Goal: Information Seeking & Learning: Check status

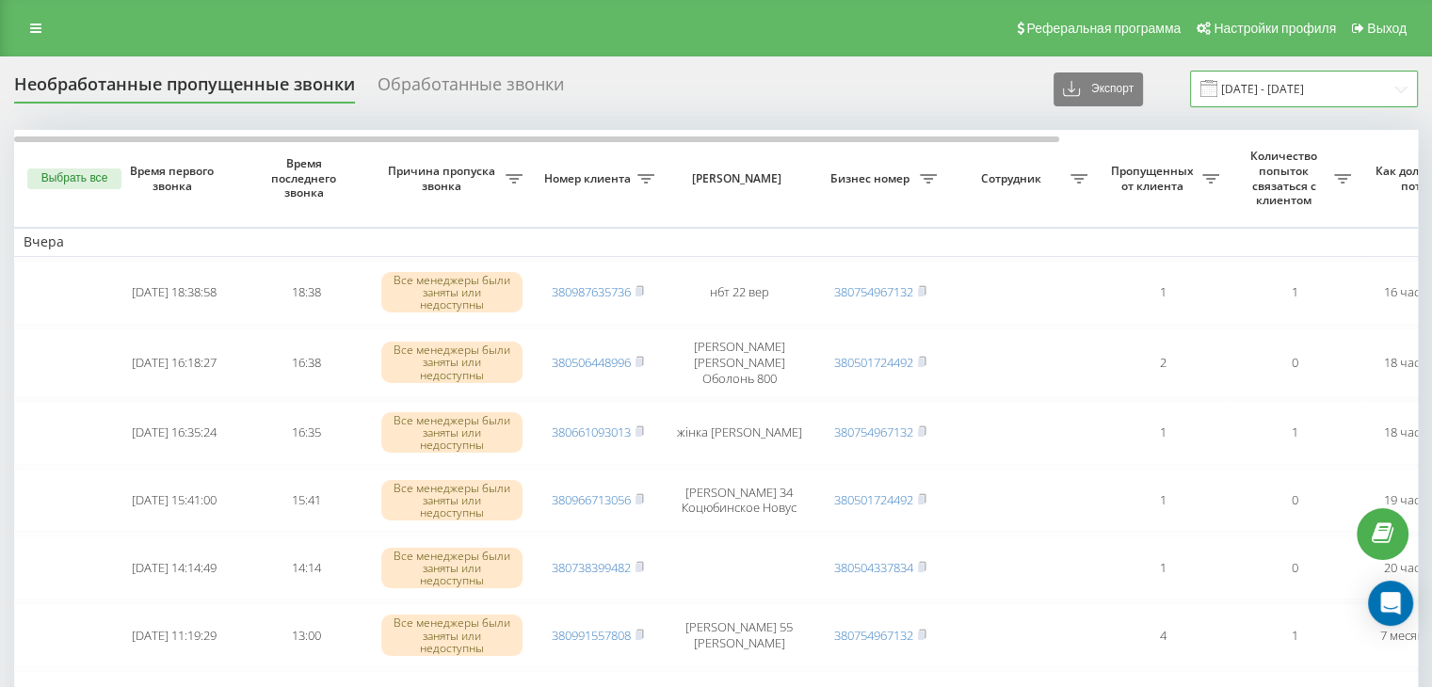
click at [1281, 88] on input "21.09.2025 - 21.09.2025" at bounding box center [1304, 89] width 228 height 37
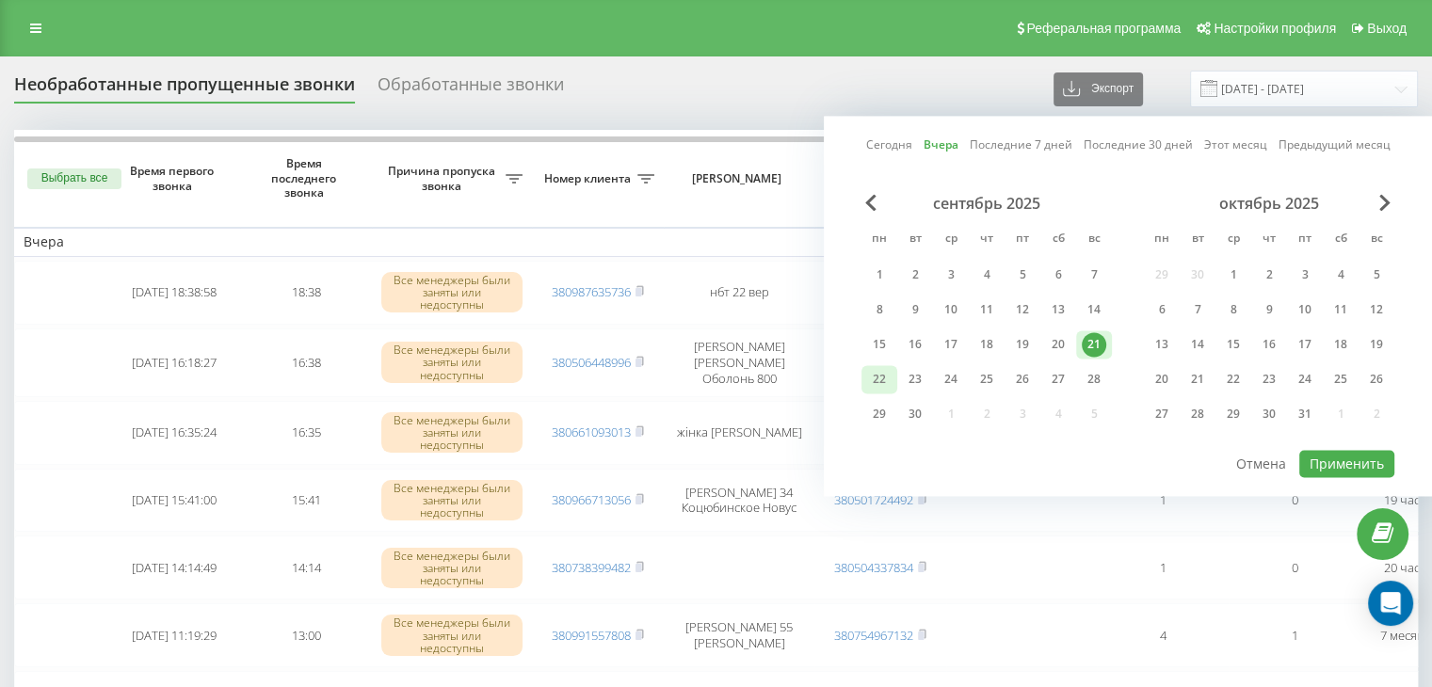
click at [885, 370] on div "22" at bounding box center [879, 379] width 24 height 24
click at [1351, 453] on button "Применить" at bounding box center [1346, 463] width 95 height 27
type input "[DATE] - [DATE]"
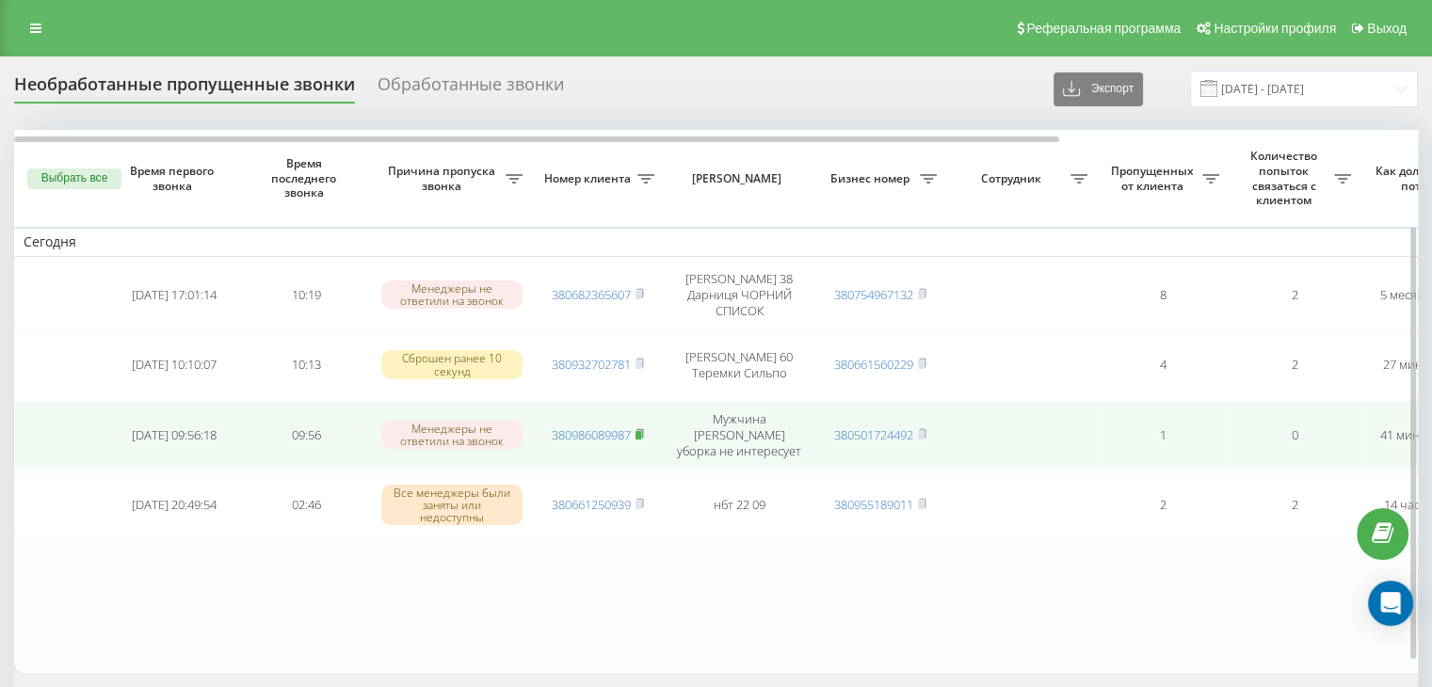
click at [640, 431] on rect at bounding box center [638, 435] width 6 height 8
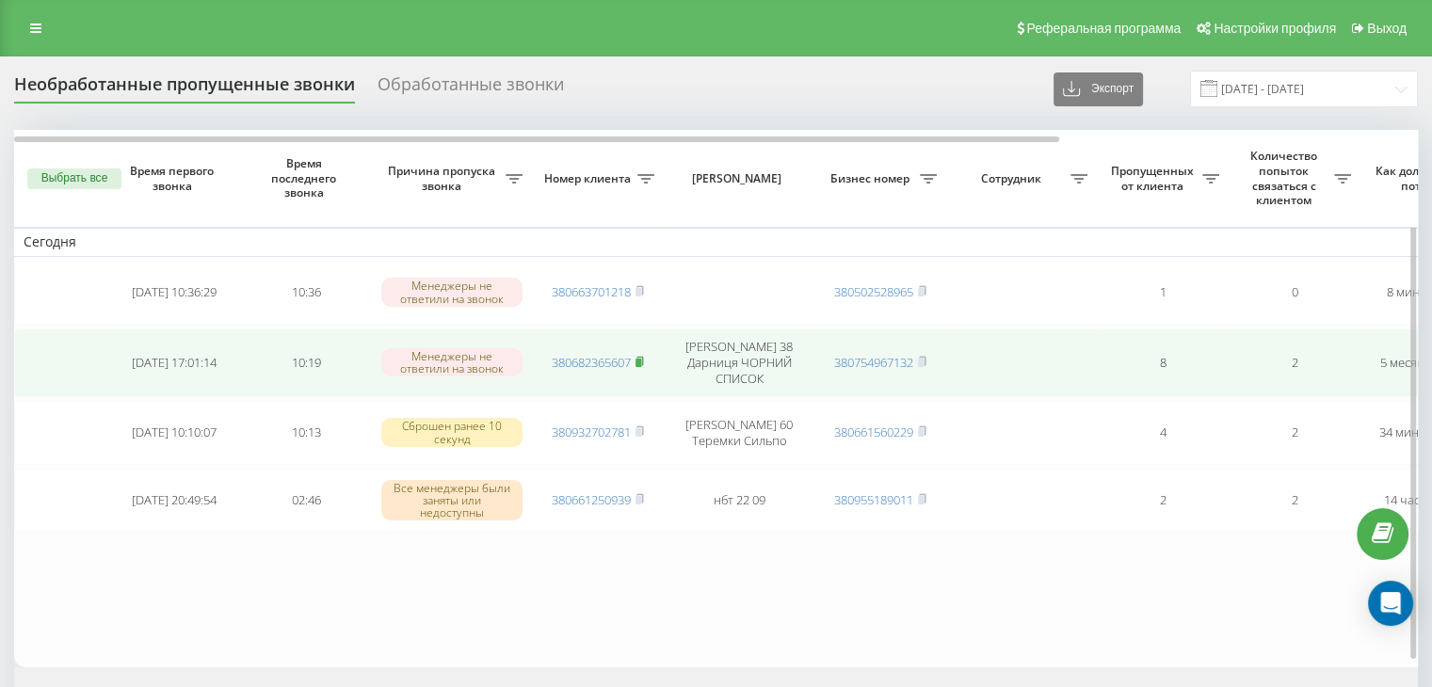
click at [636, 356] on icon at bounding box center [639, 361] width 8 height 11
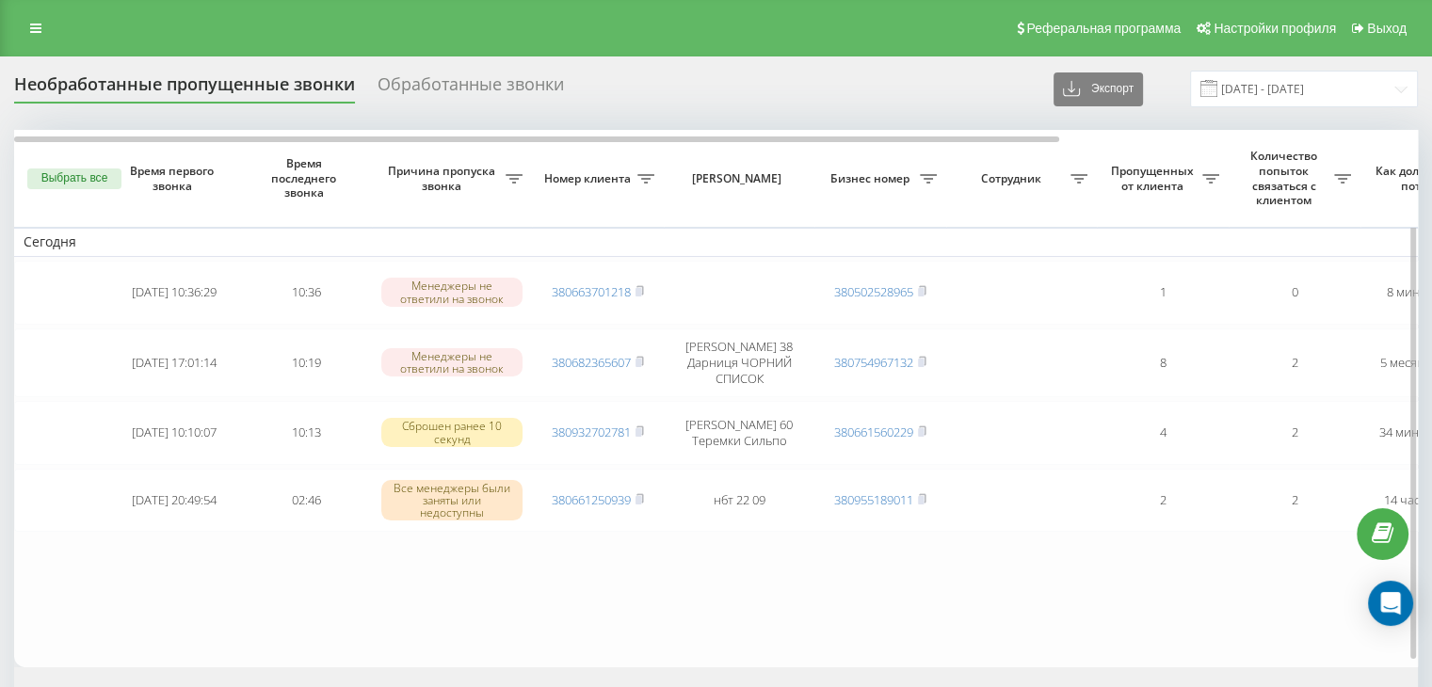
click at [226, 575] on table "Сегодня 2025-09-22 10:36:29 10:36 Менеджеры не ответили на звонок 380663701218 …" at bounding box center [955, 399] width 1883 height 538
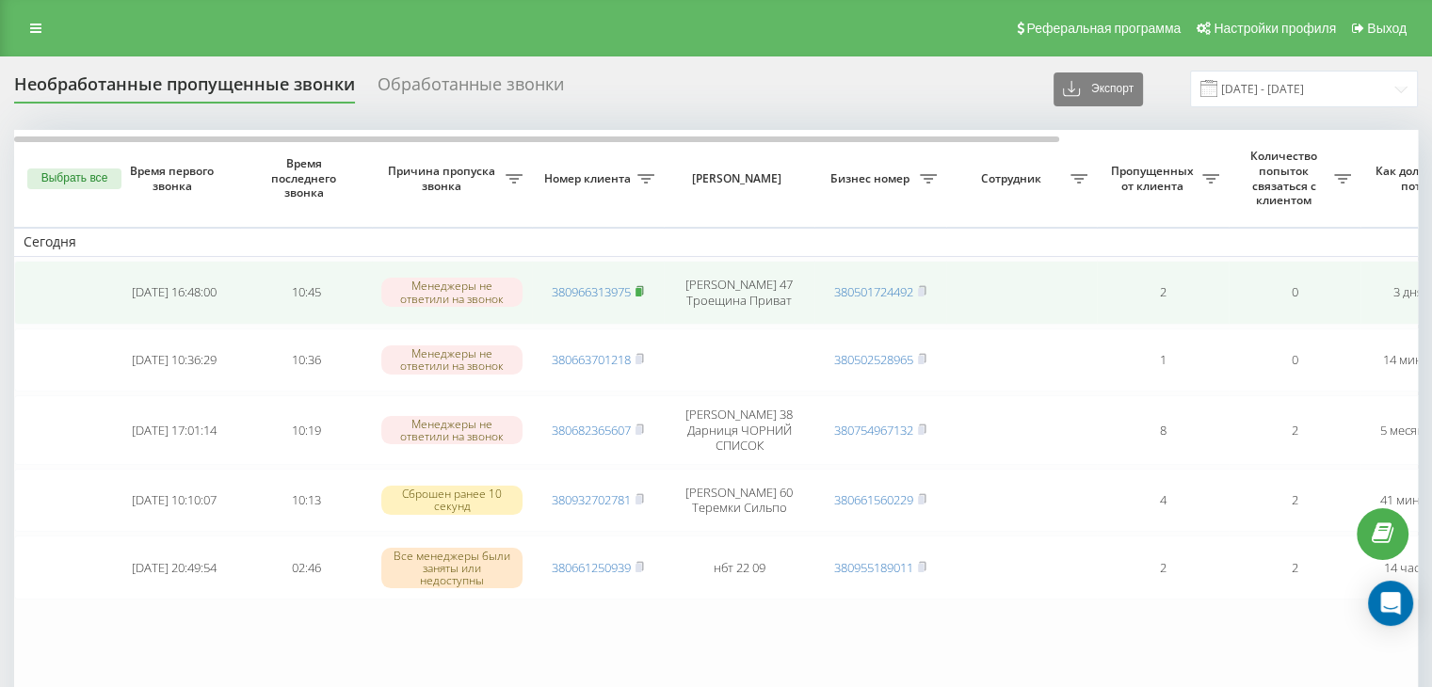
click at [644, 291] on icon at bounding box center [639, 290] width 8 height 11
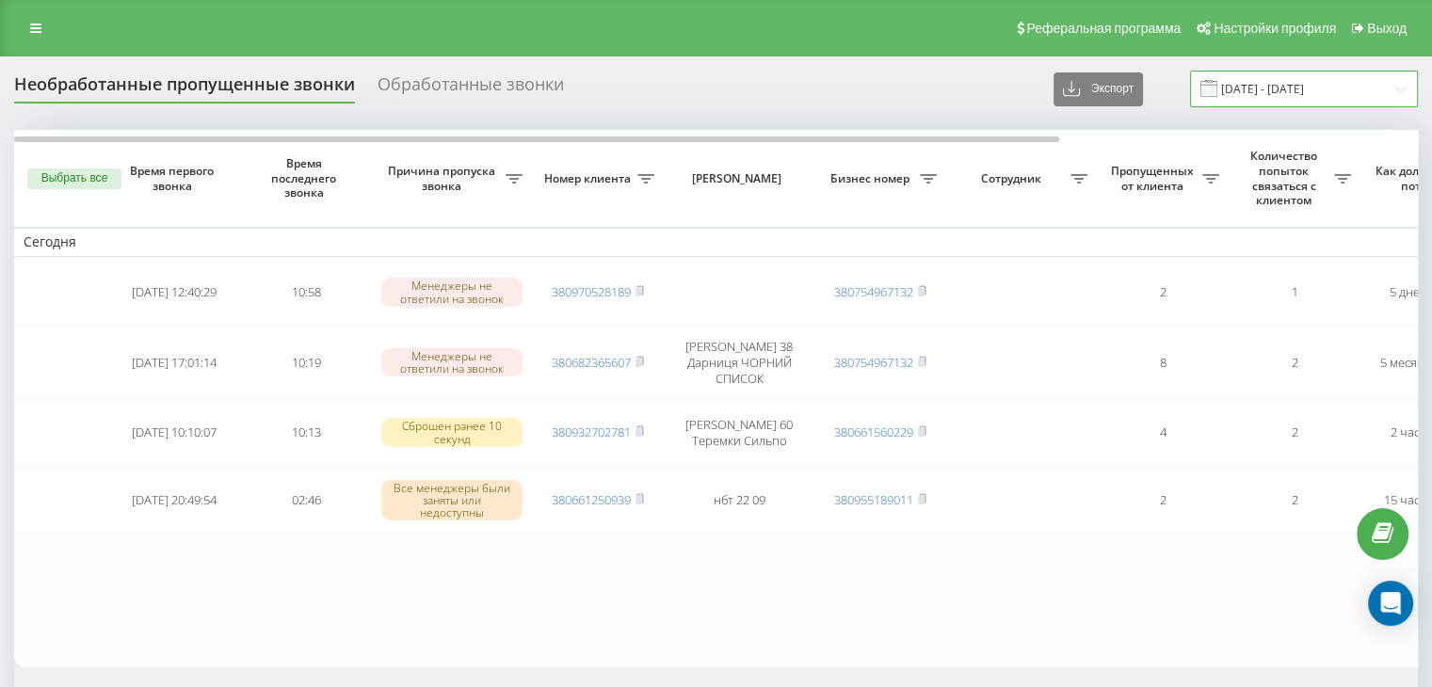
click at [1246, 84] on input "[DATE] - [DATE]" at bounding box center [1304, 89] width 228 height 37
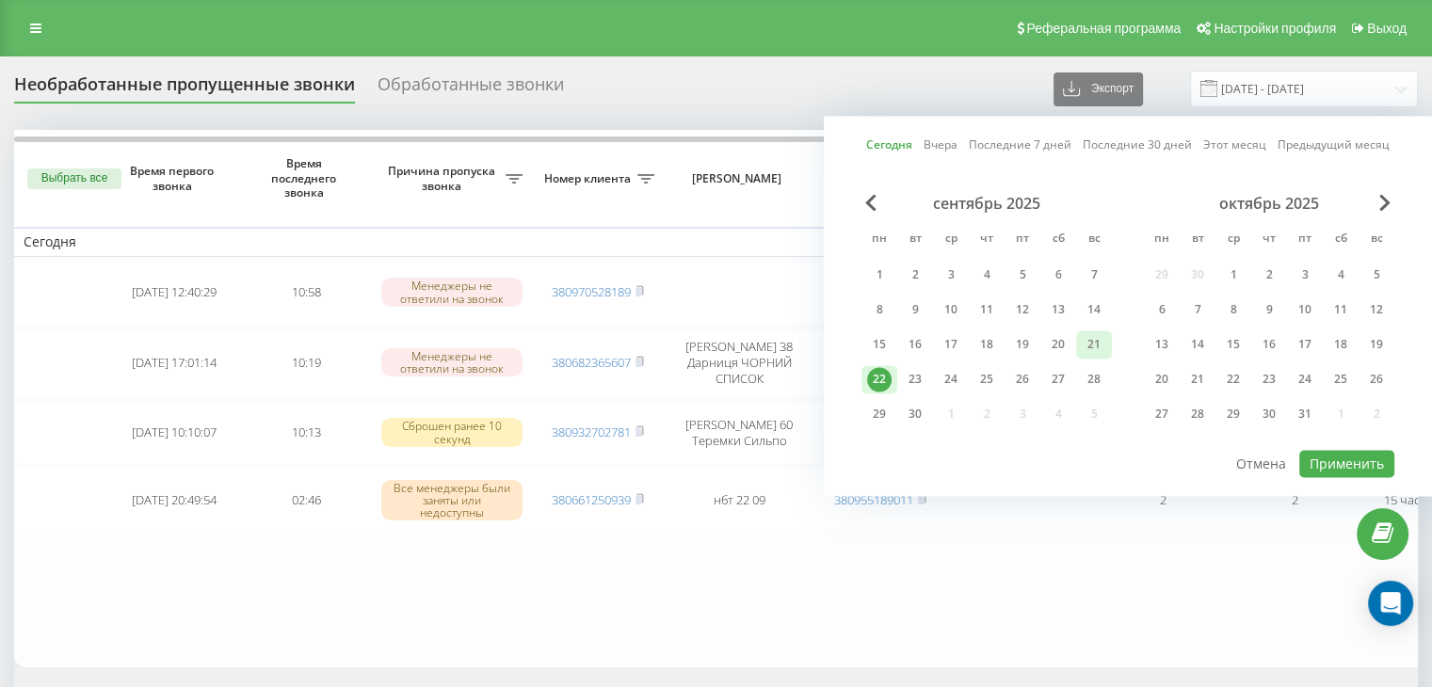
click at [1090, 340] on div "21" at bounding box center [1094, 344] width 24 height 24
click at [1348, 457] on button "Применить" at bounding box center [1346, 463] width 95 height 27
type input "[DATE] - [DATE]"
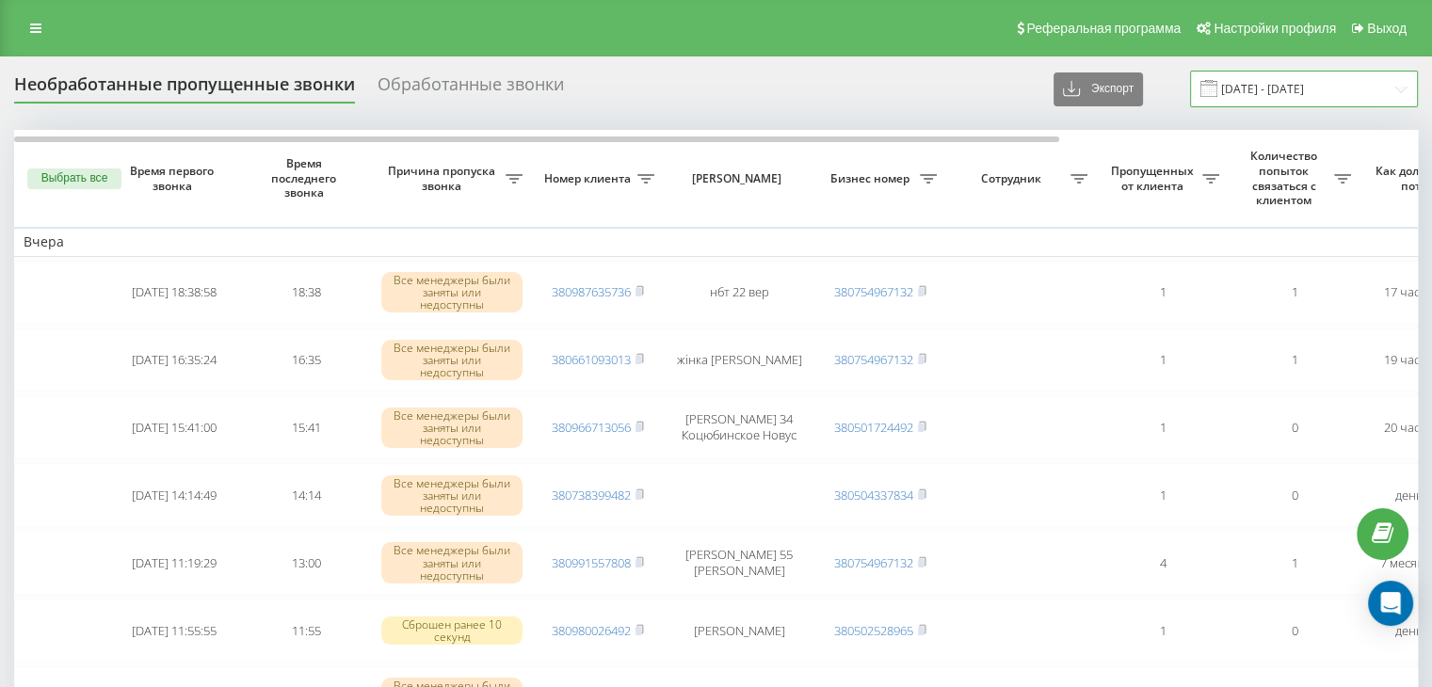
click at [1292, 89] on input "[DATE] - [DATE]" at bounding box center [1304, 89] width 228 height 37
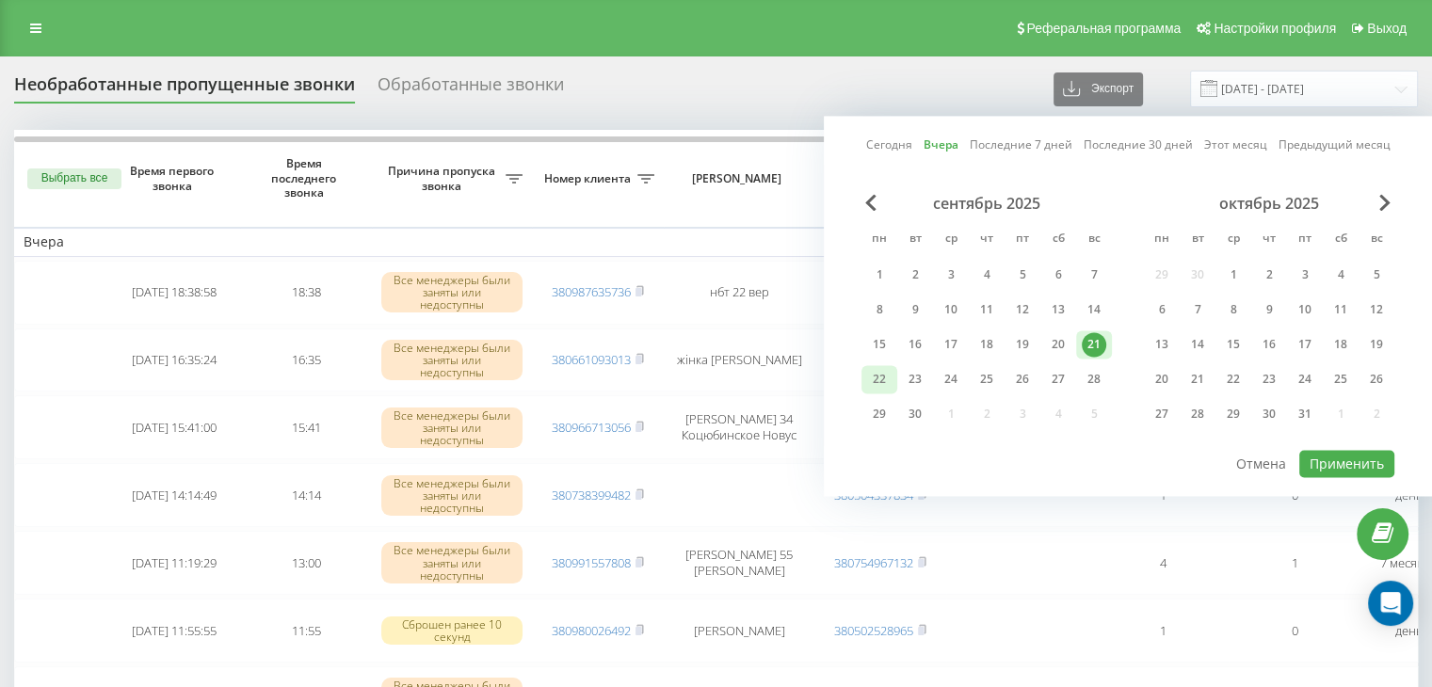
click at [877, 369] on div "22" at bounding box center [879, 379] width 24 height 24
click at [1323, 457] on button "Применить" at bounding box center [1346, 463] width 95 height 27
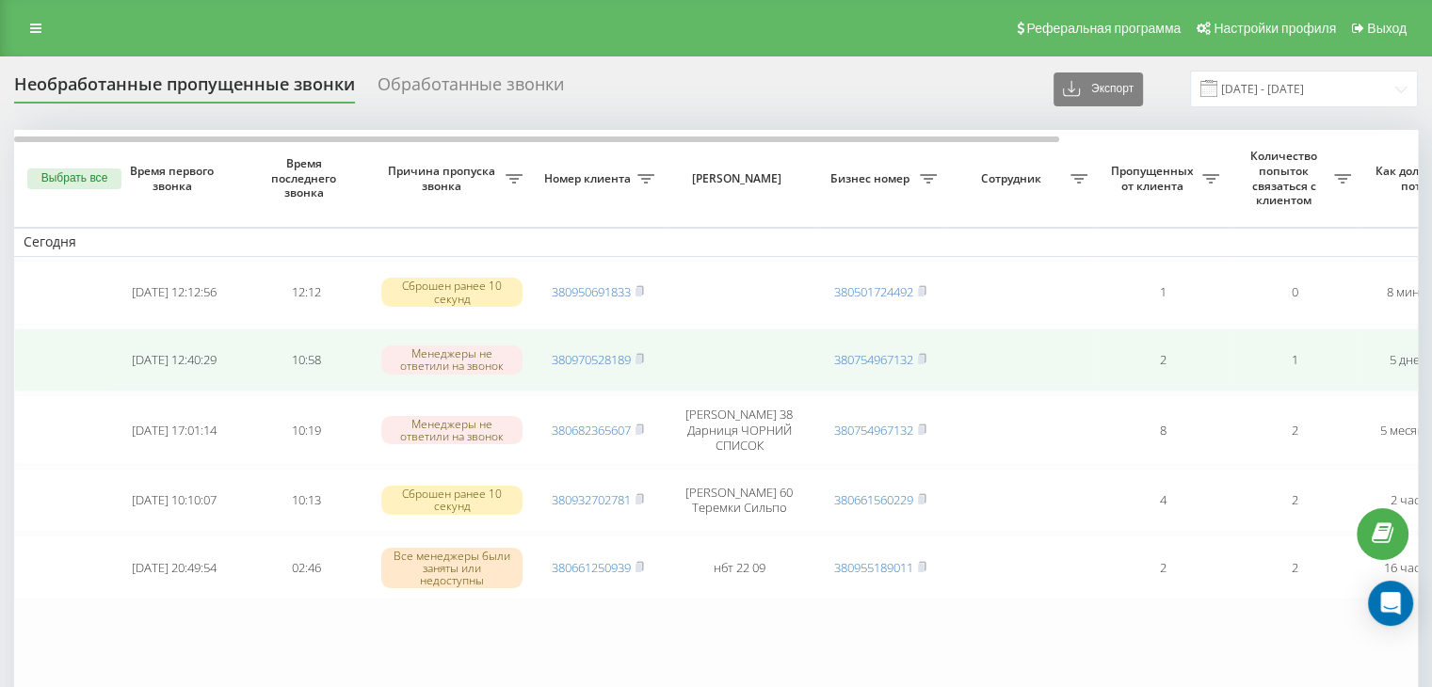
click at [20, 344] on td at bounding box center [61, 361] width 94 height 64
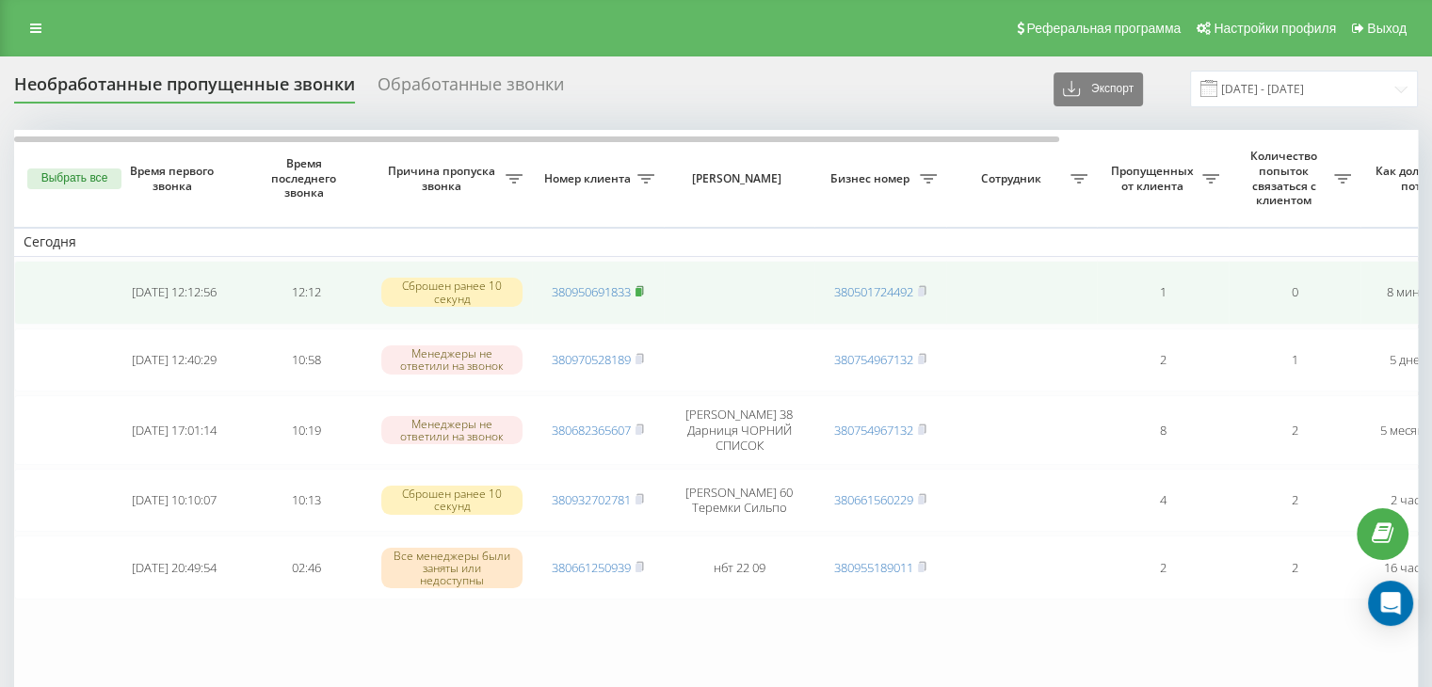
click at [643, 290] on icon at bounding box center [639, 290] width 7 height 8
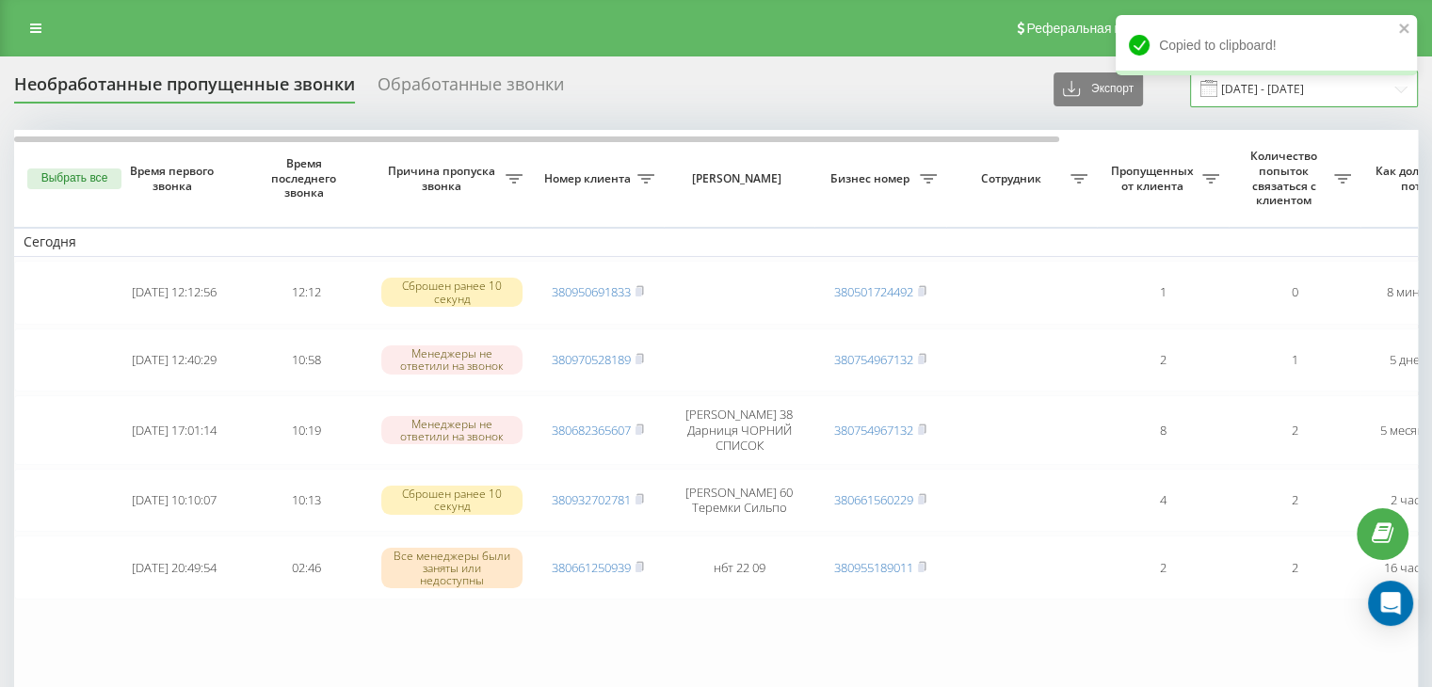
click at [1243, 97] on input "[DATE] - [DATE]" at bounding box center [1304, 89] width 228 height 37
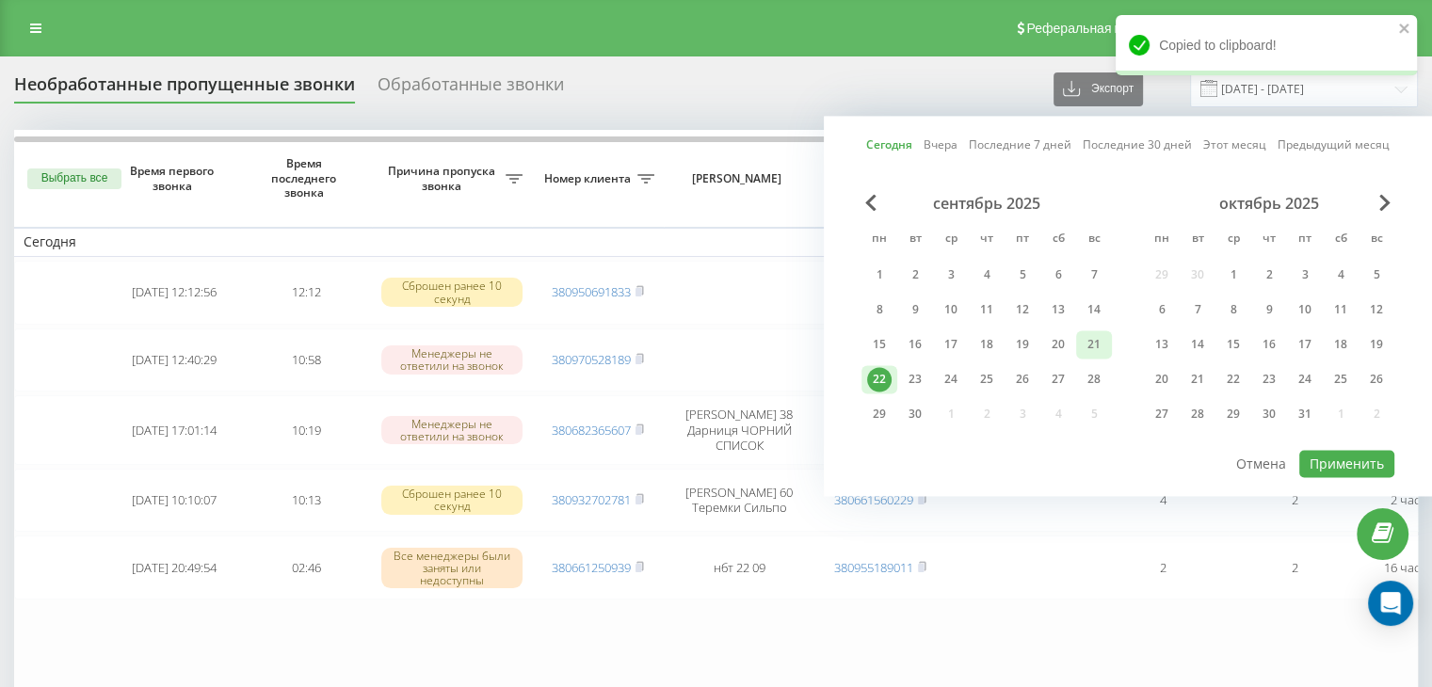
click at [1093, 347] on div "21" at bounding box center [1094, 344] width 24 height 24
click at [1326, 460] on button "Применить" at bounding box center [1346, 463] width 95 height 27
type input "[DATE] - [DATE]"
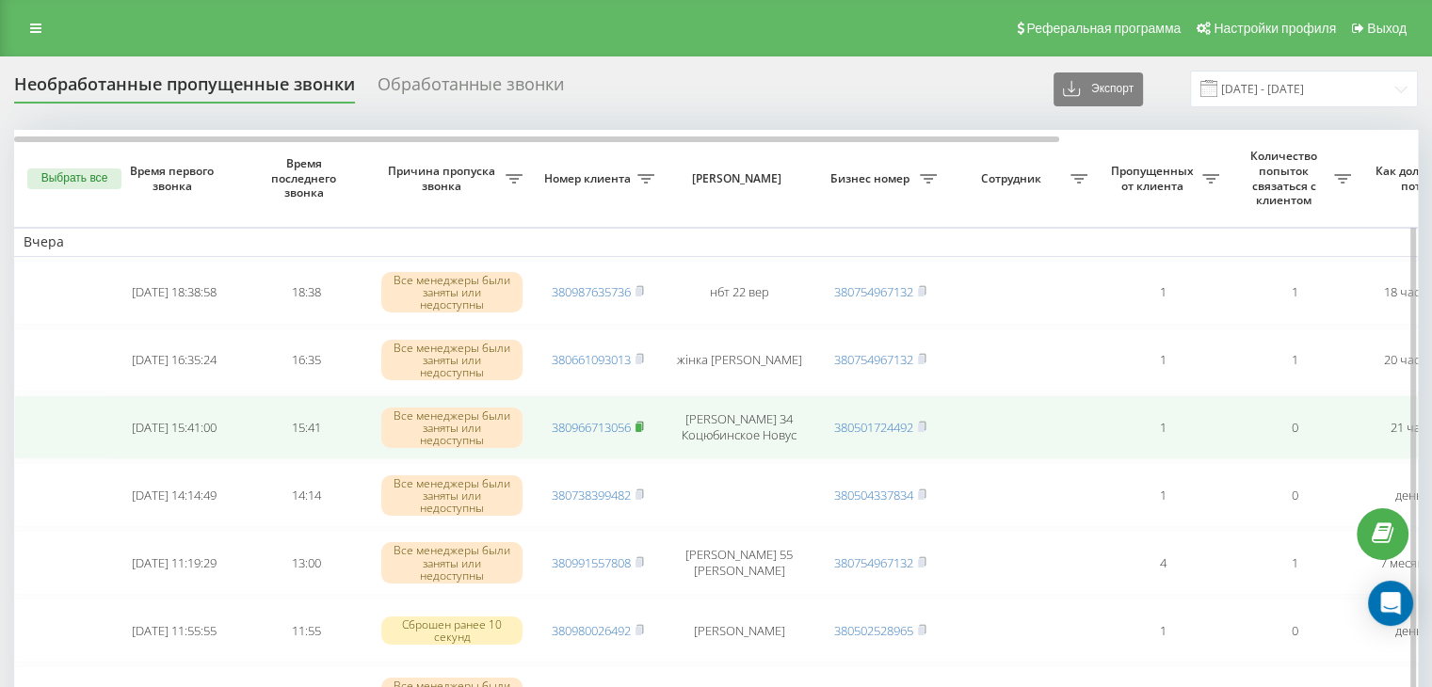
click at [641, 425] on rect at bounding box center [638, 428] width 6 height 8
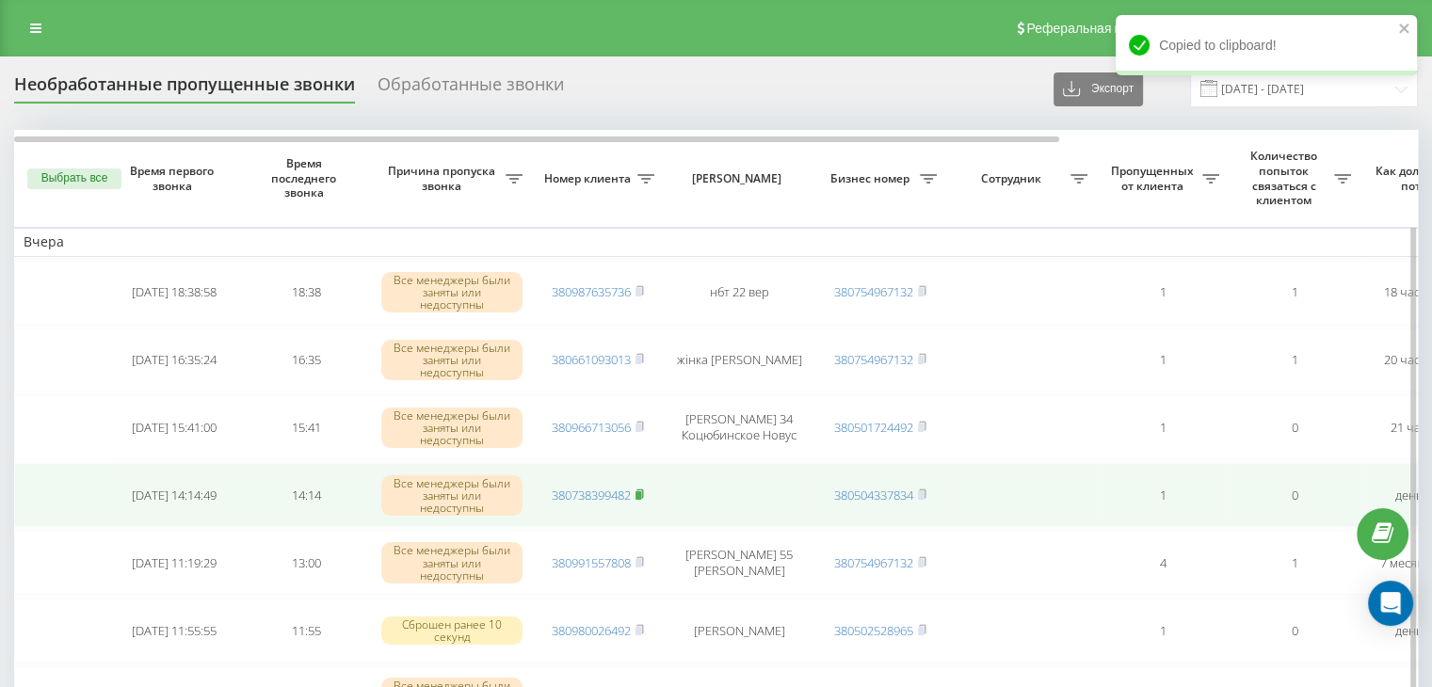
click at [641, 494] on rect at bounding box center [638, 495] width 6 height 8
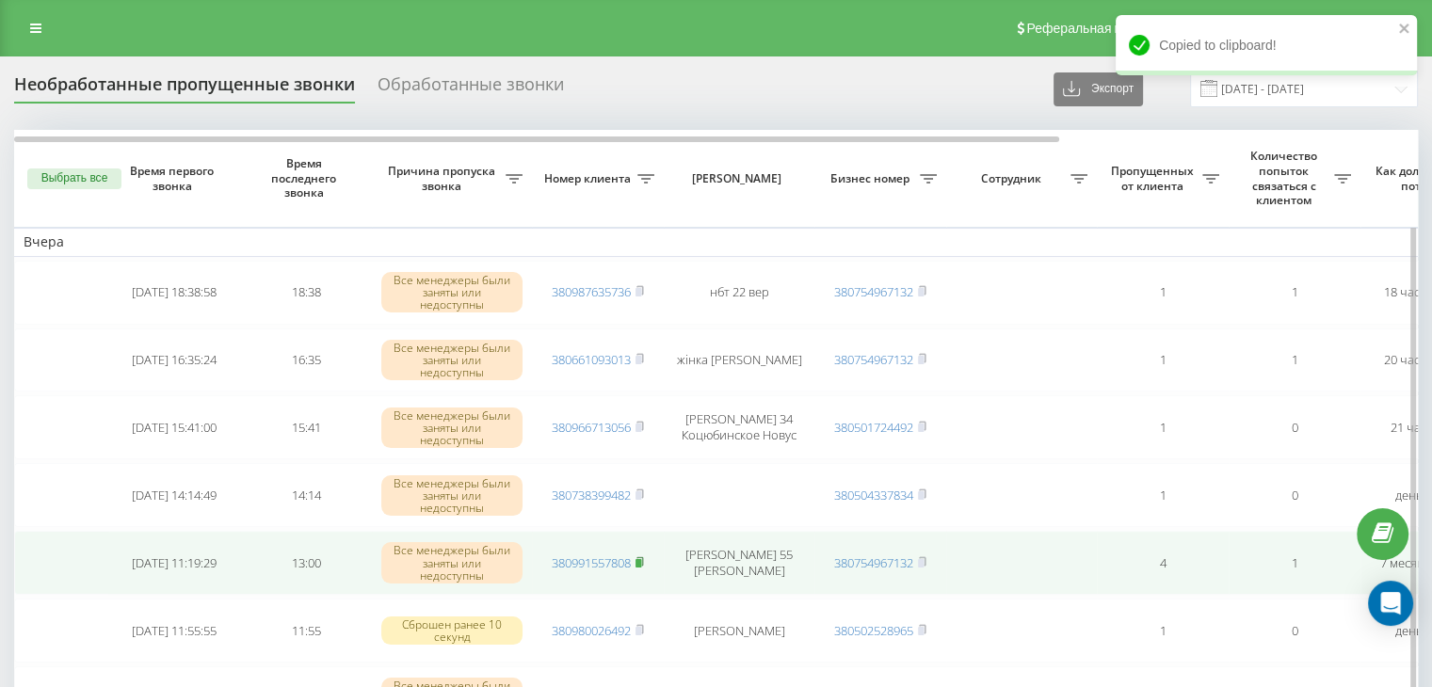
click at [641, 563] on rect at bounding box center [638, 563] width 6 height 8
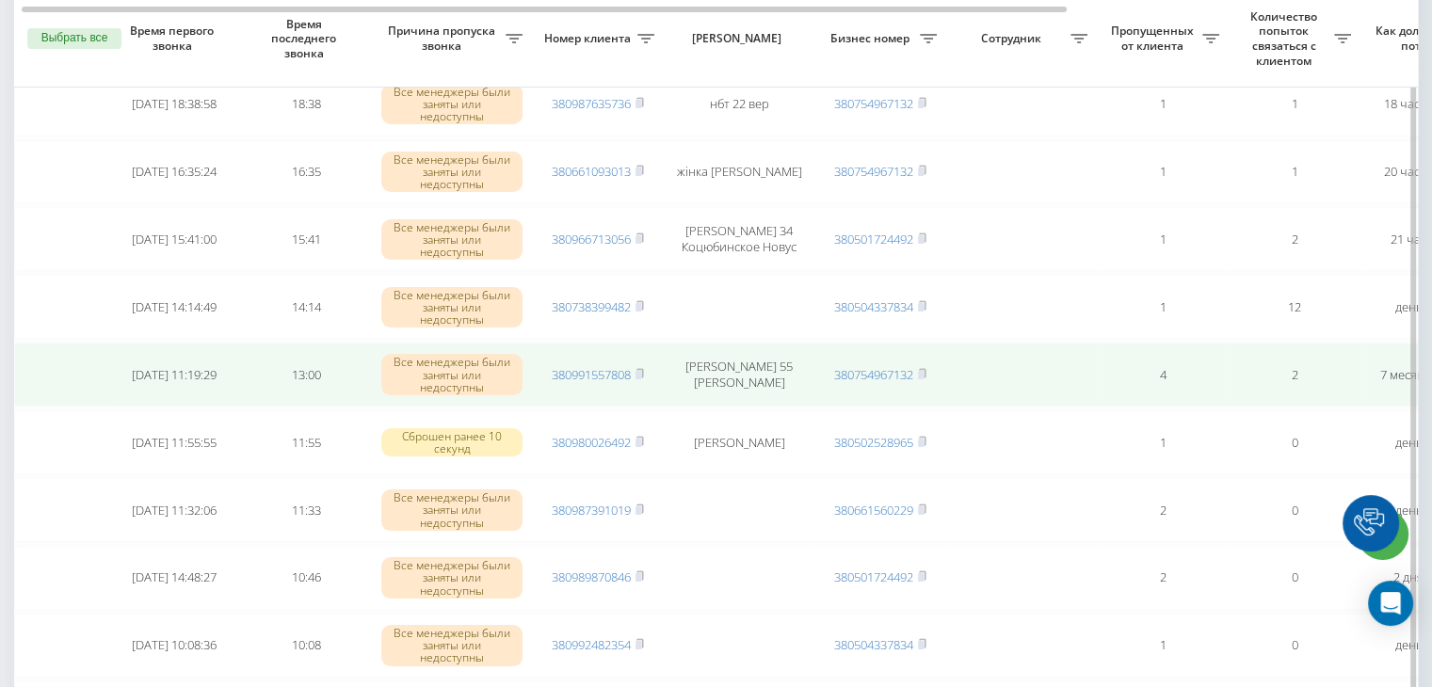
scroll to position [282, 0]
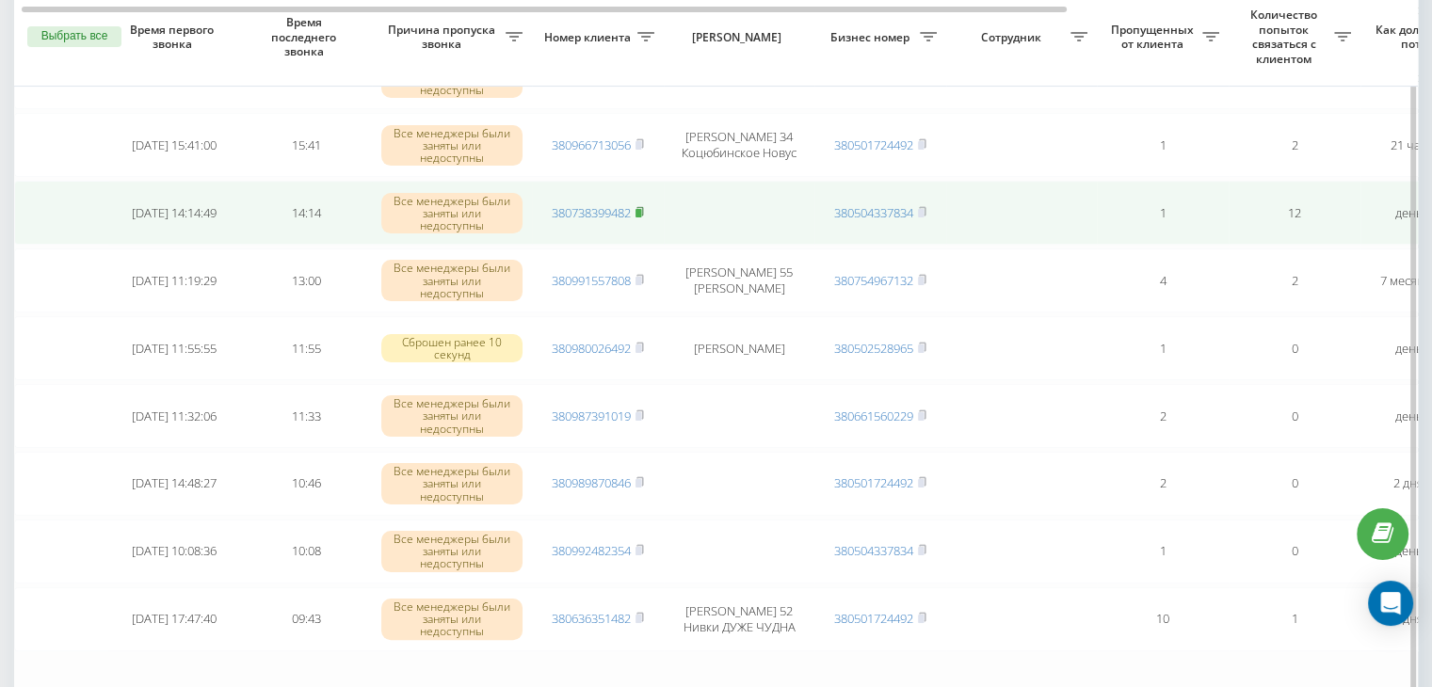
click at [639, 213] on rect at bounding box center [638, 213] width 6 height 8
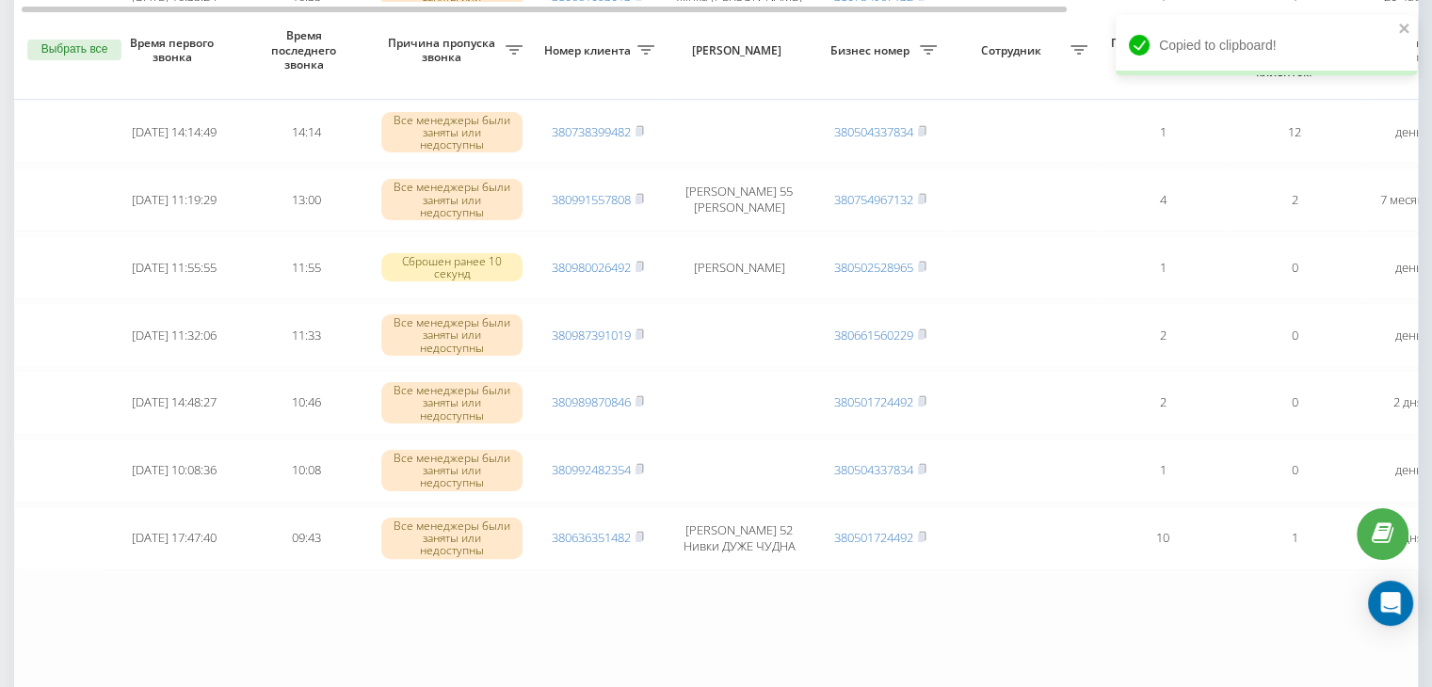
scroll to position [377, 0]
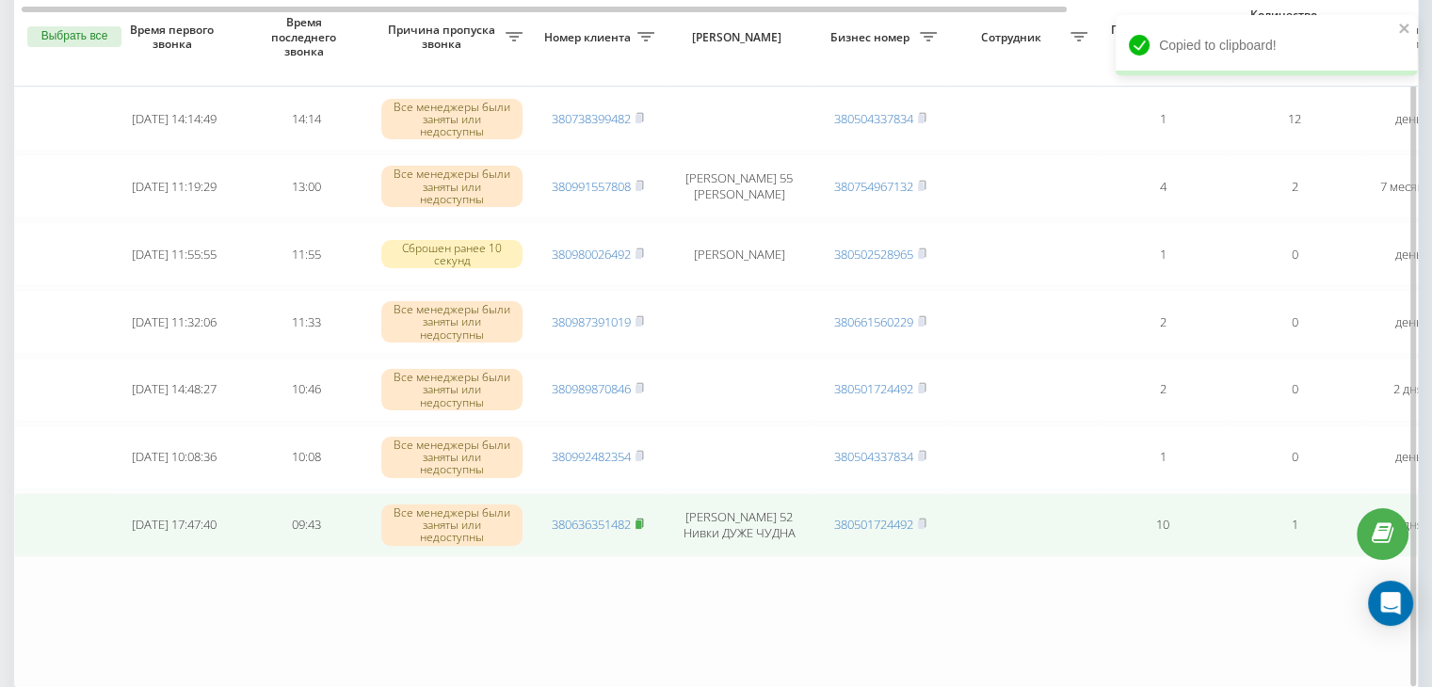
click at [644, 519] on icon at bounding box center [639, 523] width 8 height 11
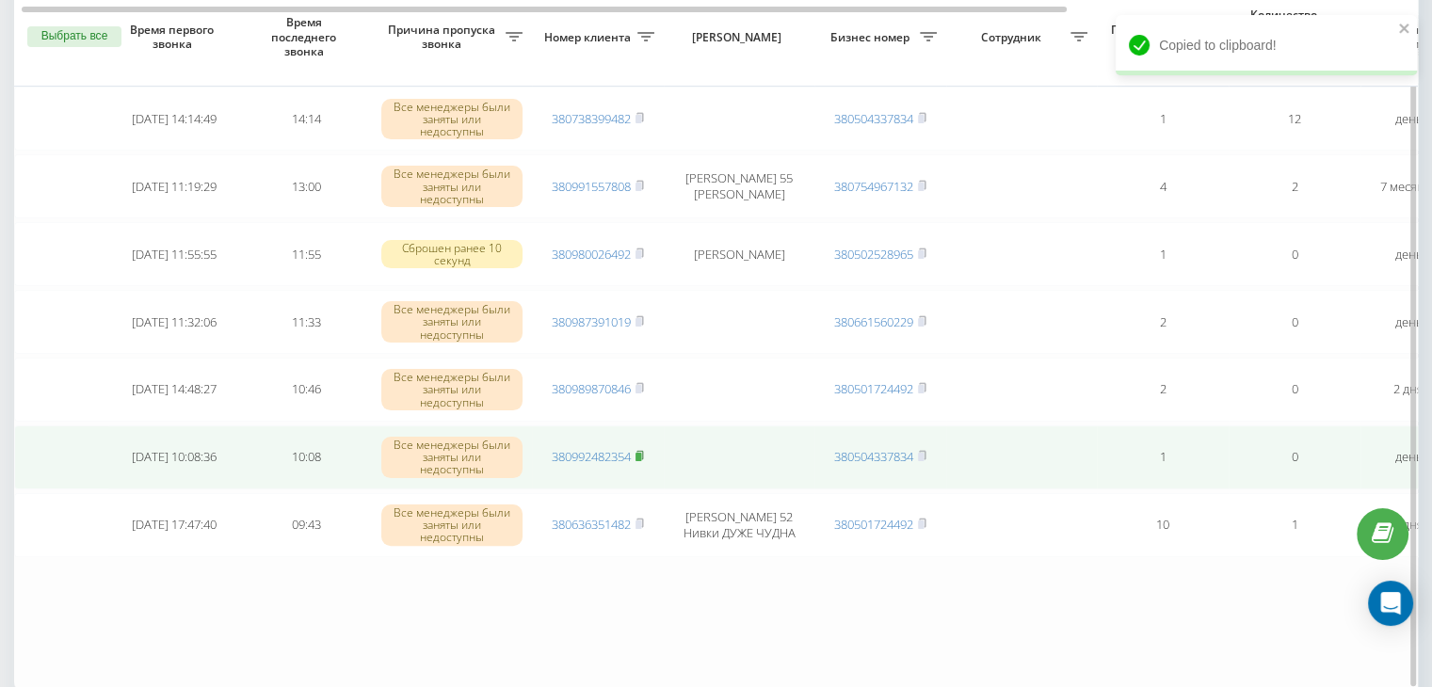
click at [641, 453] on rect at bounding box center [638, 457] width 6 height 8
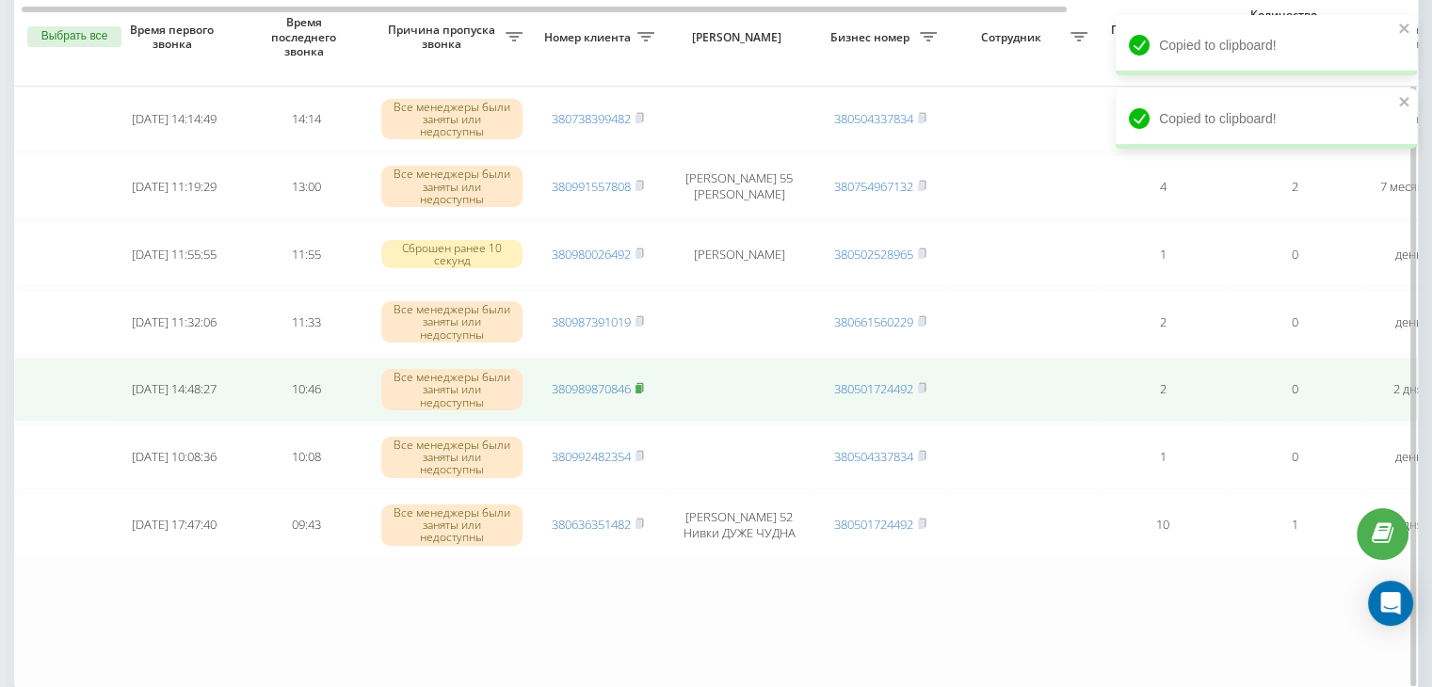
click at [641, 385] on rect at bounding box center [638, 389] width 6 height 8
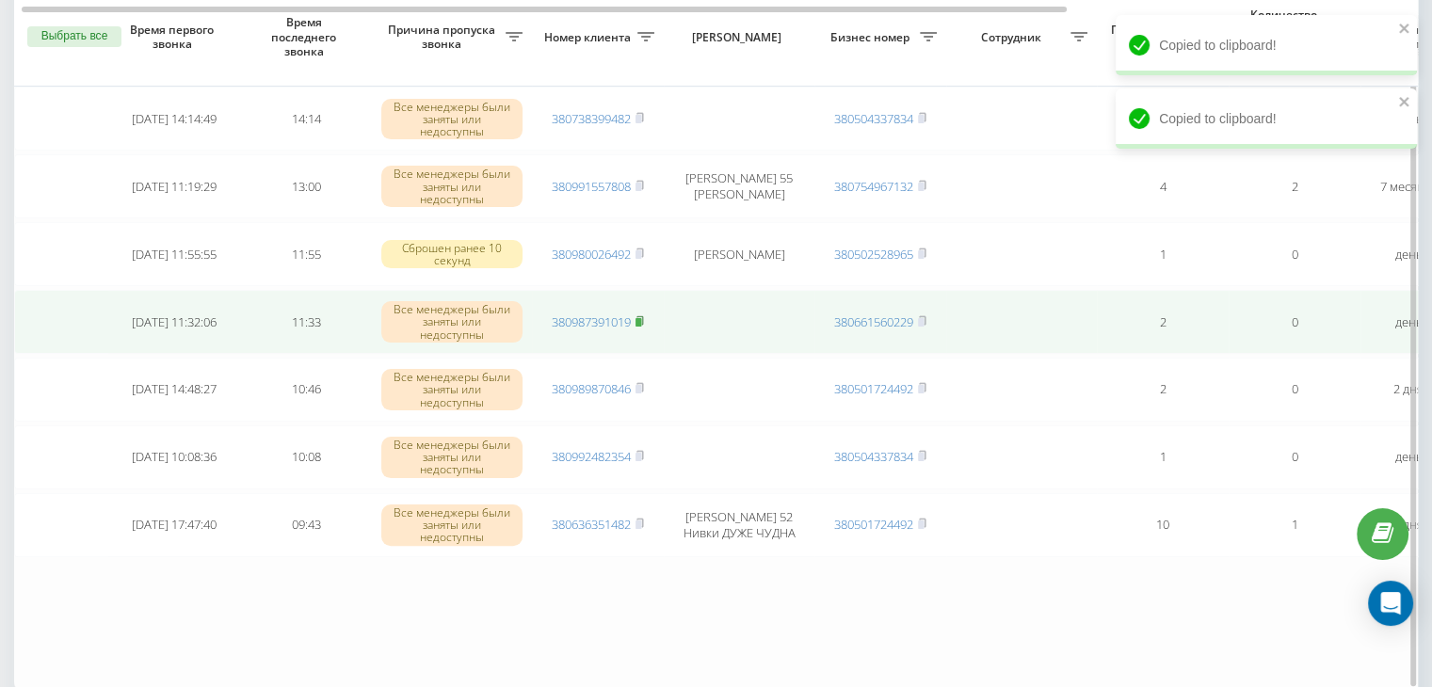
click at [641, 318] on rect at bounding box center [638, 322] width 6 height 8
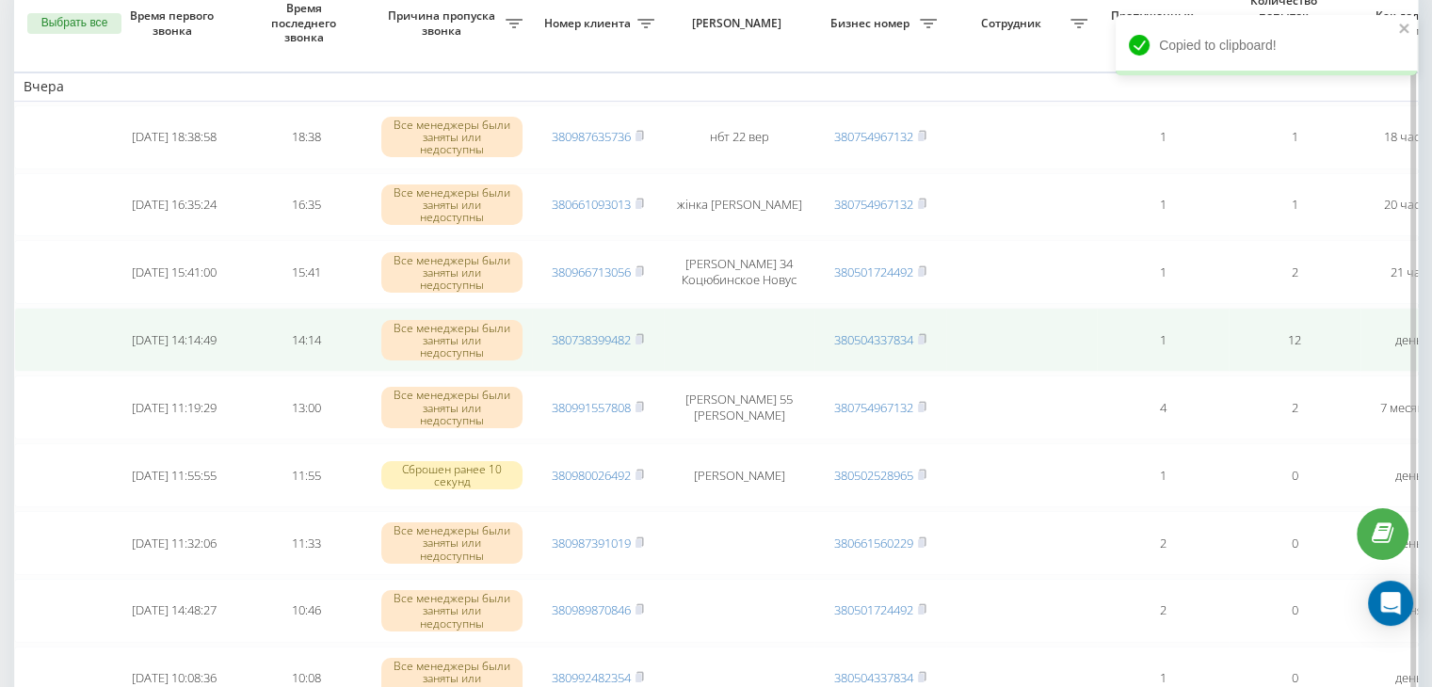
scroll to position [0, 0]
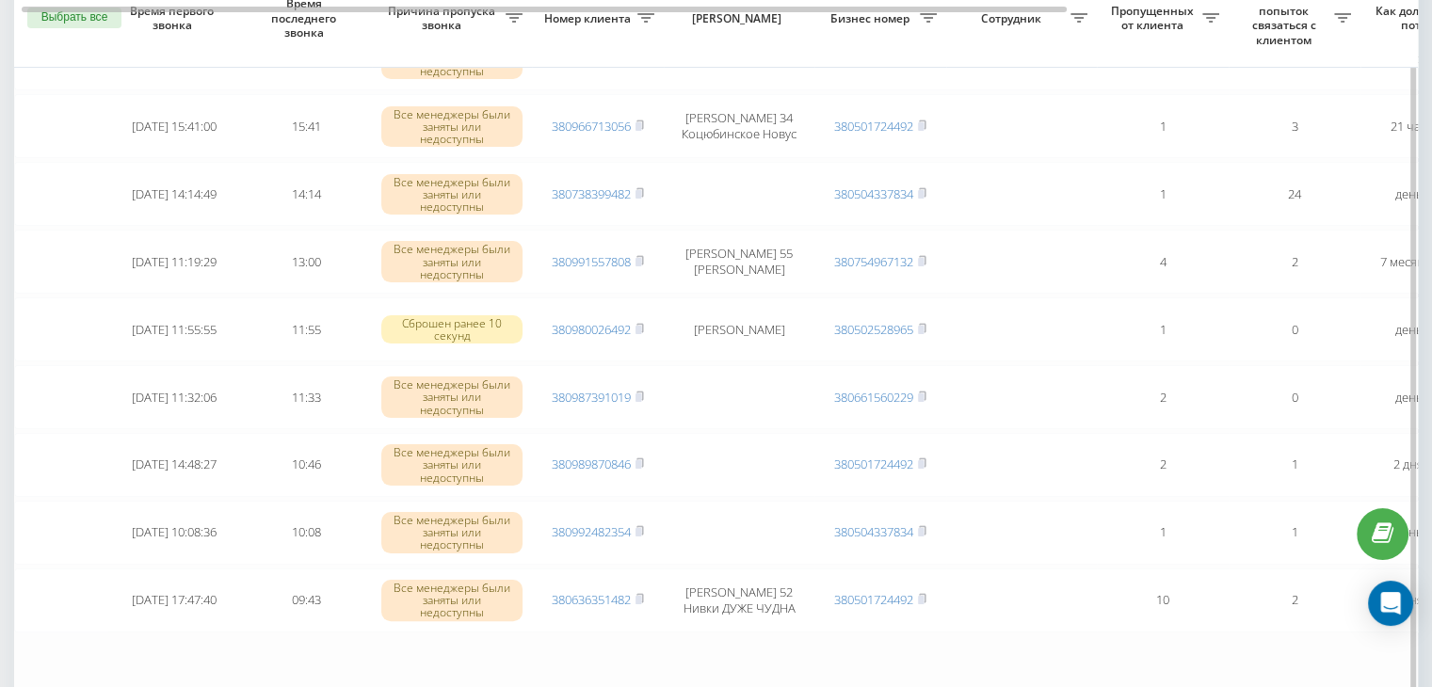
scroll to position [282, 0]
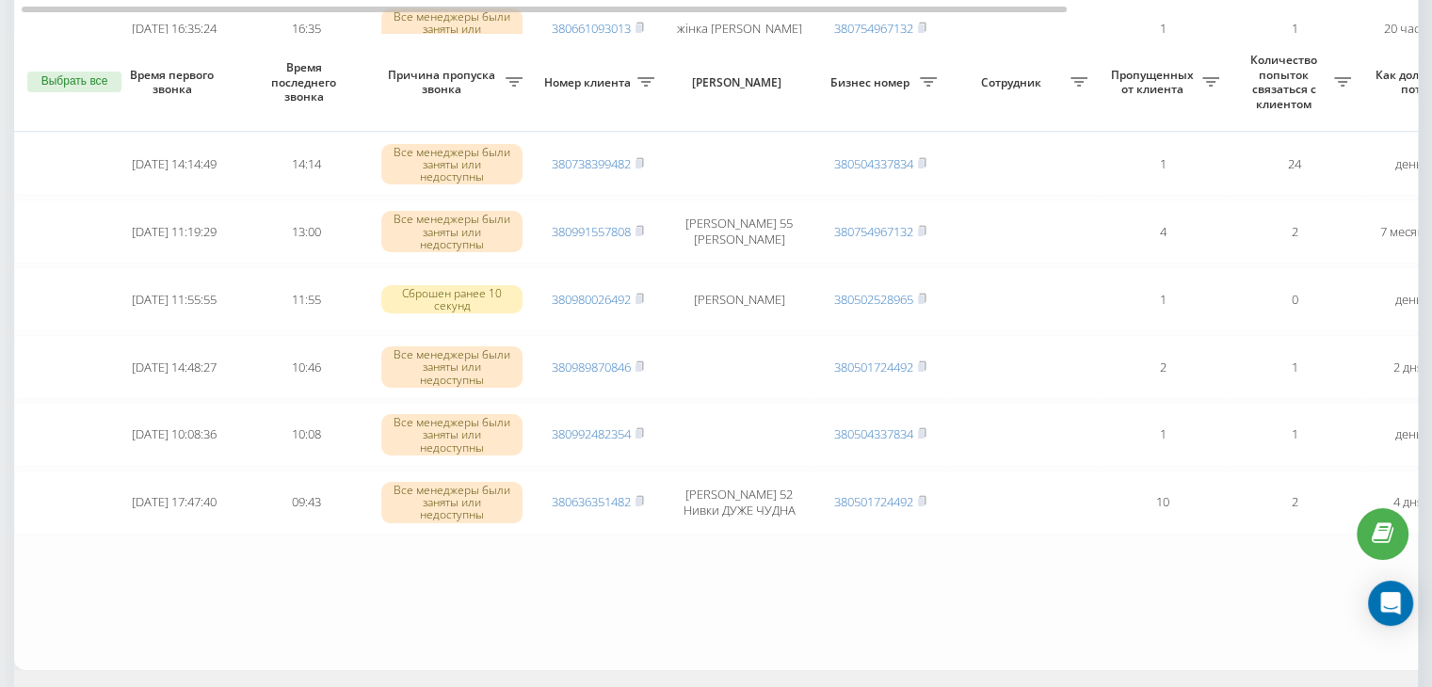
scroll to position [377, 0]
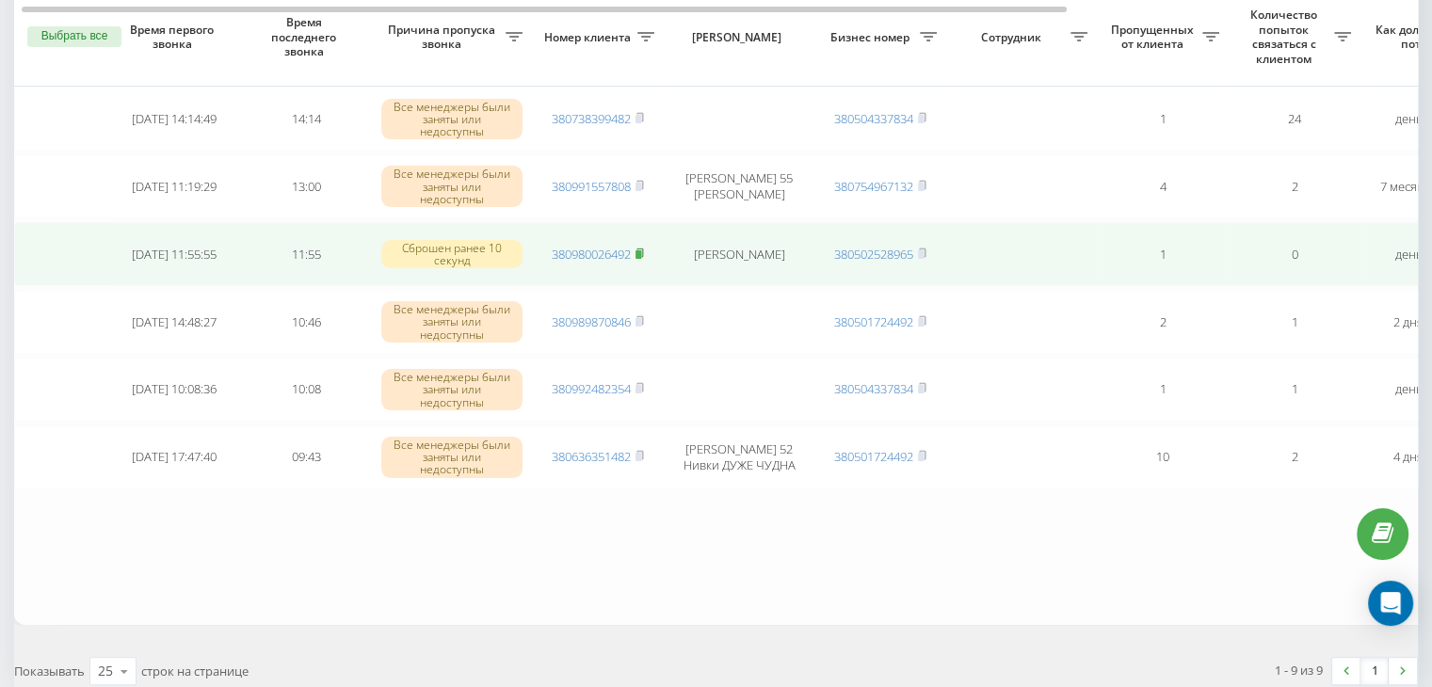
click at [643, 249] on icon at bounding box center [639, 253] width 7 height 8
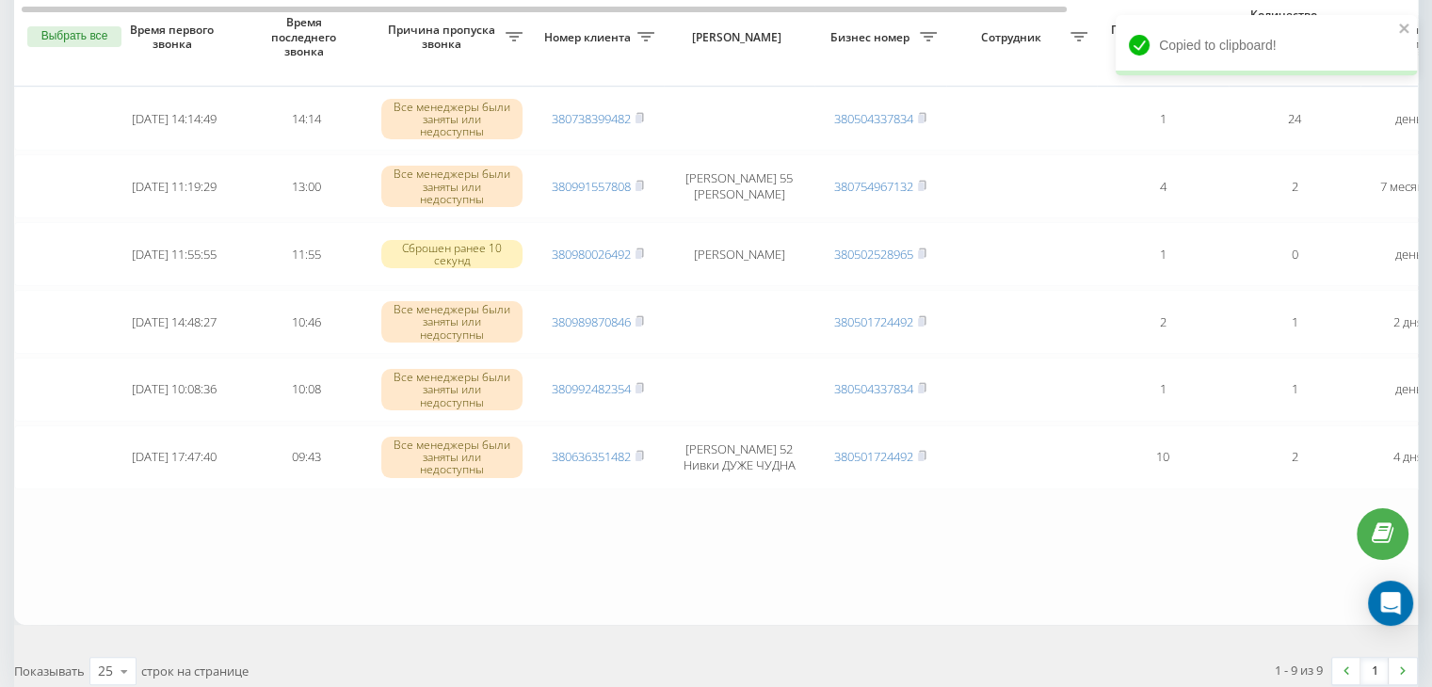
drag, startPoint x: 136, startPoint y: 581, endPoint x: 185, endPoint y: 581, distance: 49.9
click at [136, 581] on table "Вчера 2025-09-21 18:38:58 18:38 Все менеджеры были заняты или недоступны 380987…" at bounding box center [955, 188] width 1883 height 871
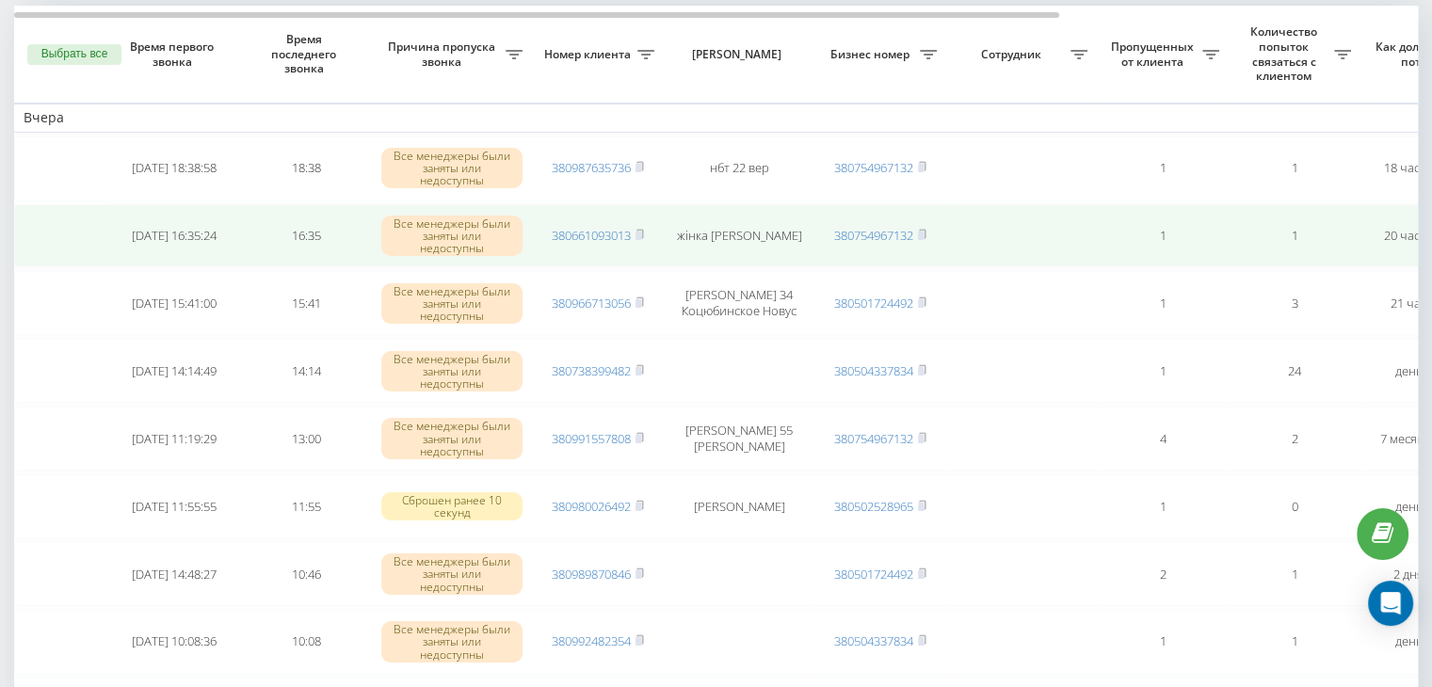
scroll to position [0, 0]
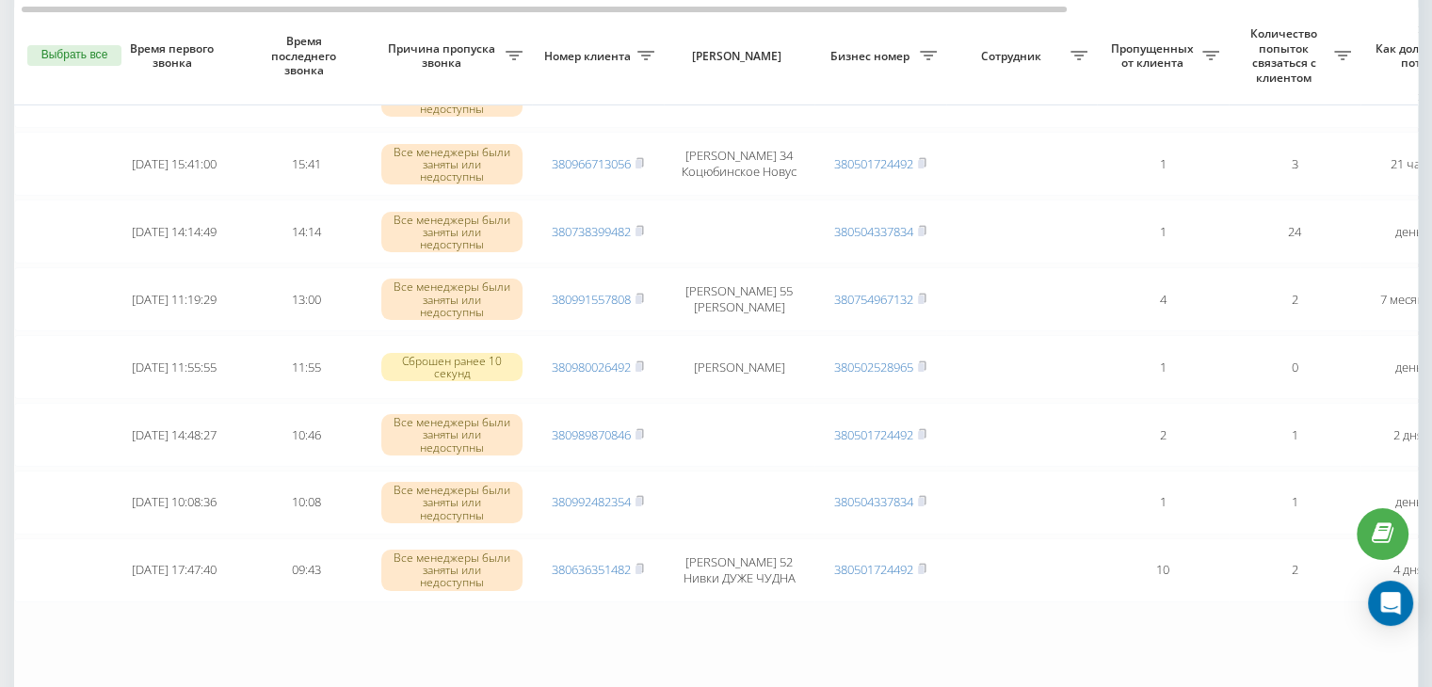
scroll to position [282, 0]
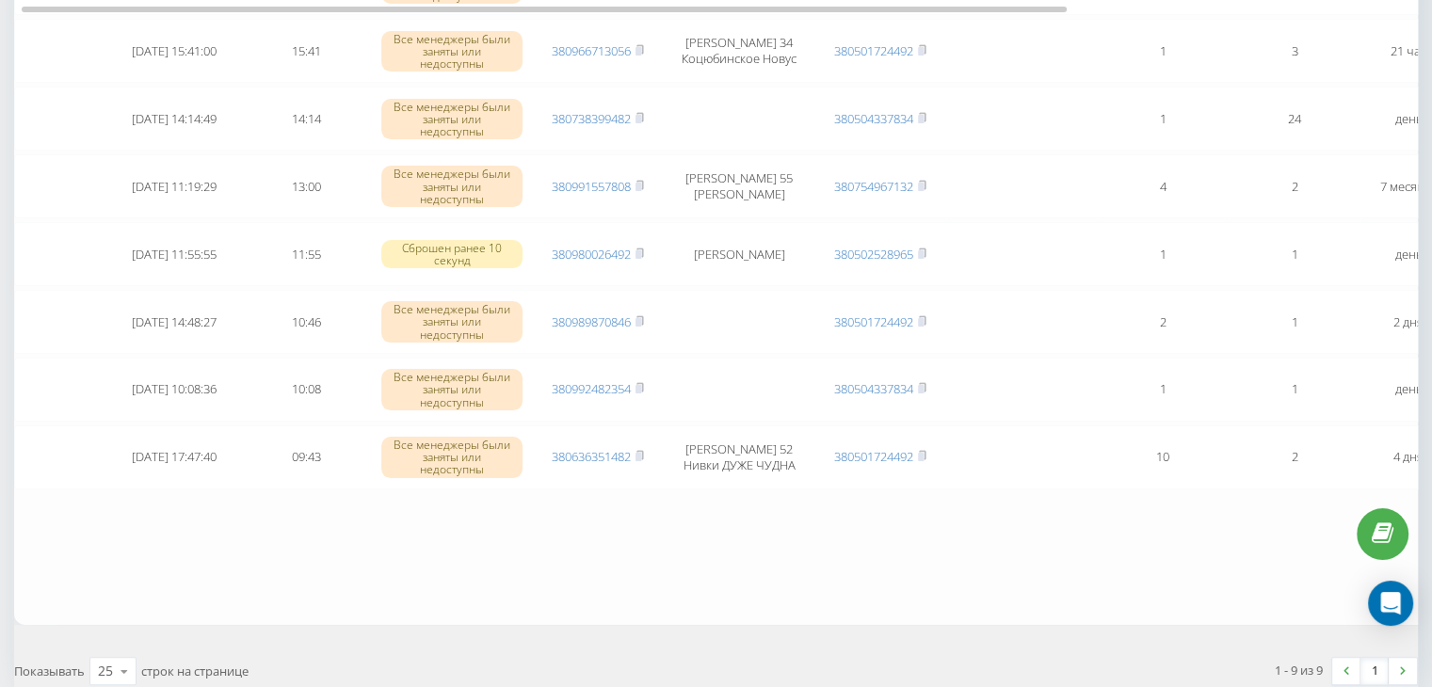
scroll to position [282, 0]
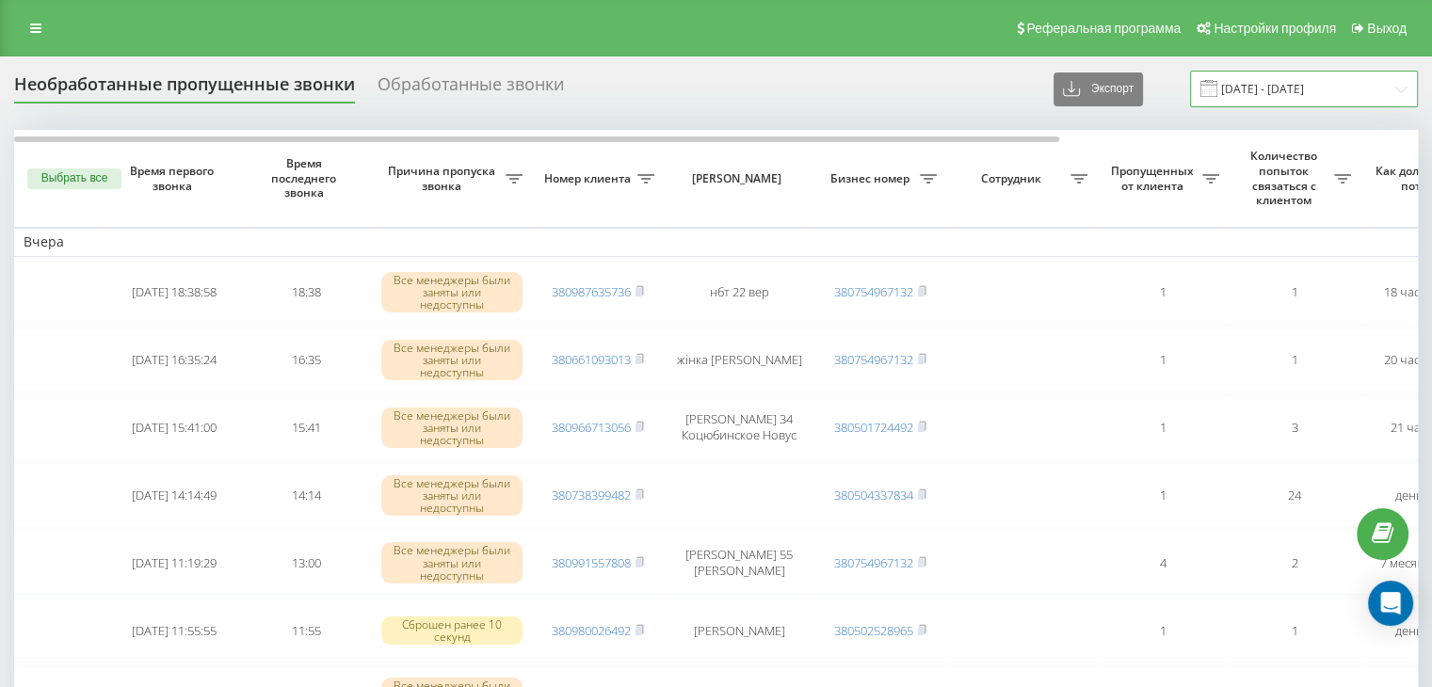
click at [1262, 87] on input "21.09.2025 - 21.09.2025" at bounding box center [1304, 89] width 228 height 37
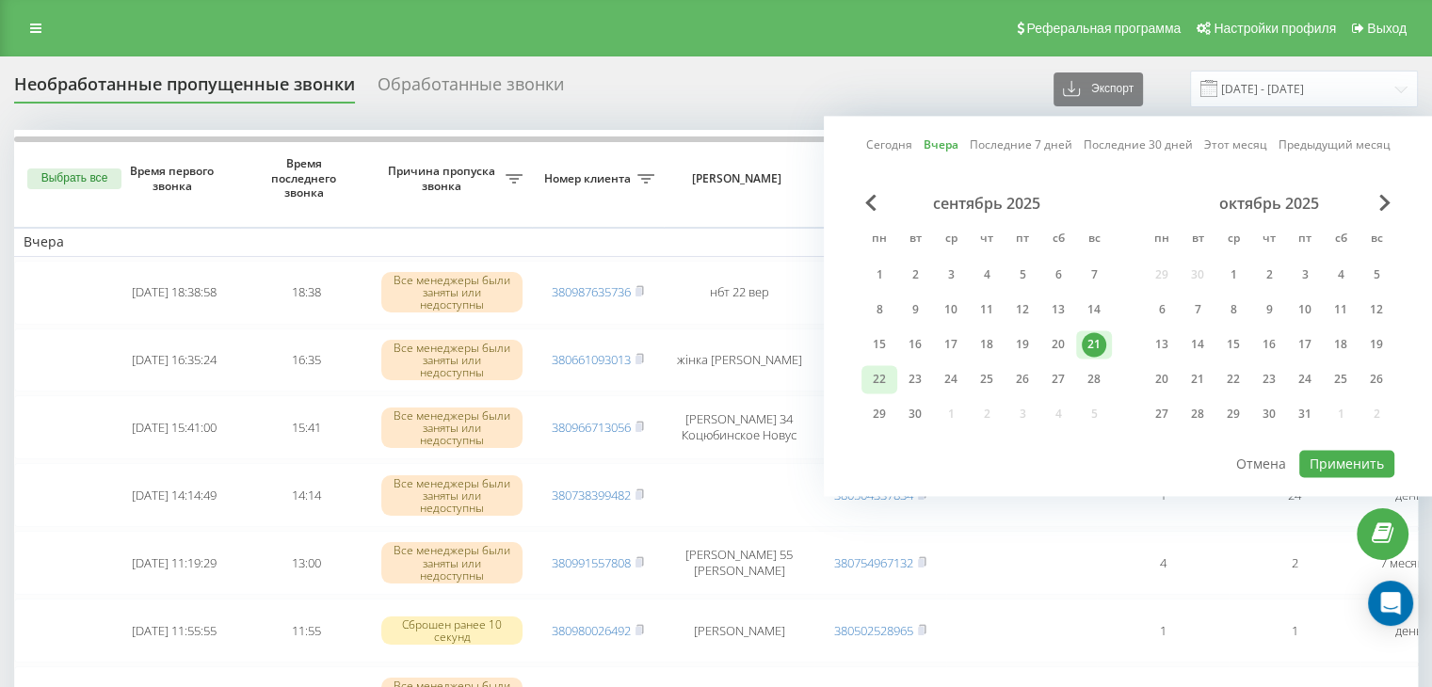
click at [885, 371] on div "22" at bounding box center [879, 379] width 24 height 24
click at [1303, 465] on button "Применить" at bounding box center [1346, 463] width 95 height 27
type input "22.09.2025 - 22.09.2025"
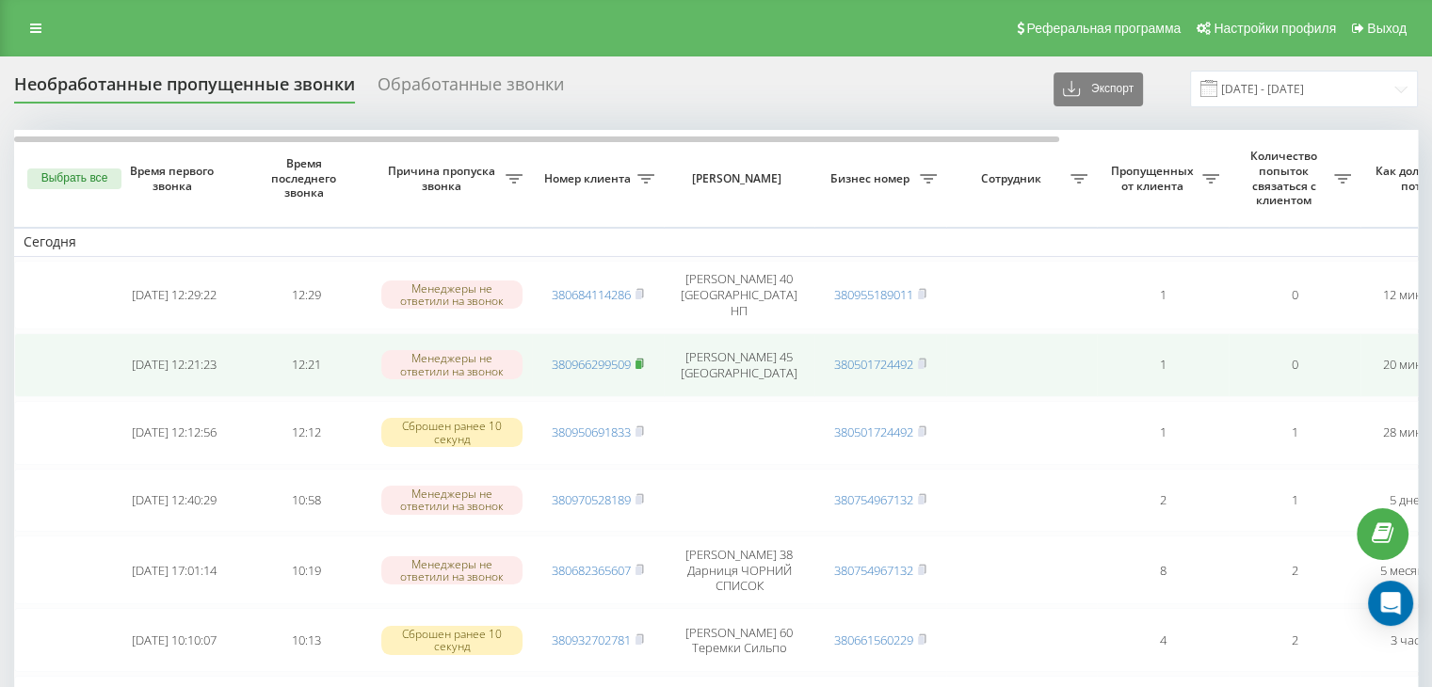
click at [643, 359] on icon at bounding box center [639, 363] width 7 height 8
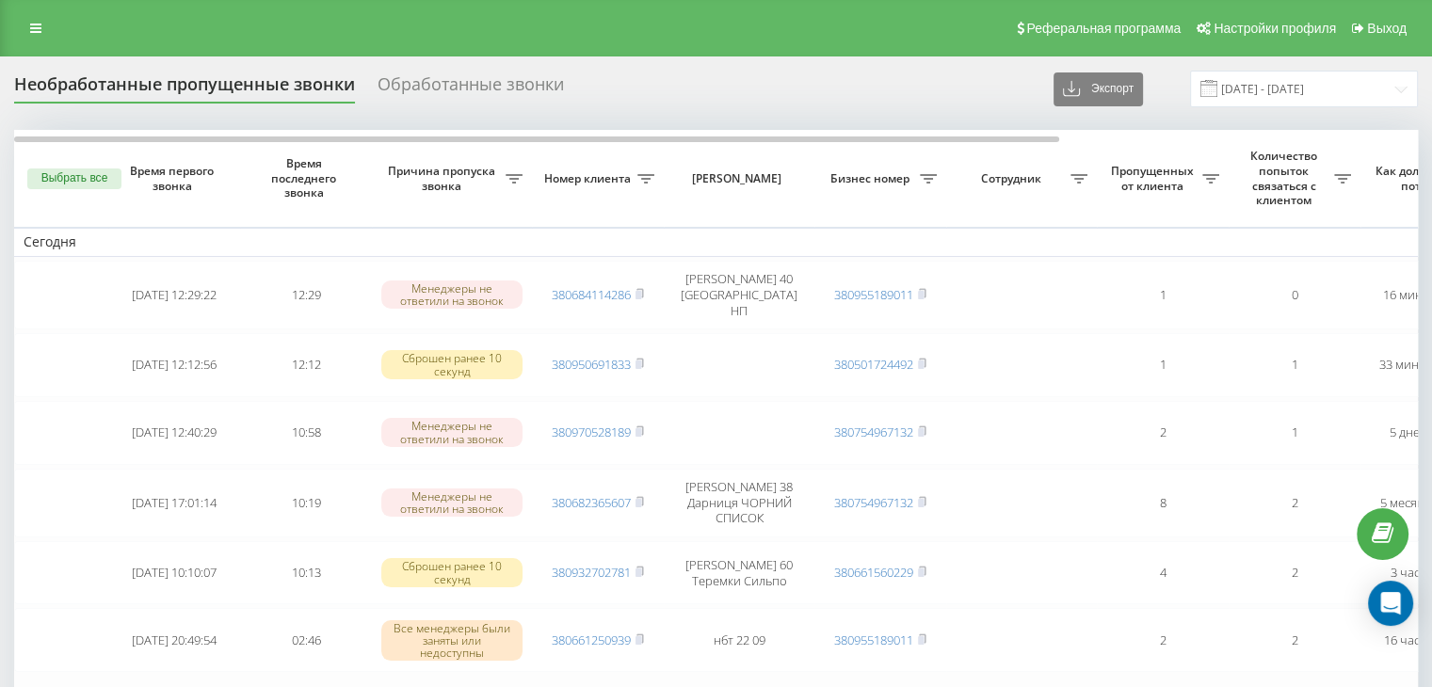
click at [117, 17] on div "Реферальная программа Настройки профиля Выход" at bounding box center [716, 28] width 1432 height 56
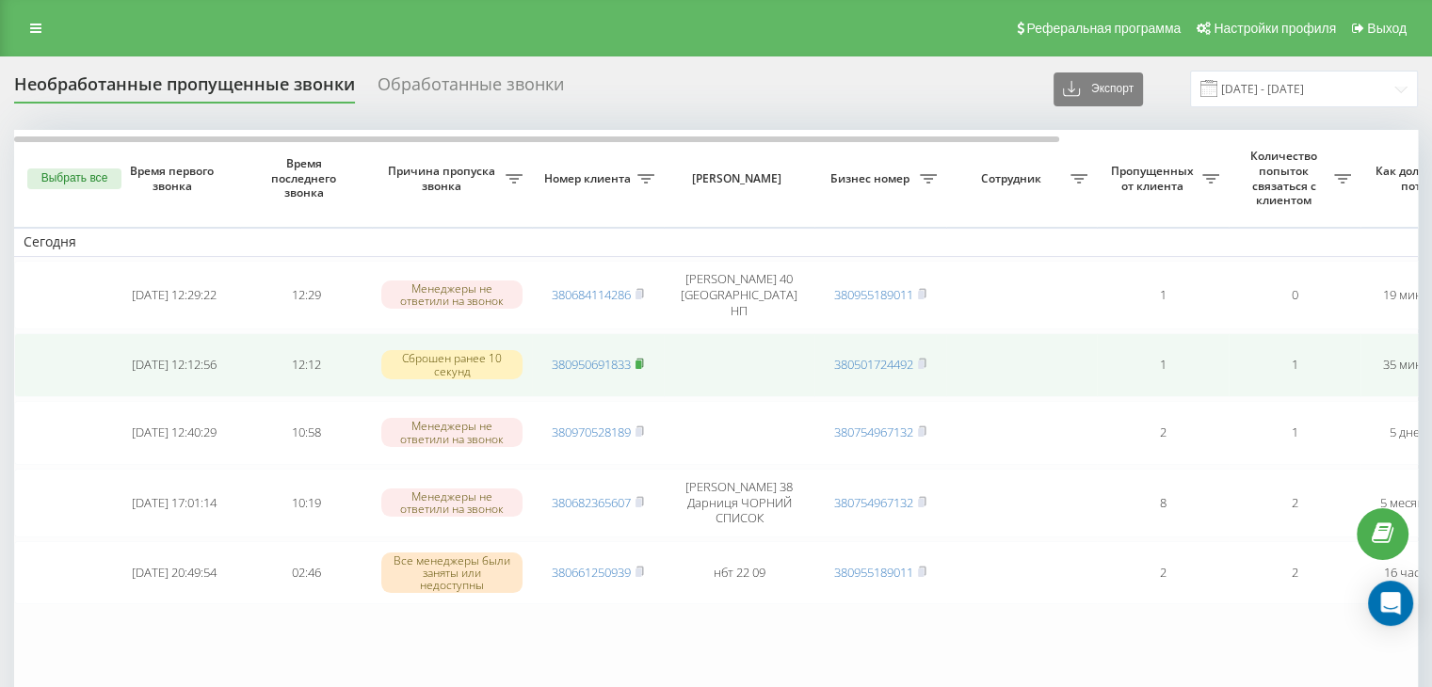
click at [640, 358] on icon at bounding box center [639, 363] width 8 height 11
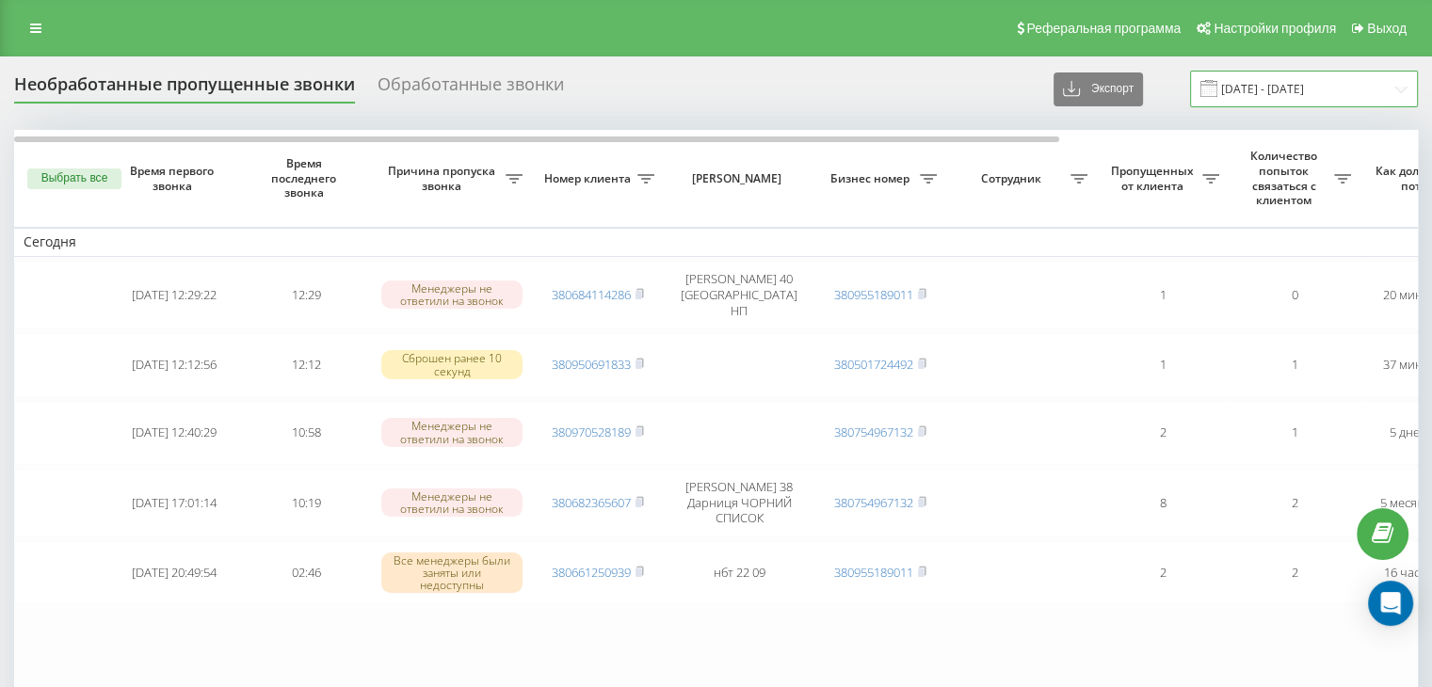
click at [1270, 88] on input "22.09.2025 - 22.09.2025" at bounding box center [1304, 89] width 228 height 37
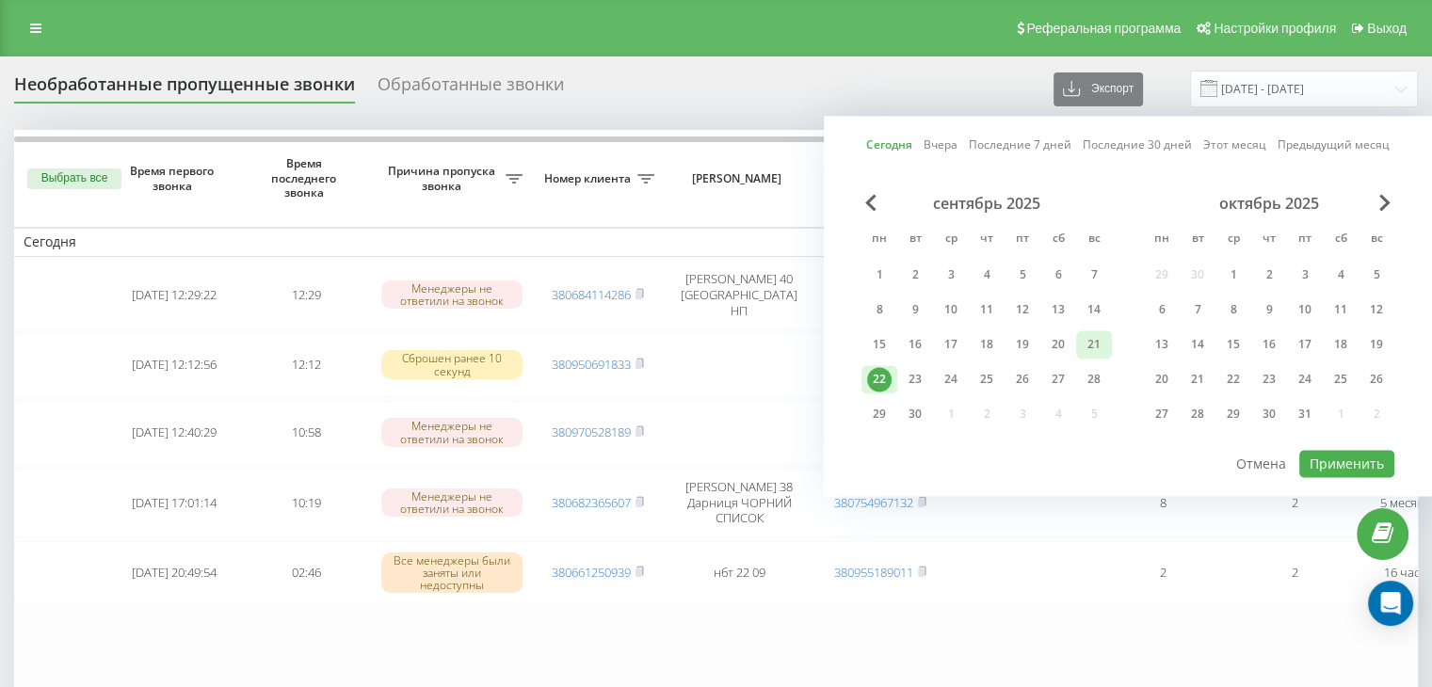
click at [1096, 342] on div "21" at bounding box center [1094, 344] width 24 height 24
click at [1318, 457] on button "Применить" at bounding box center [1346, 463] width 95 height 27
type input "21.09.2025 - 21.09.2025"
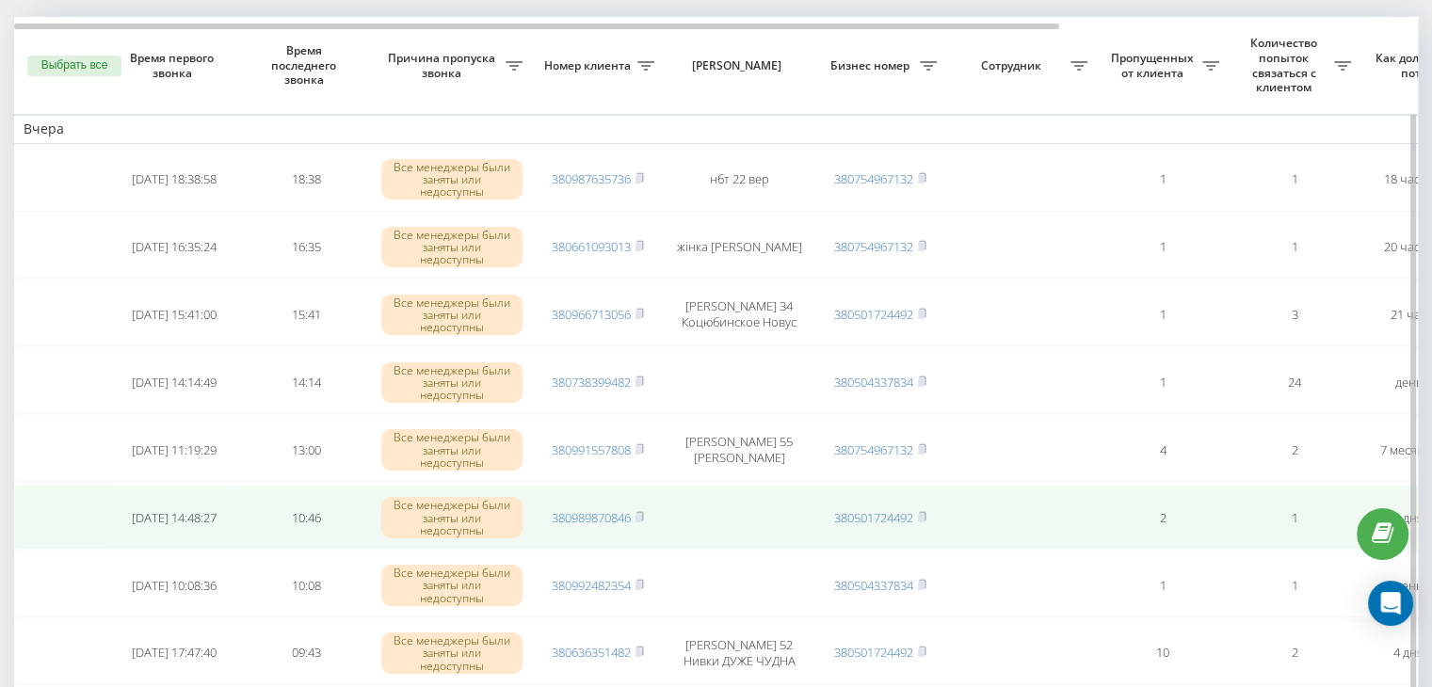
scroll to position [94, 0]
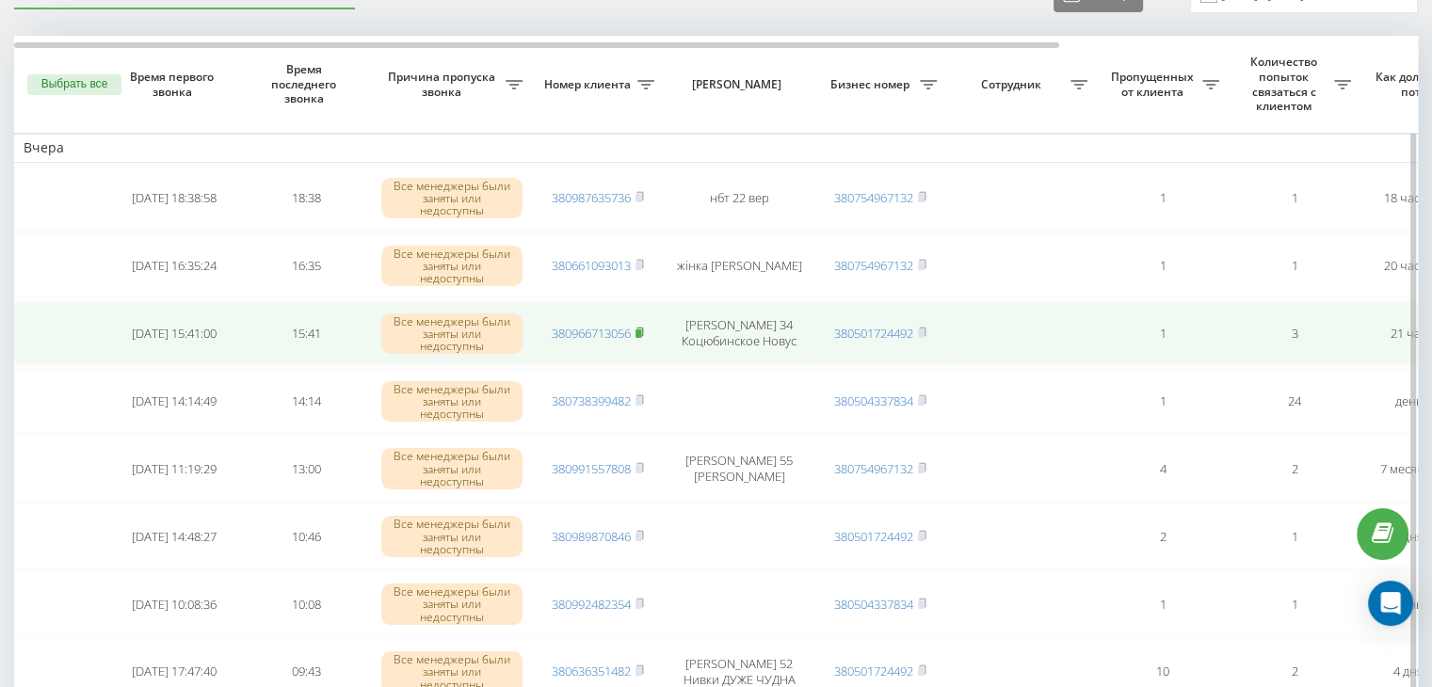
click at [639, 332] on rect at bounding box center [638, 333] width 6 height 8
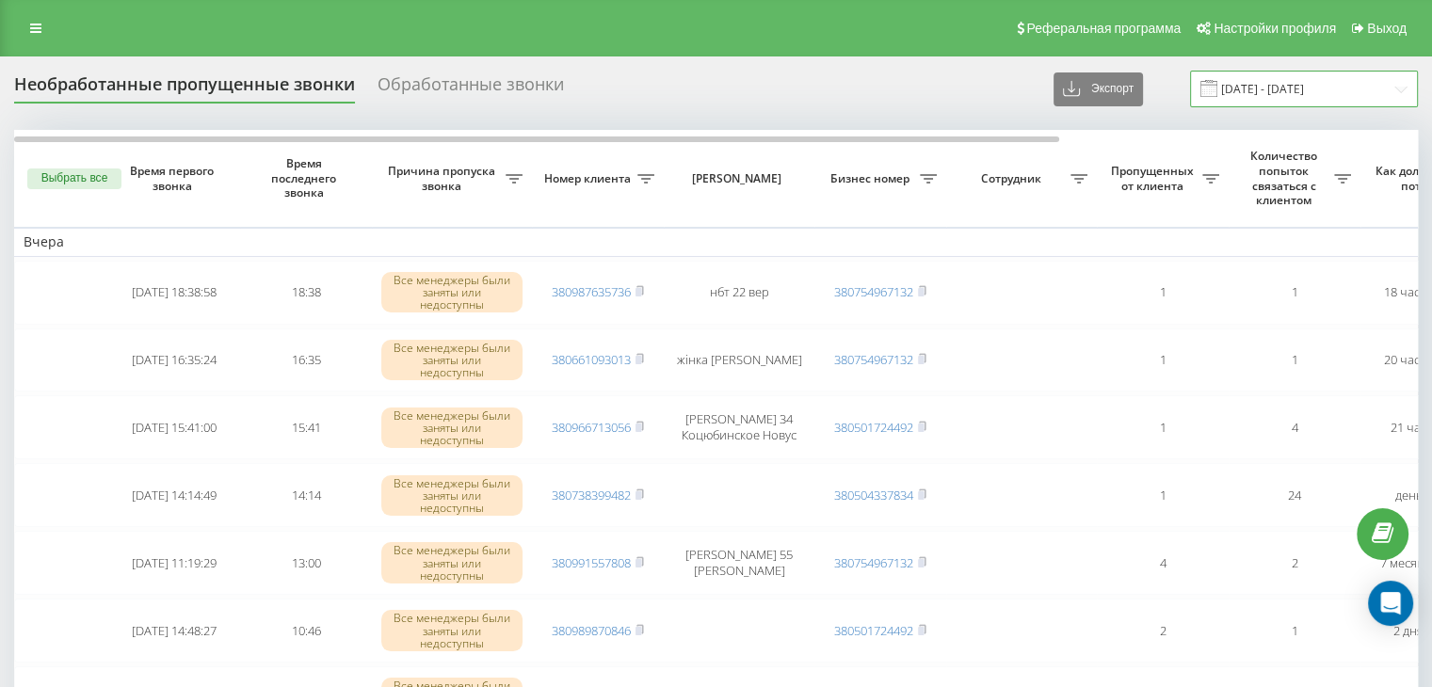
click at [1254, 80] on input "[DATE] - [DATE]" at bounding box center [1304, 89] width 228 height 37
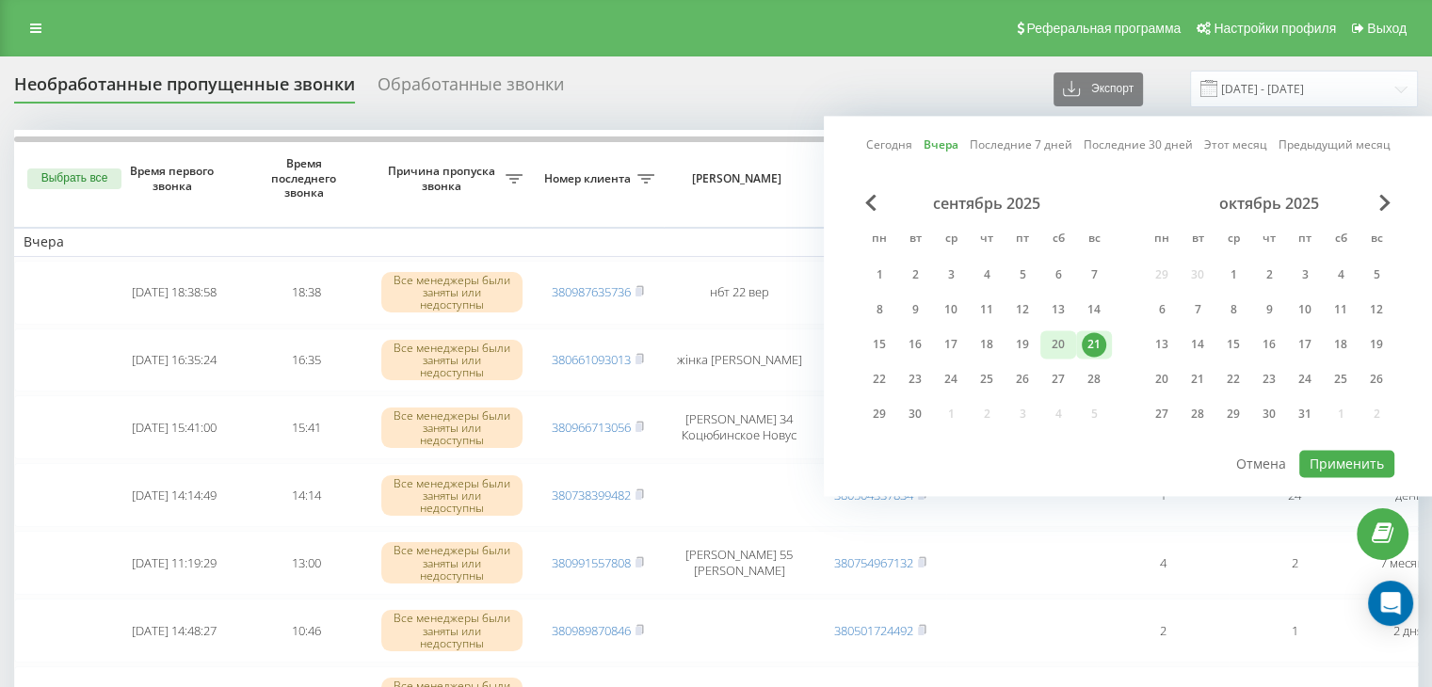
click at [1066, 332] on div "20" at bounding box center [1058, 344] width 24 height 24
click at [1330, 452] on button "Применить" at bounding box center [1346, 463] width 95 height 27
type input "[DATE] - [DATE]"
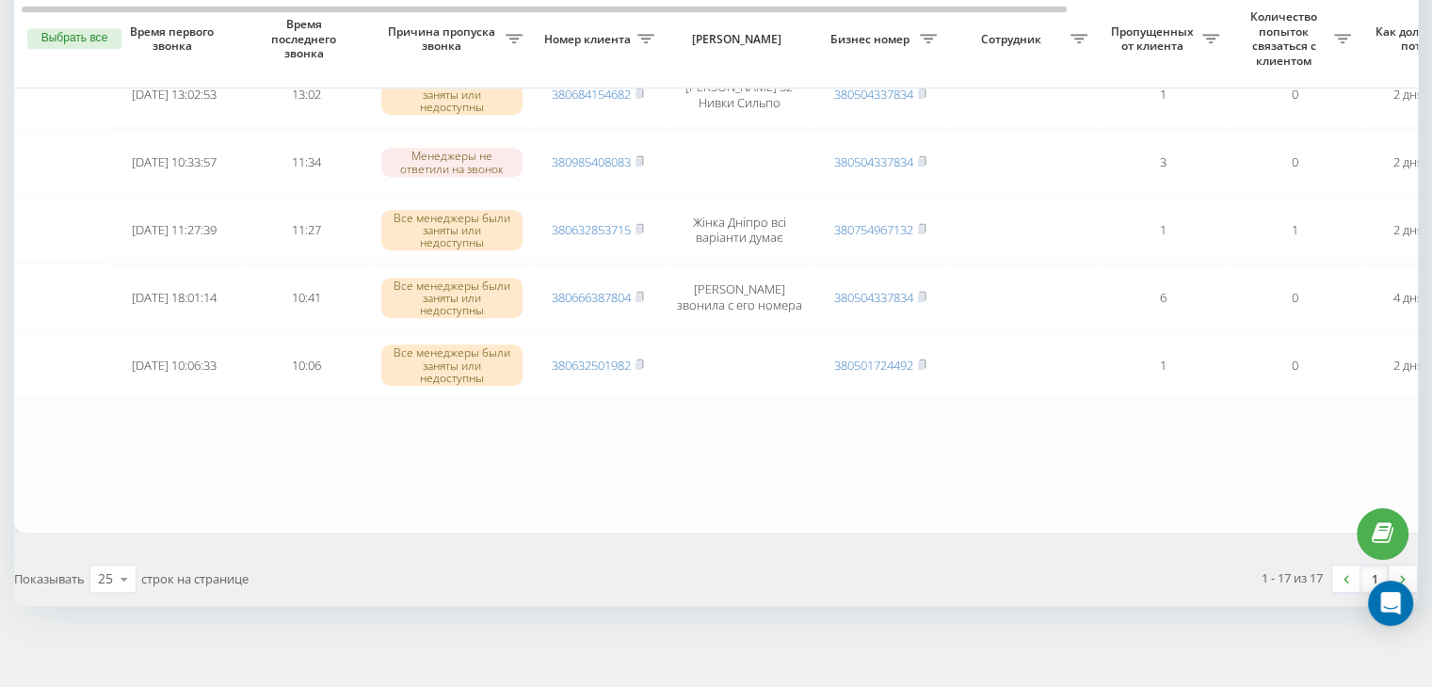
scroll to position [828, 0]
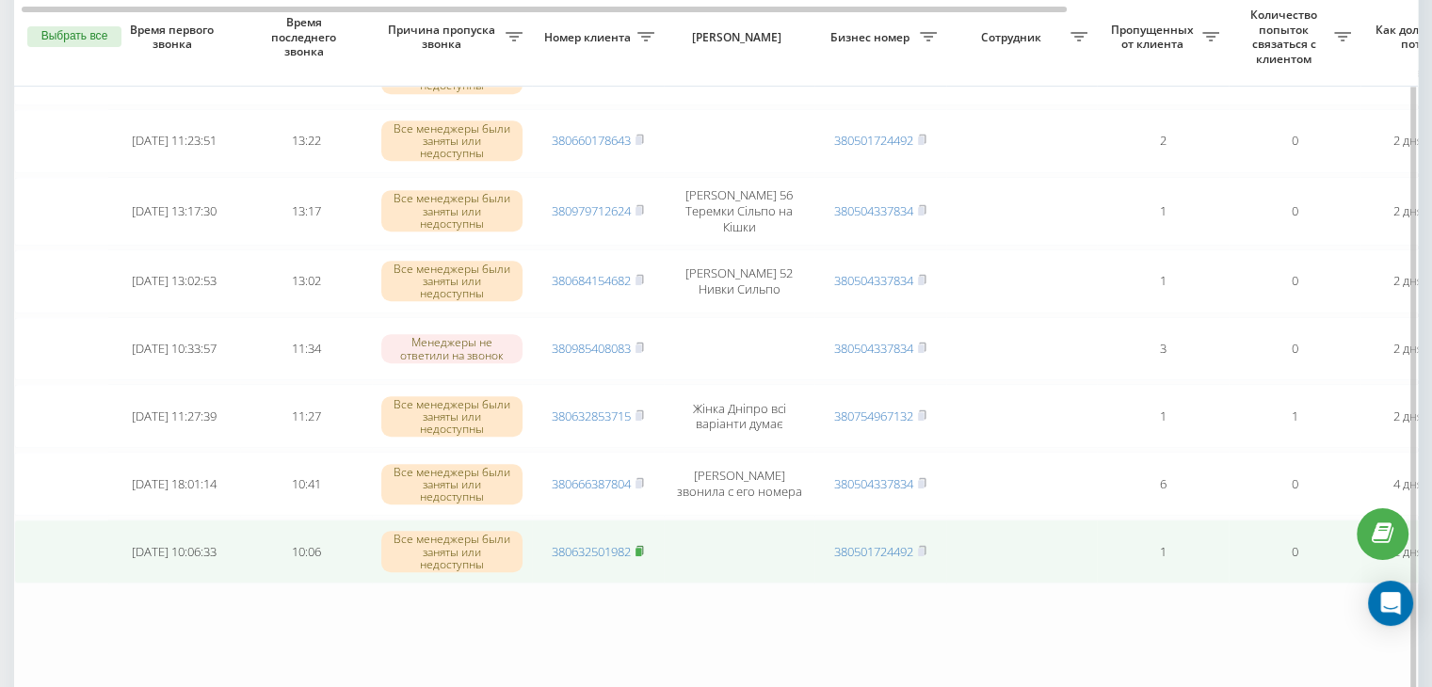
click at [641, 548] on rect at bounding box center [638, 552] width 6 height 8
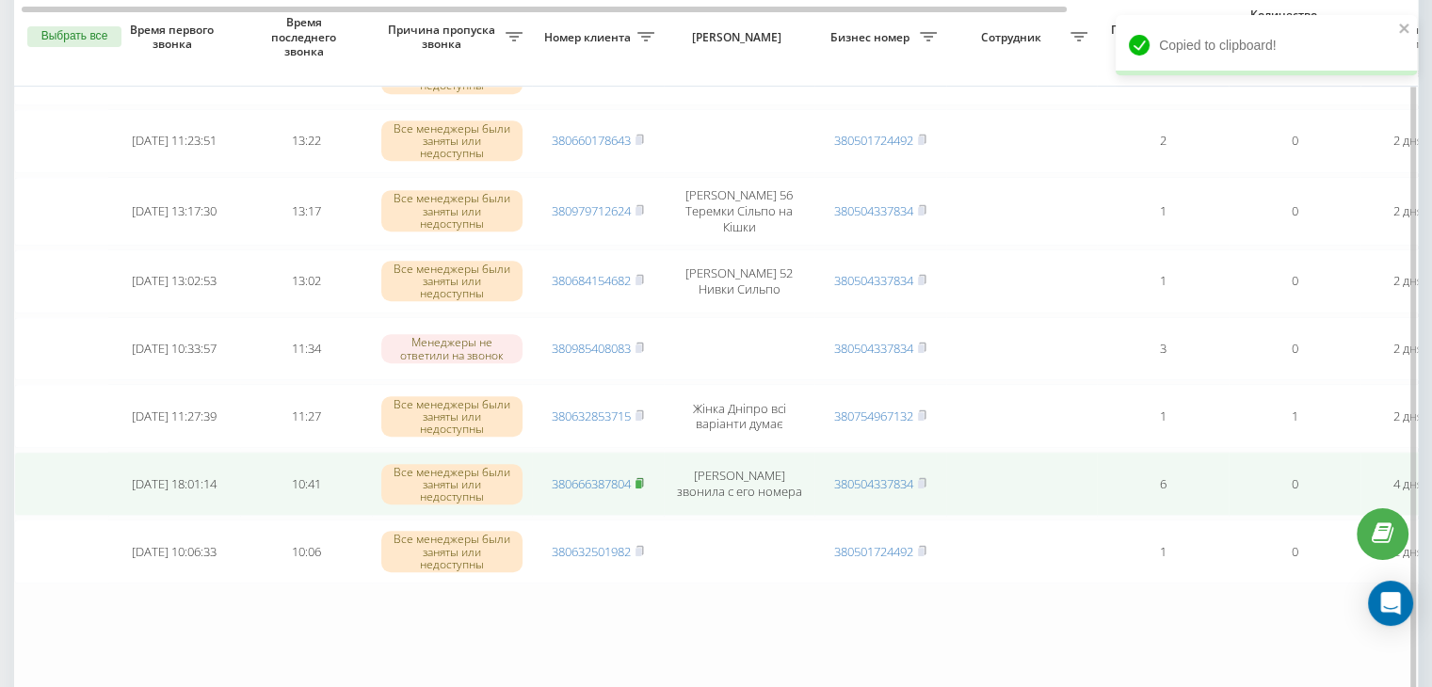
click at [643, 479] on icon at bounding box center [639, 482] width 7 height 8
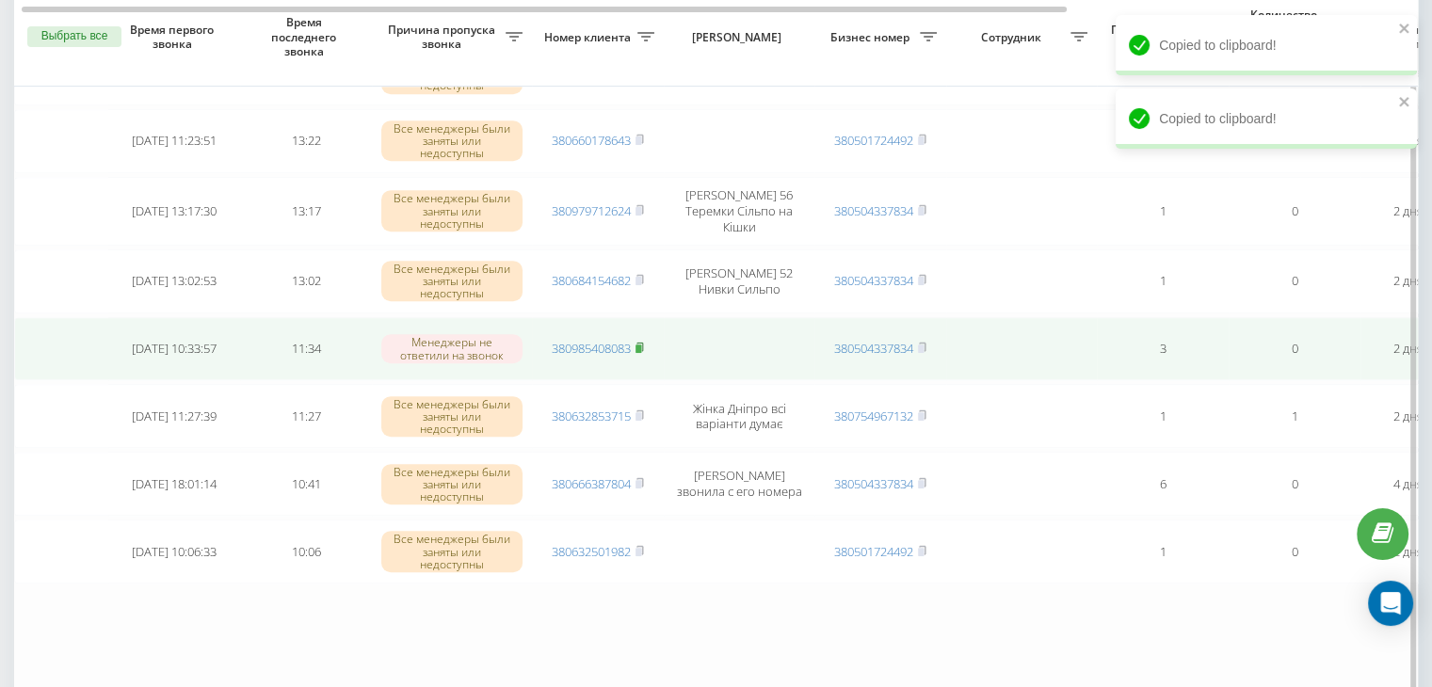
click at [640, 345] on rect at bounding box center [638, 349] width 6 height 8
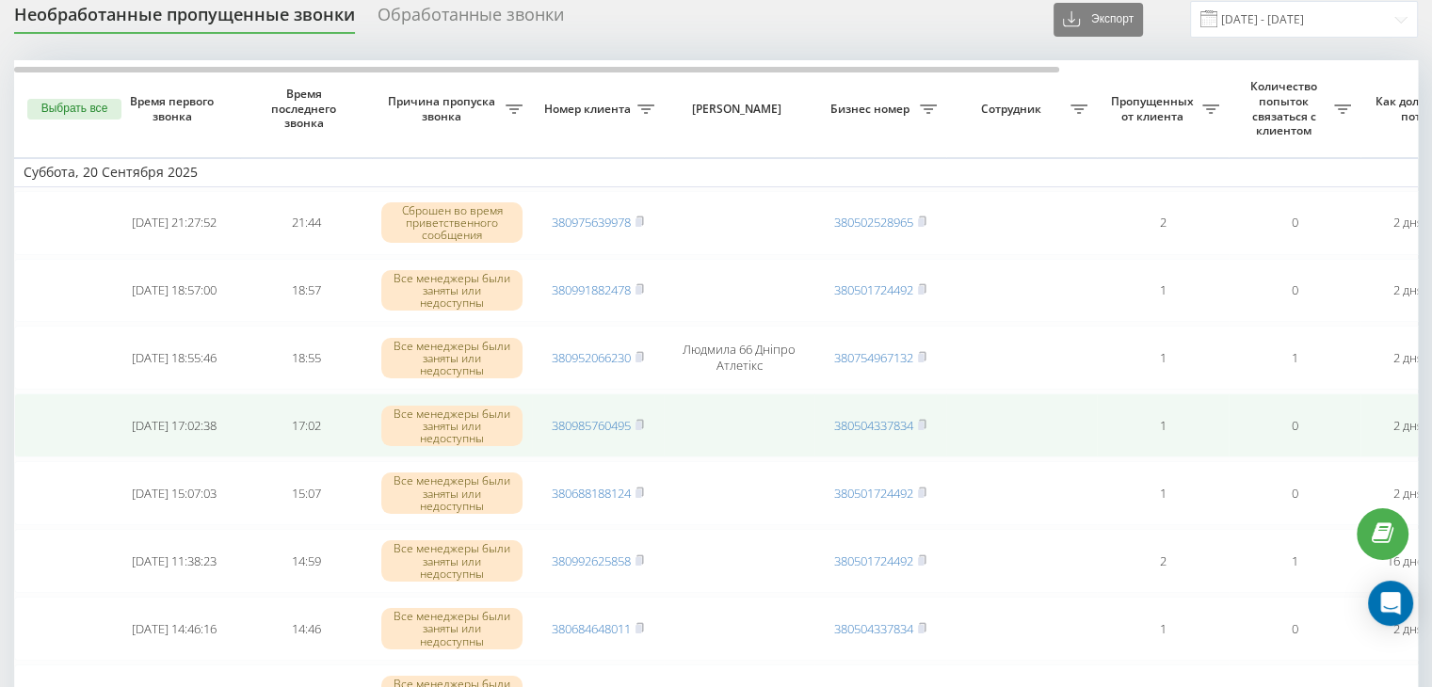
scroll to position [94, 0]
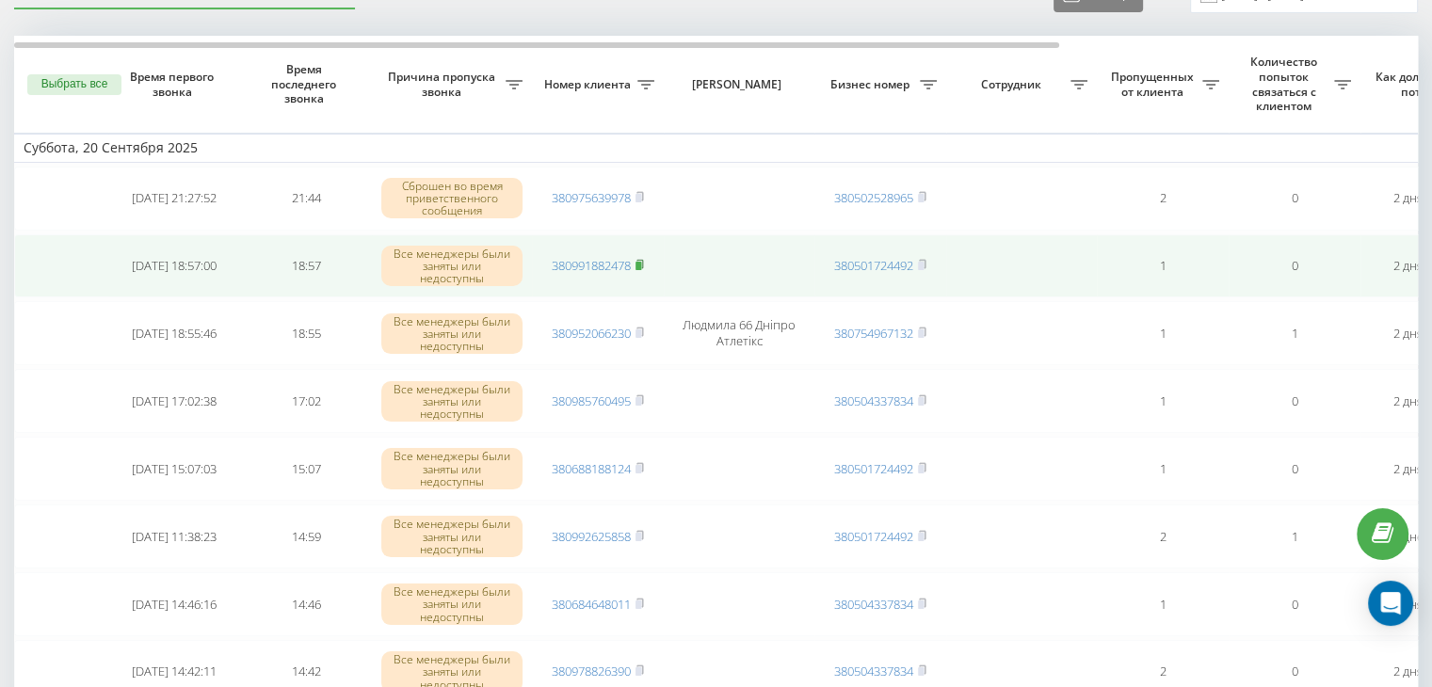
click at [643, 265] on icon at bounding box center [639, 264] width 7 height 8
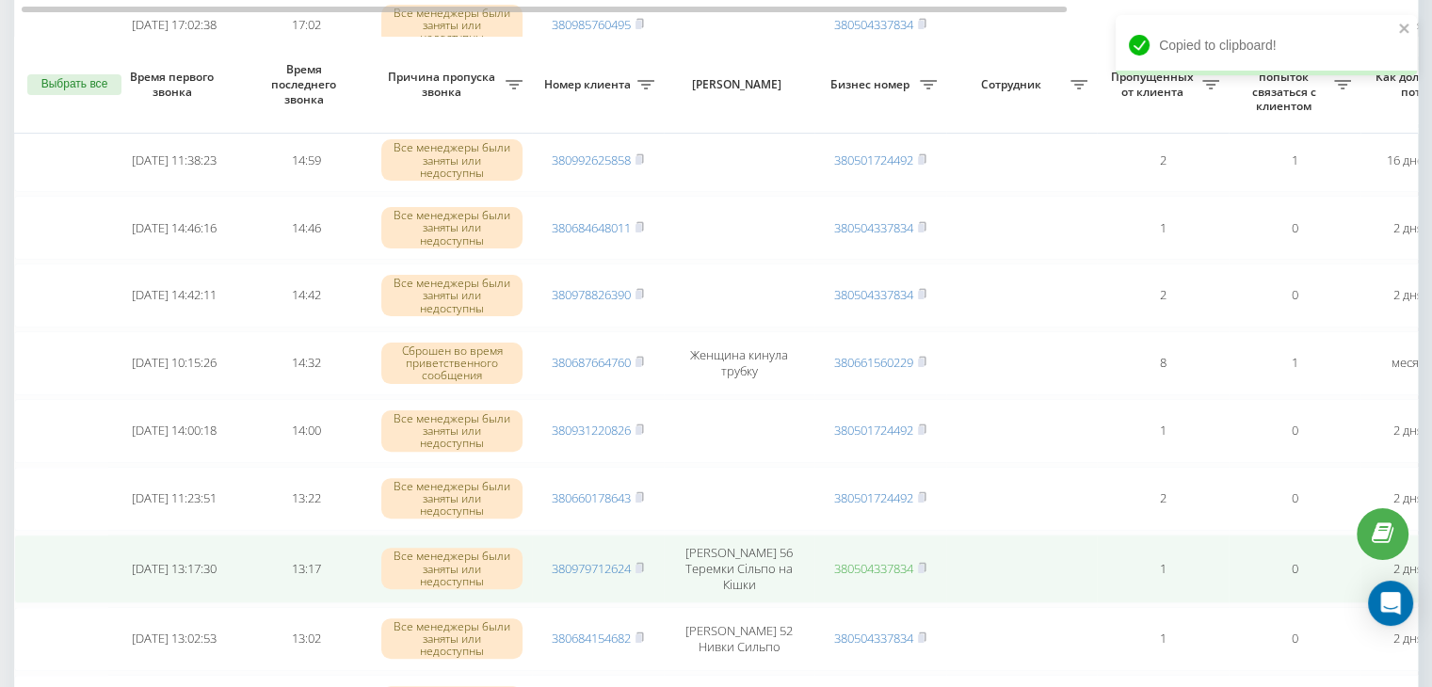
scroll to position [753, 0]
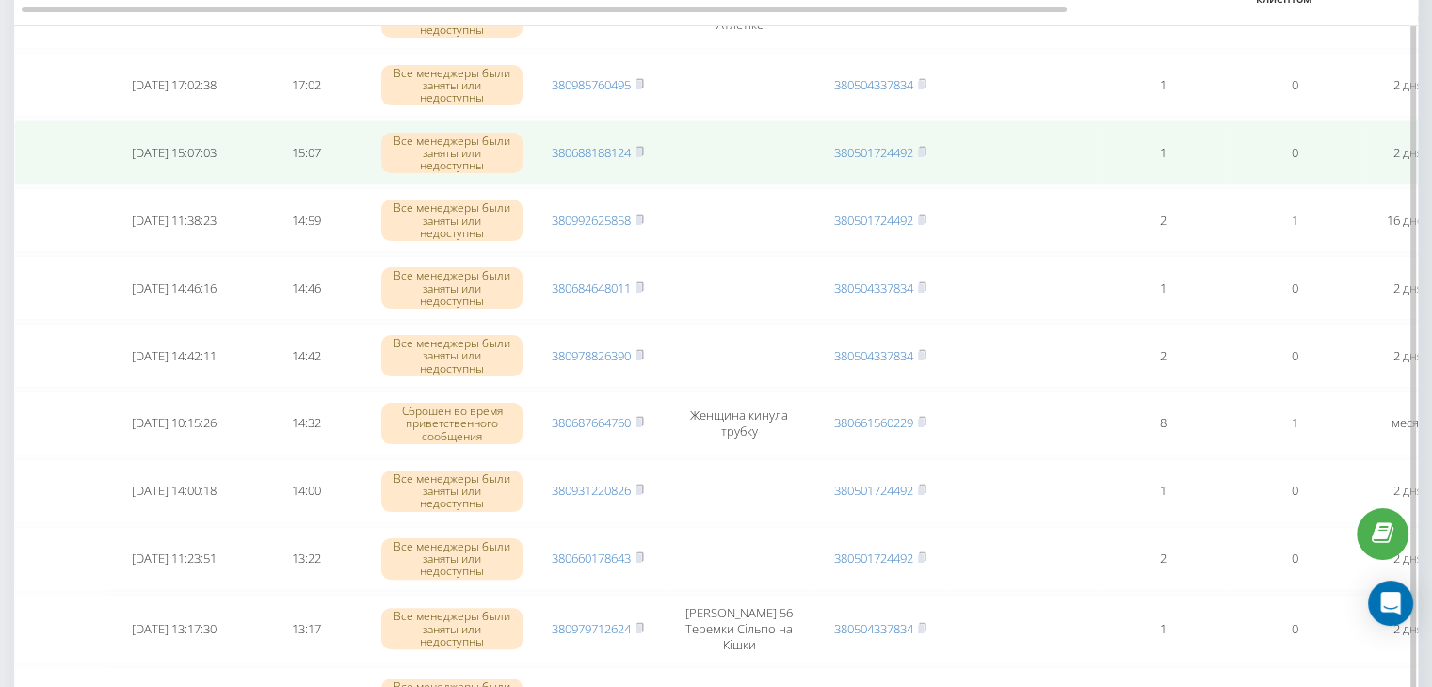
scroll to position [377, 0]
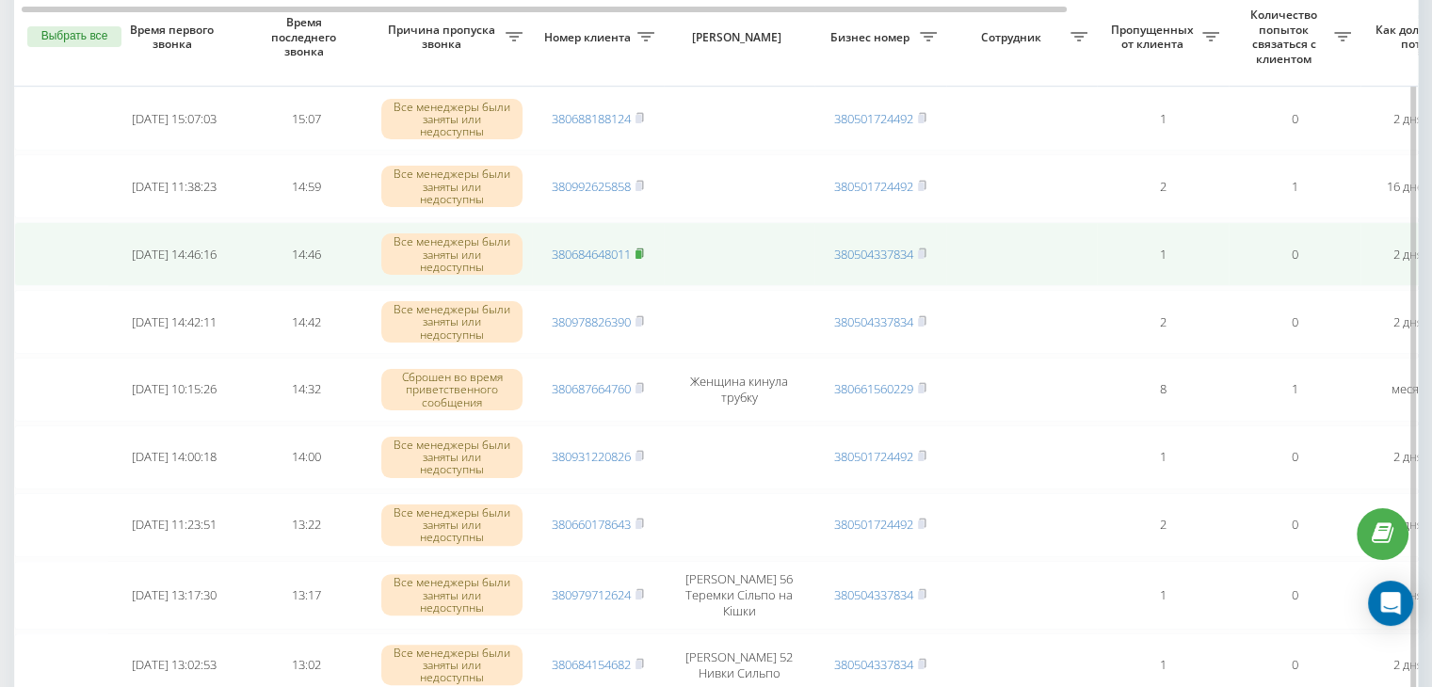
click at [642, 249] on icon at bounding box center [639, 253] width 7 height 8
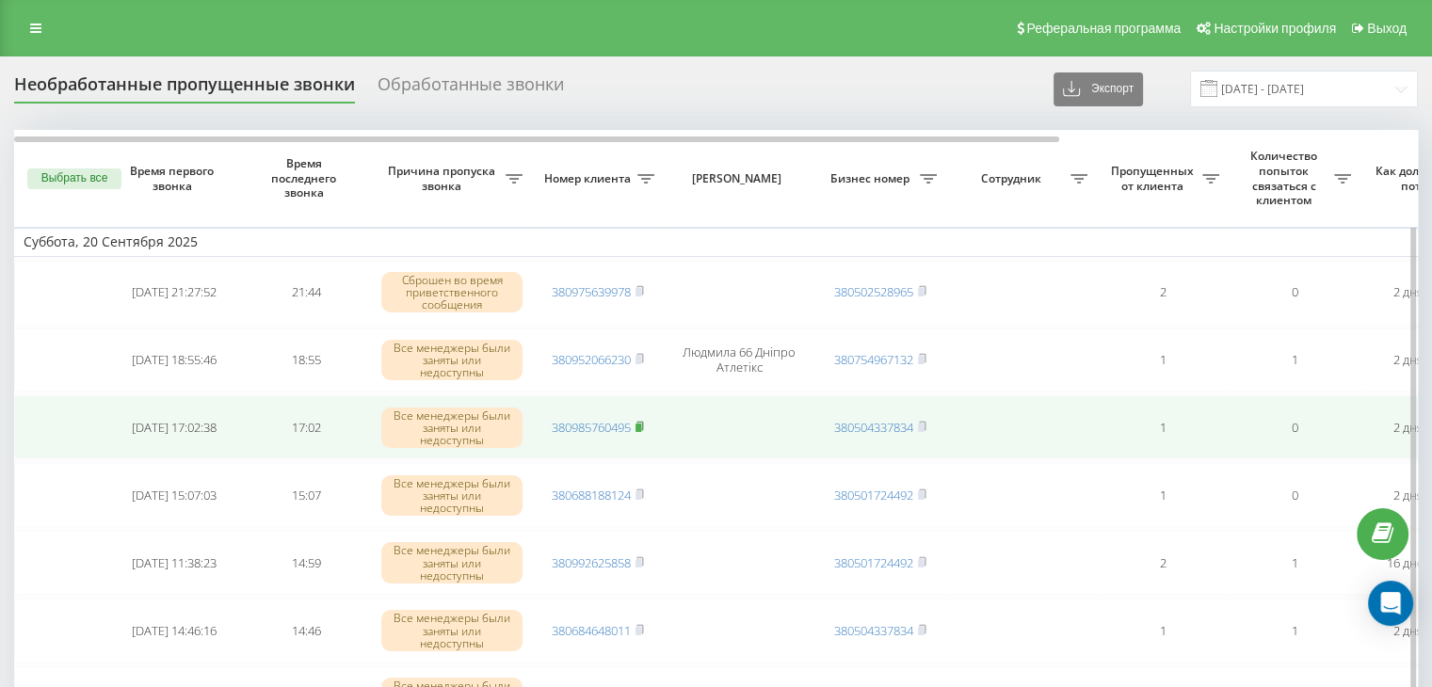
click at [641, 426] on rect at bounding box center [638, 428] width 6 height 8
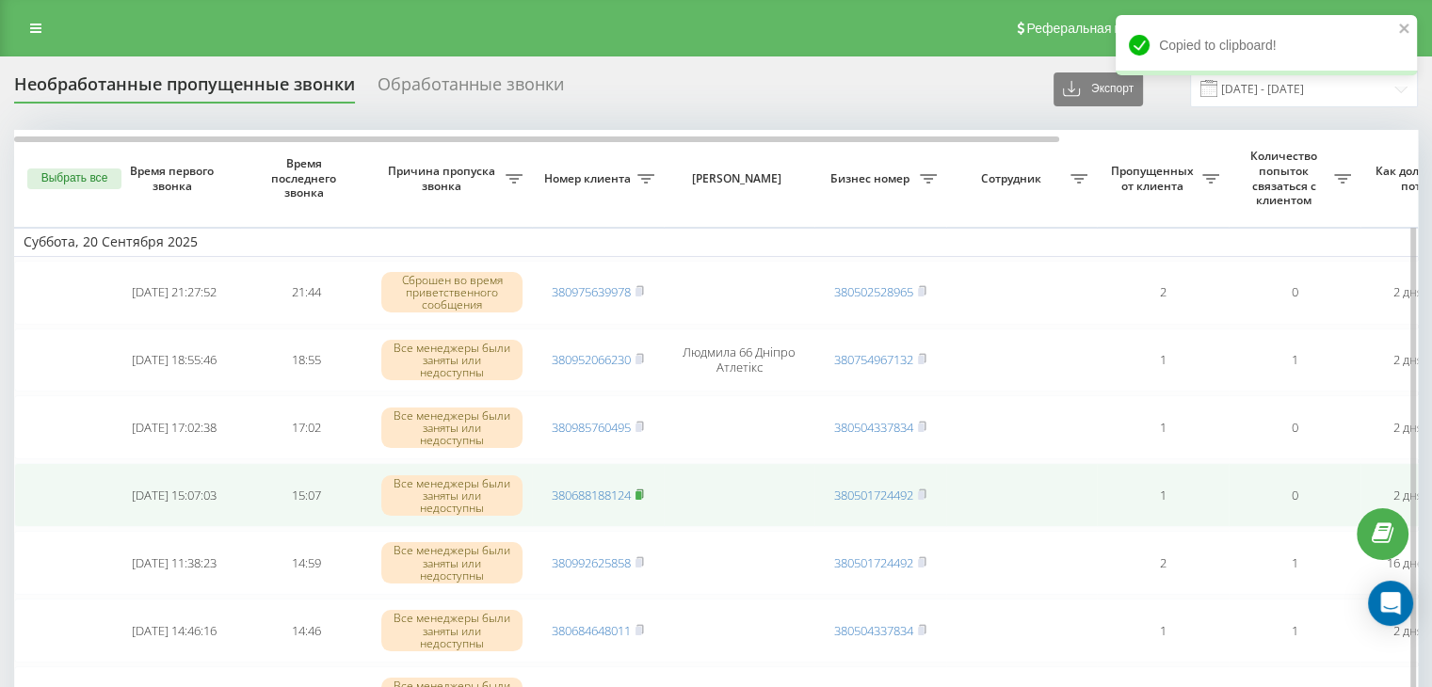
click at [641, 491] on rect at bounding box center [638, 495] width 6 height 8
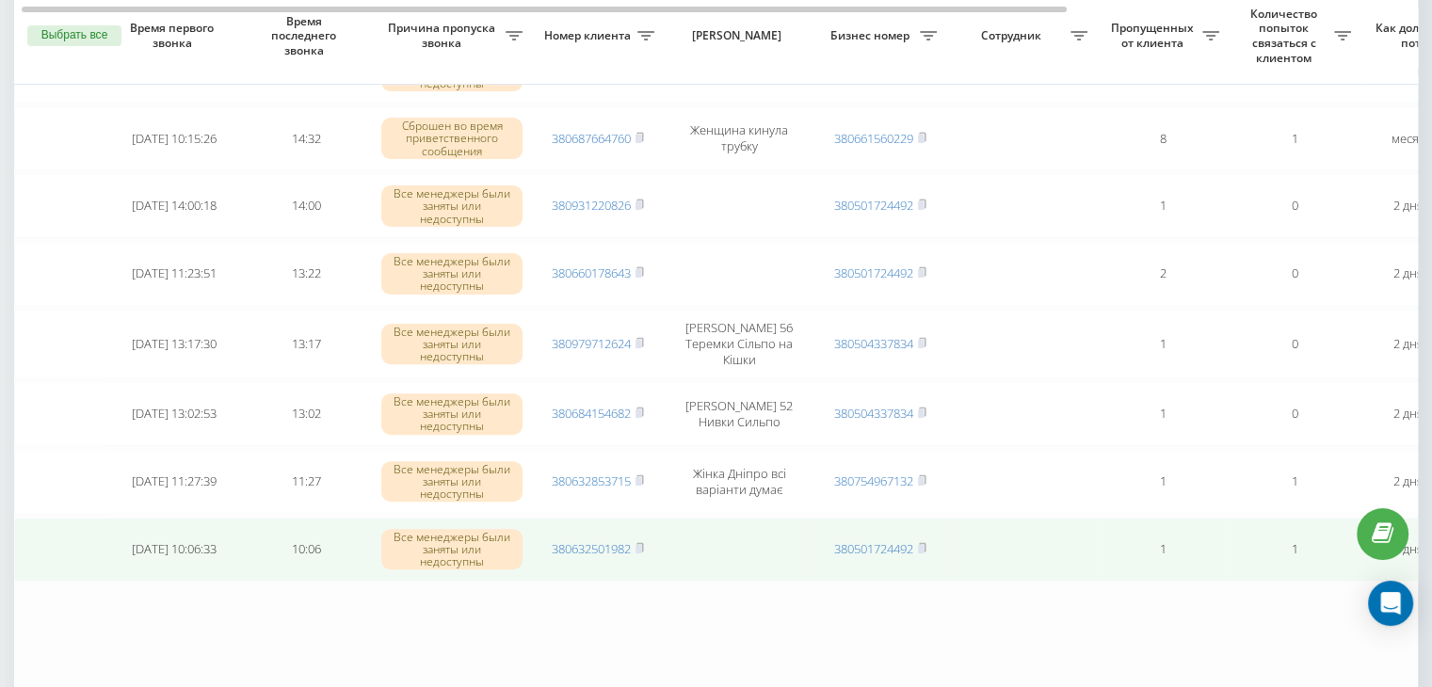
scroll to position [558, 0]
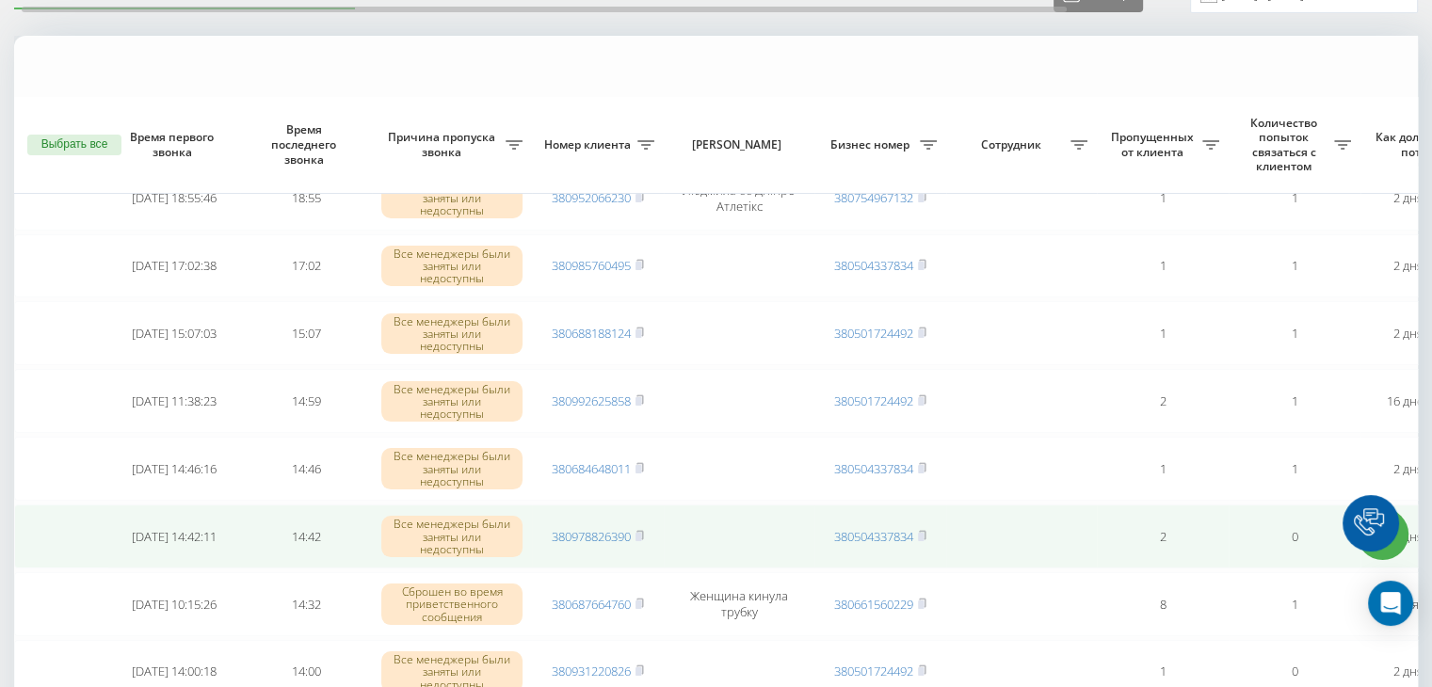
scroll to position [377, 0]
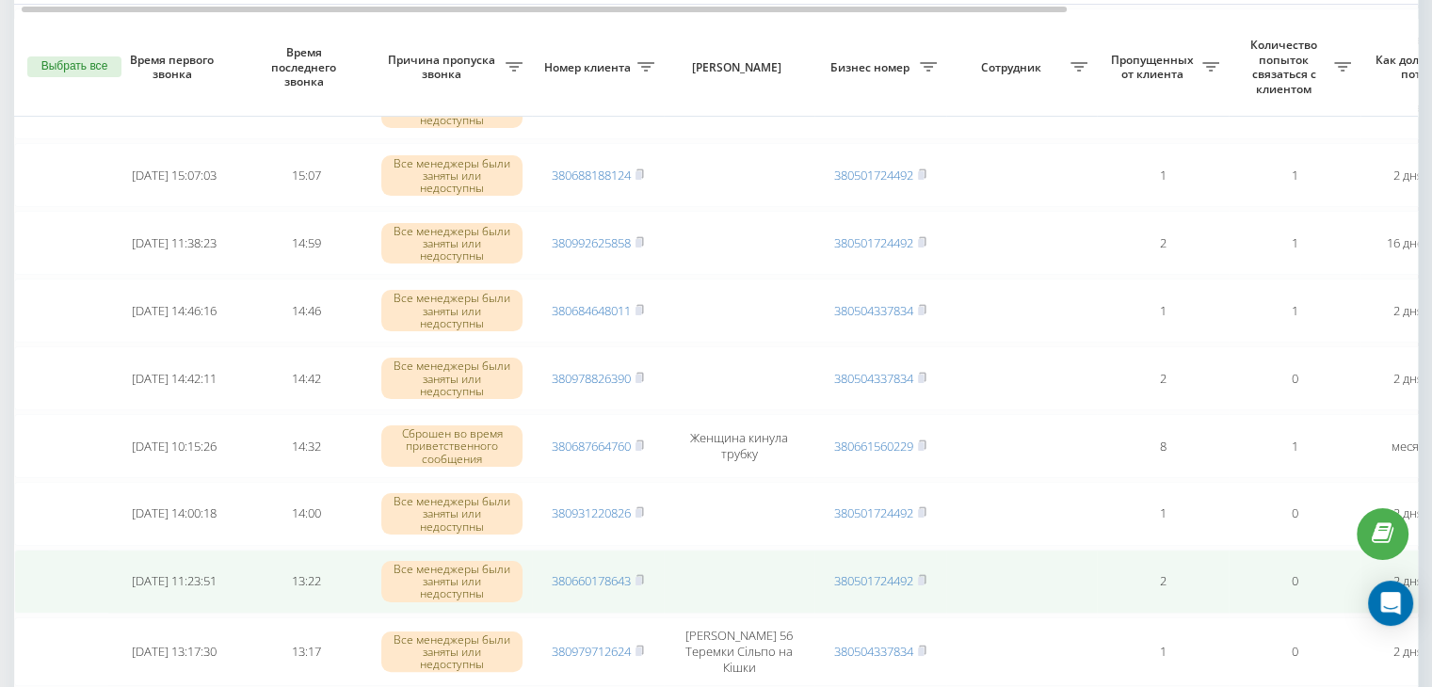
scroll to position [282, 0]
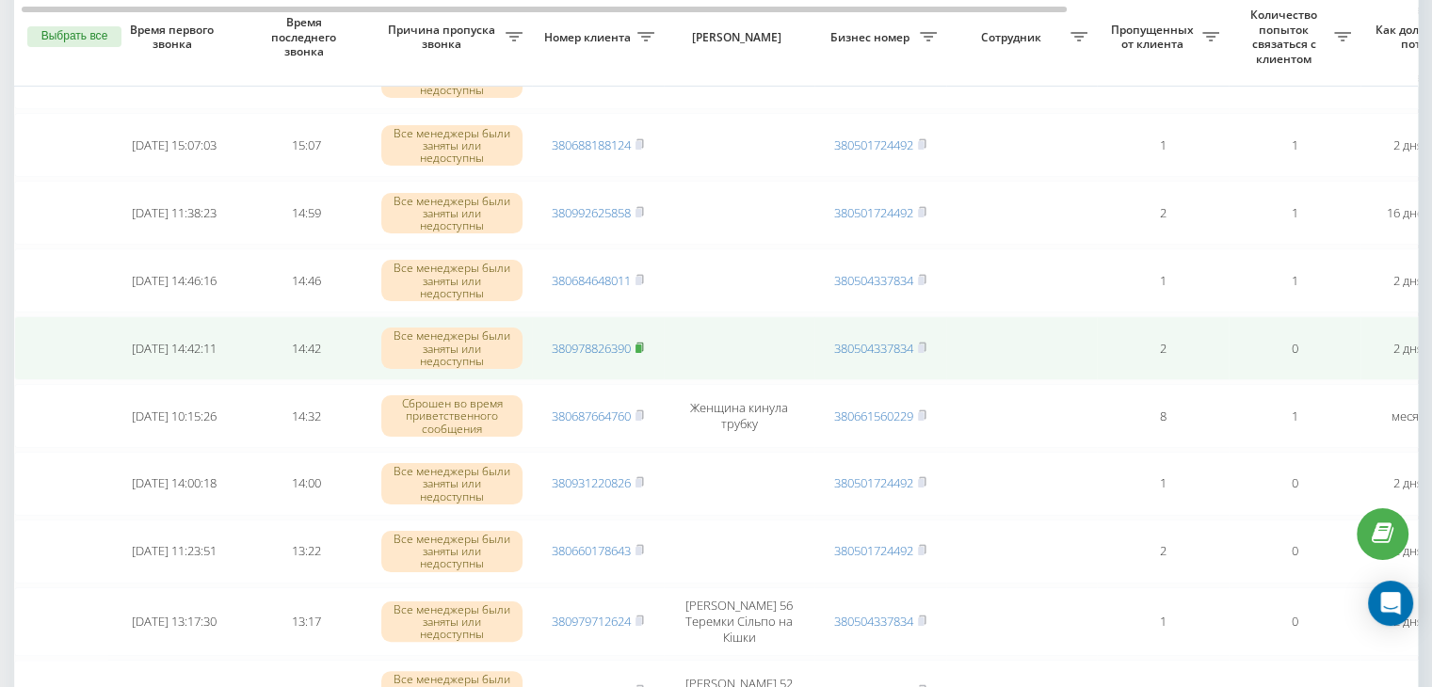
click at [640, 345] on rect at bounding box center [638, 349] width 6 height 8
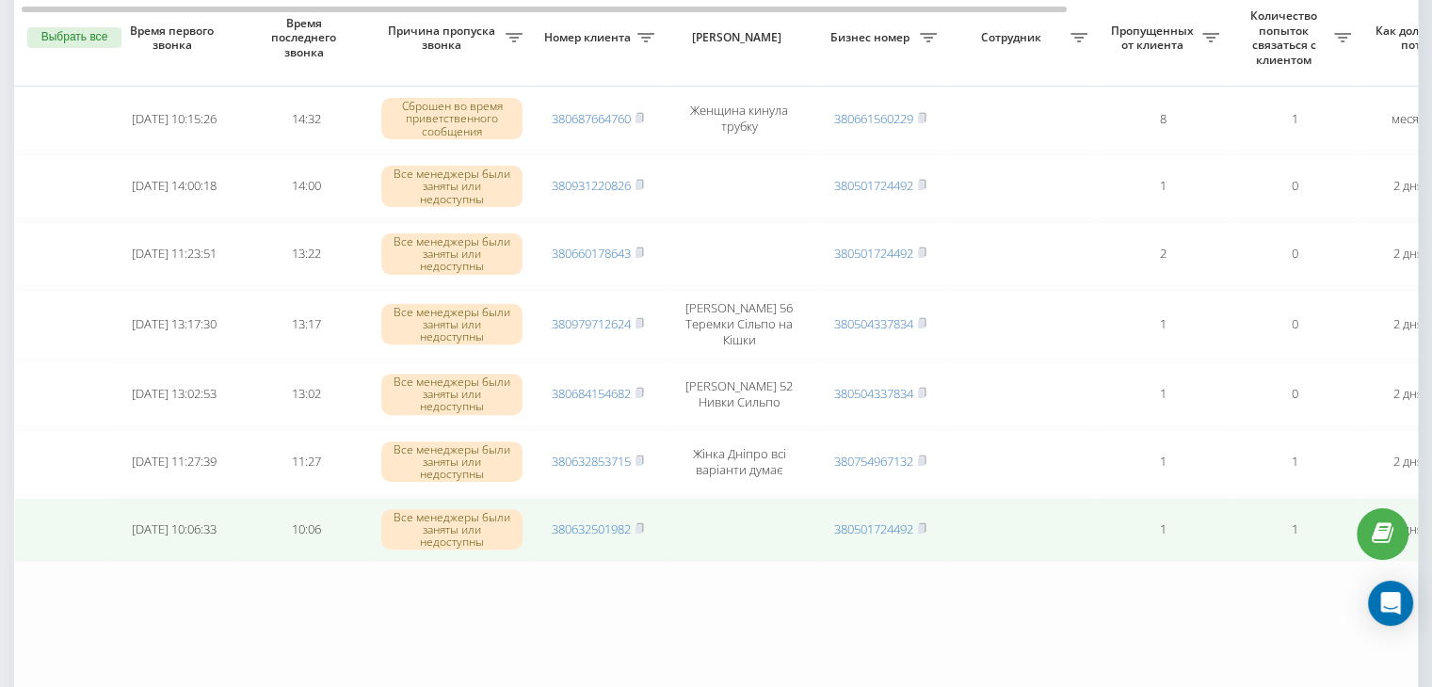
scroll to position [565, 0]
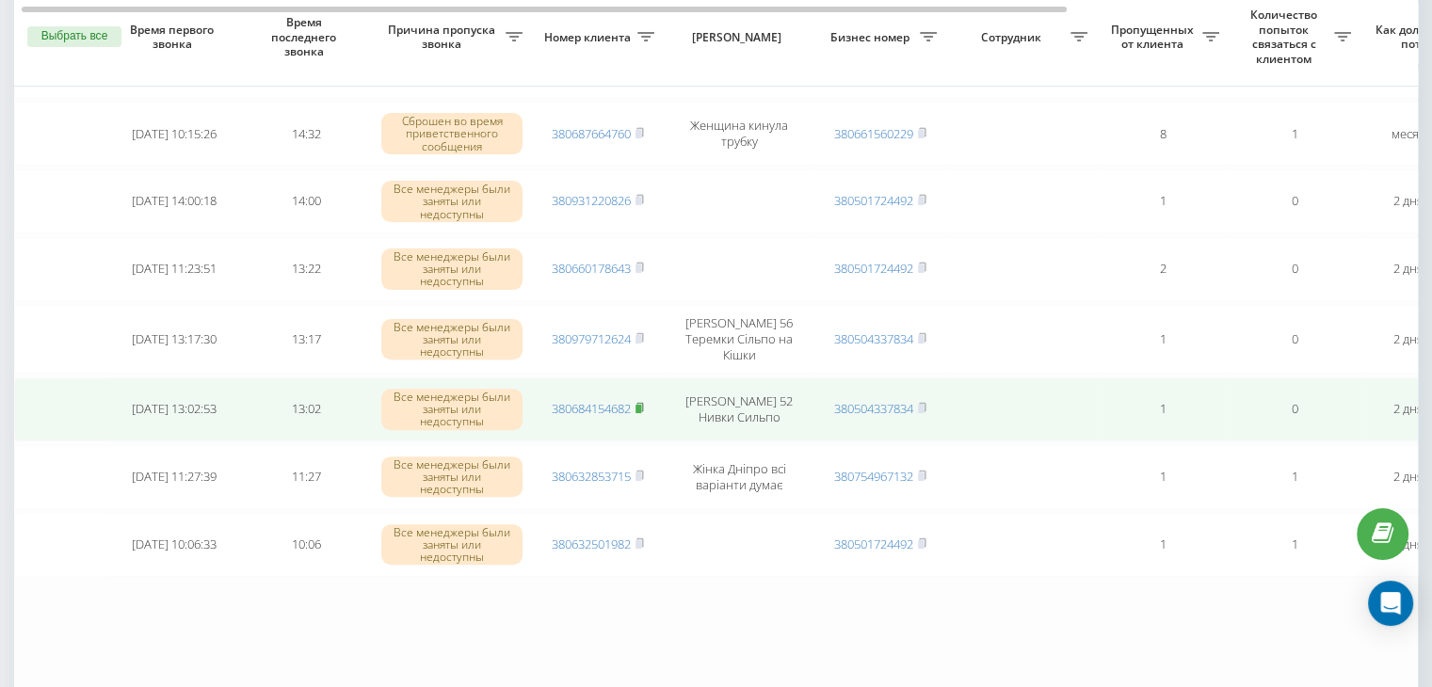
click at [643, 403] on icon at bounding box center [639, 407] width 7 height 8
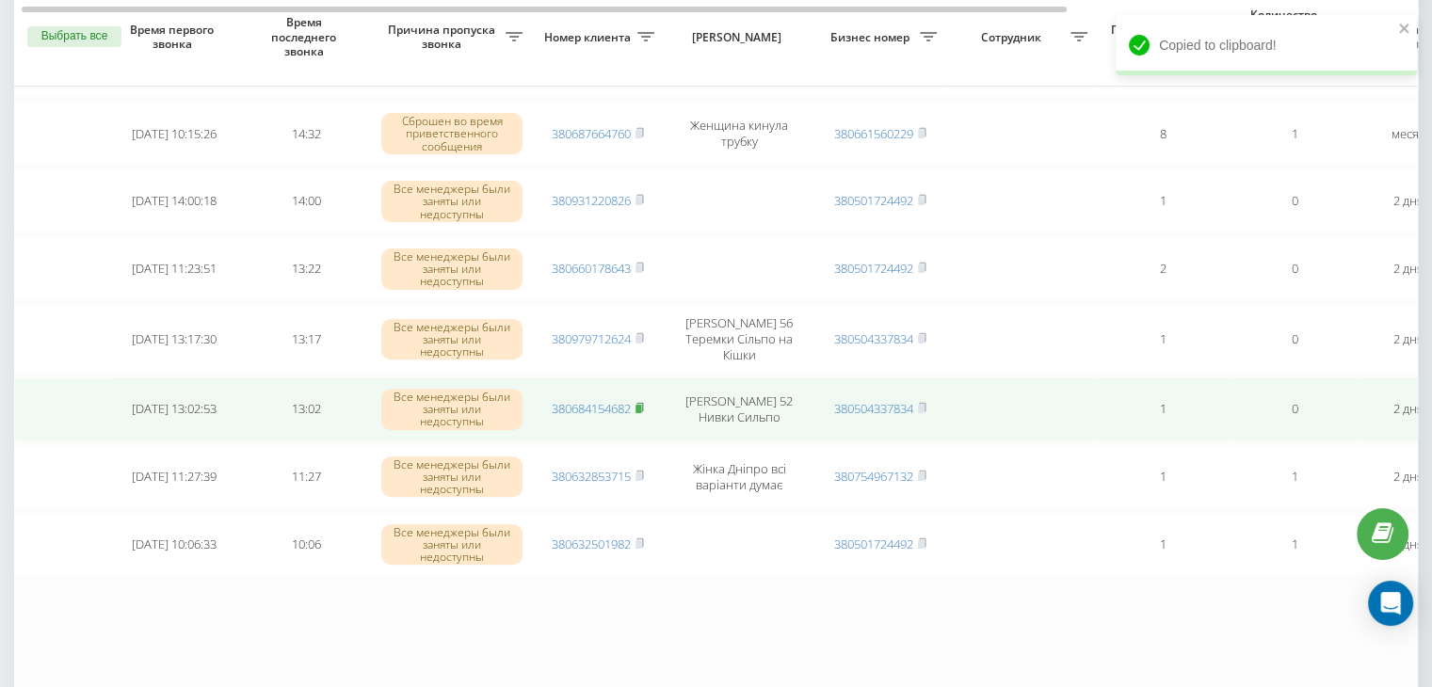
click at [643, 403] on icon at bounding box center [639, 407] width 7 height 8
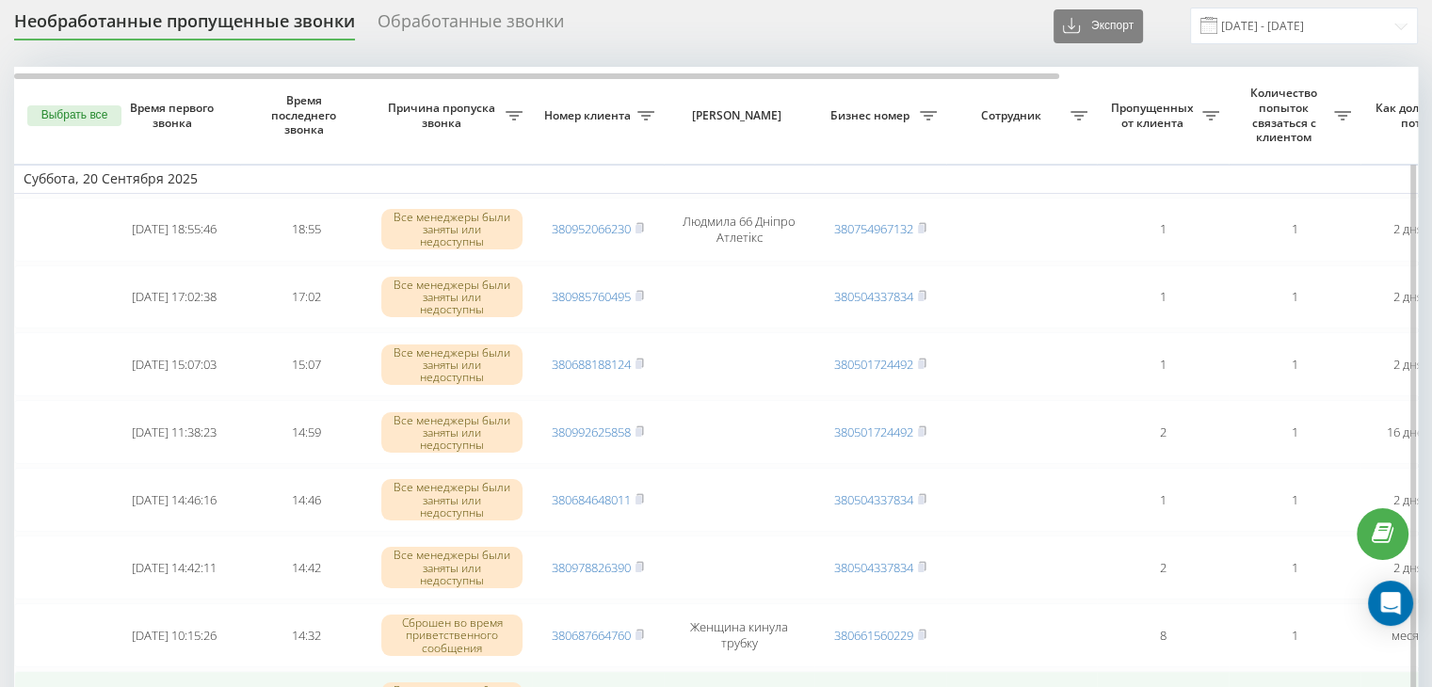
scroll to position [94, 0]
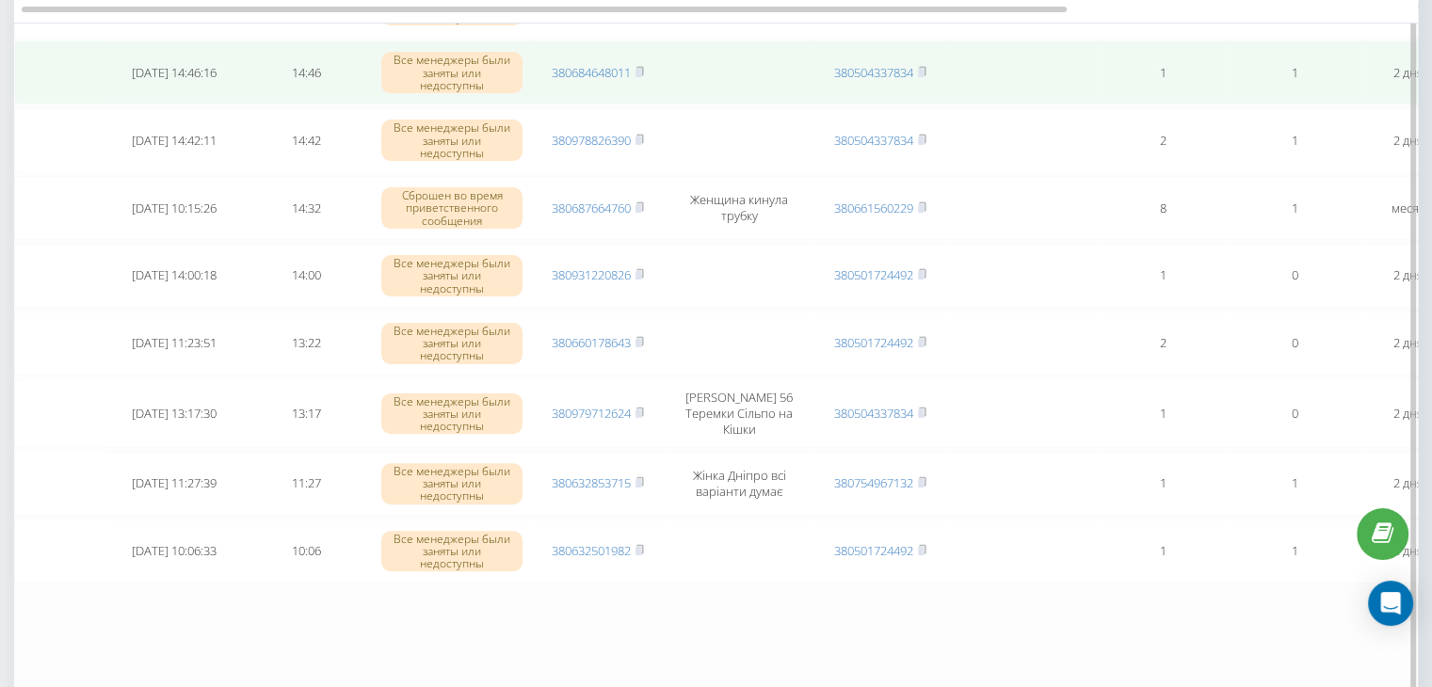
scroll to position [377, 0]
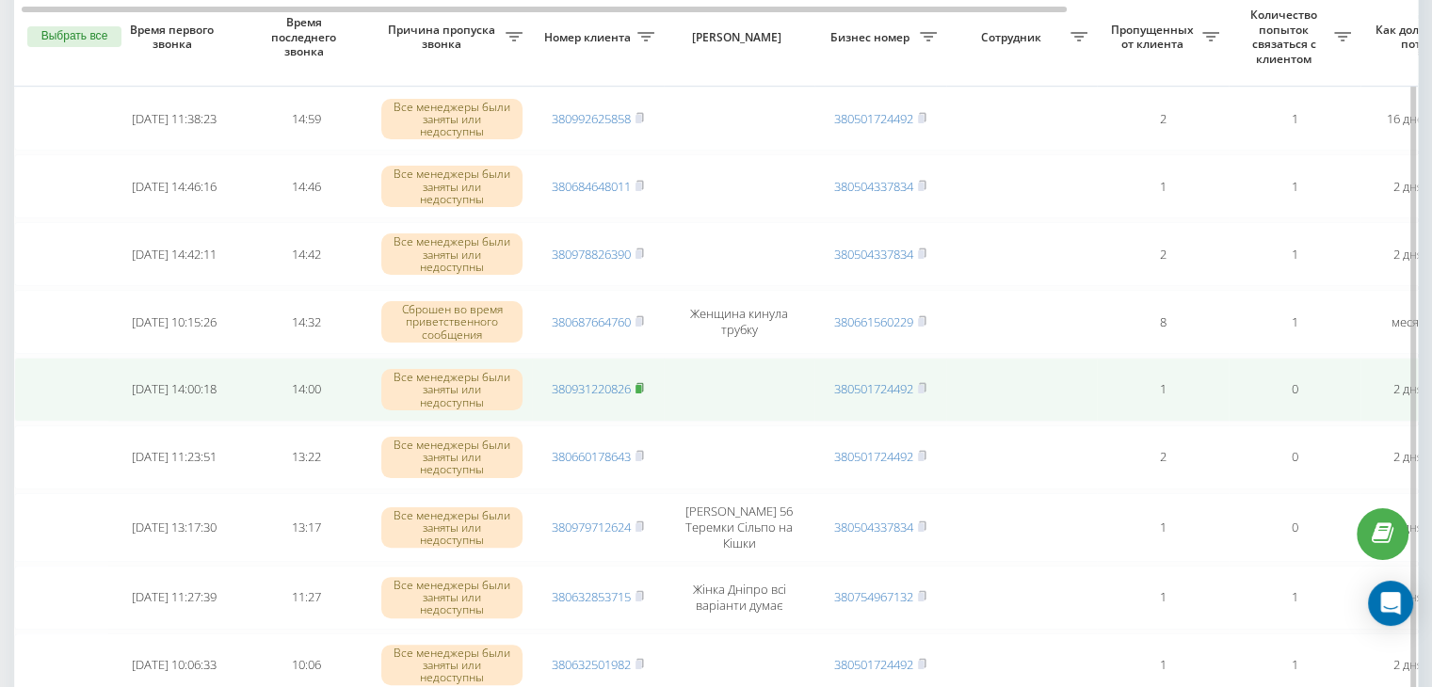
click at [644, 385] on icon at bounding box center [639, 387] width 8 height 11
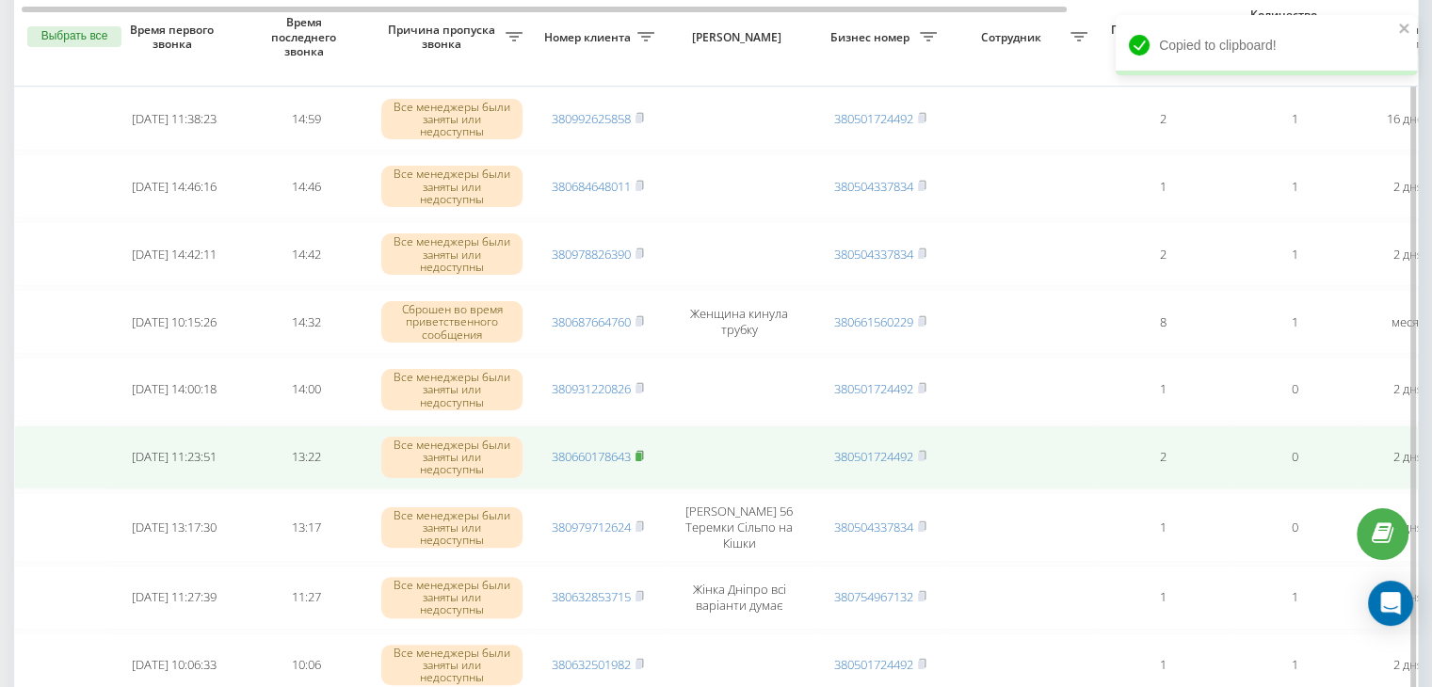
click at [640, 453] on rect at bounding box center [638, 457] width 6 height 8
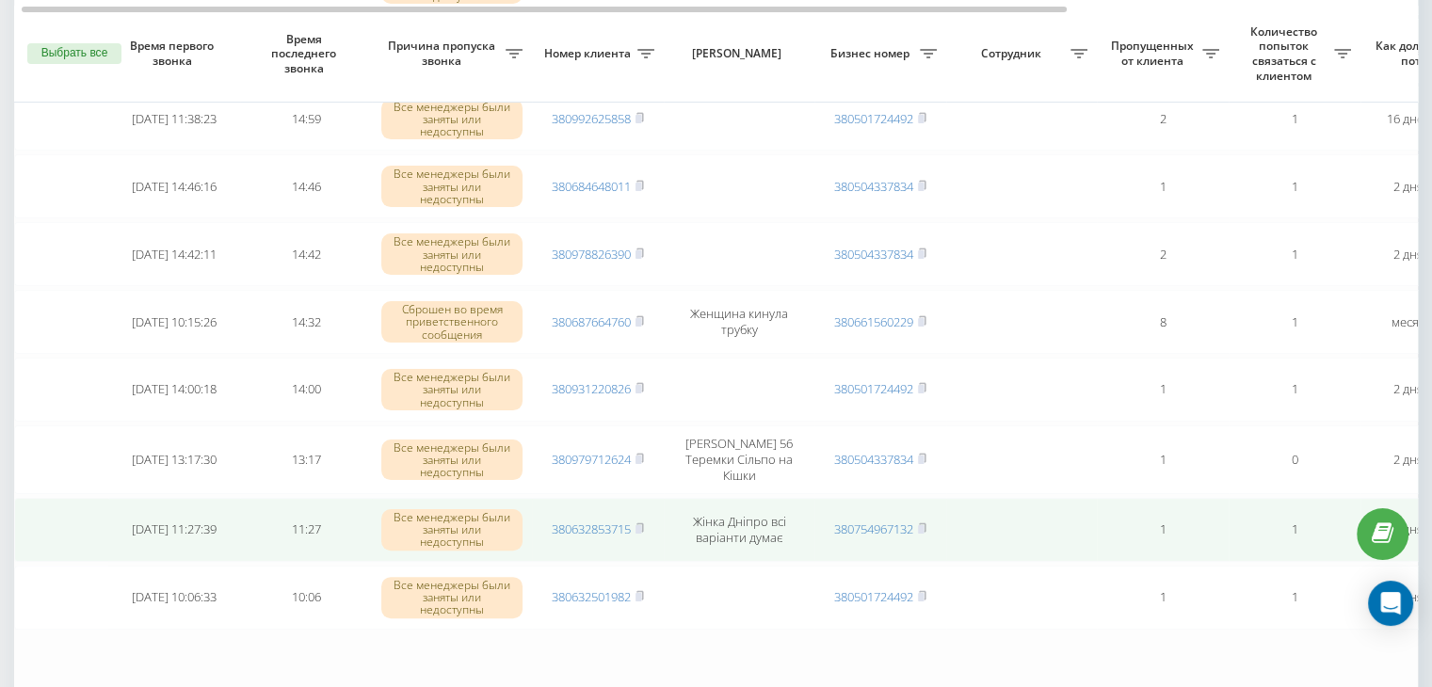
scroll to position [565, 0]
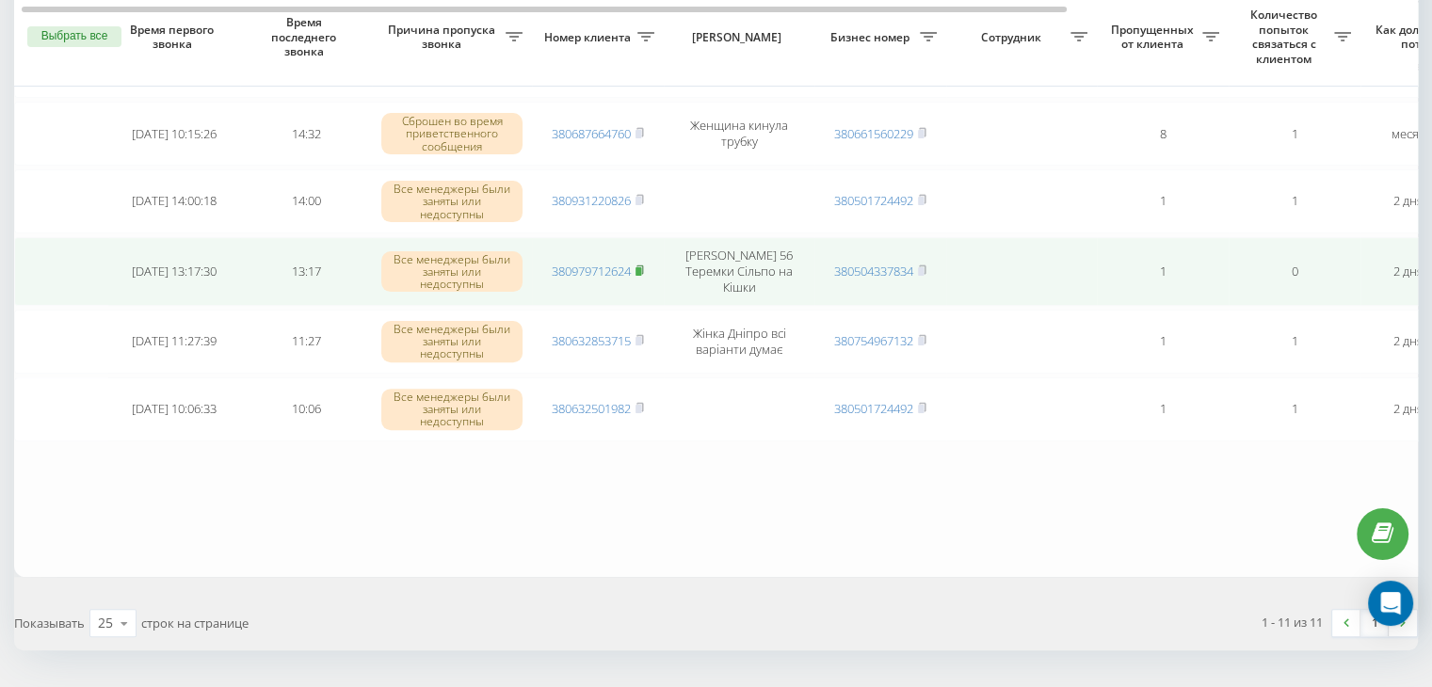
click at [644, 265] on icon at bounding box center [639, 270] width 8 height 11
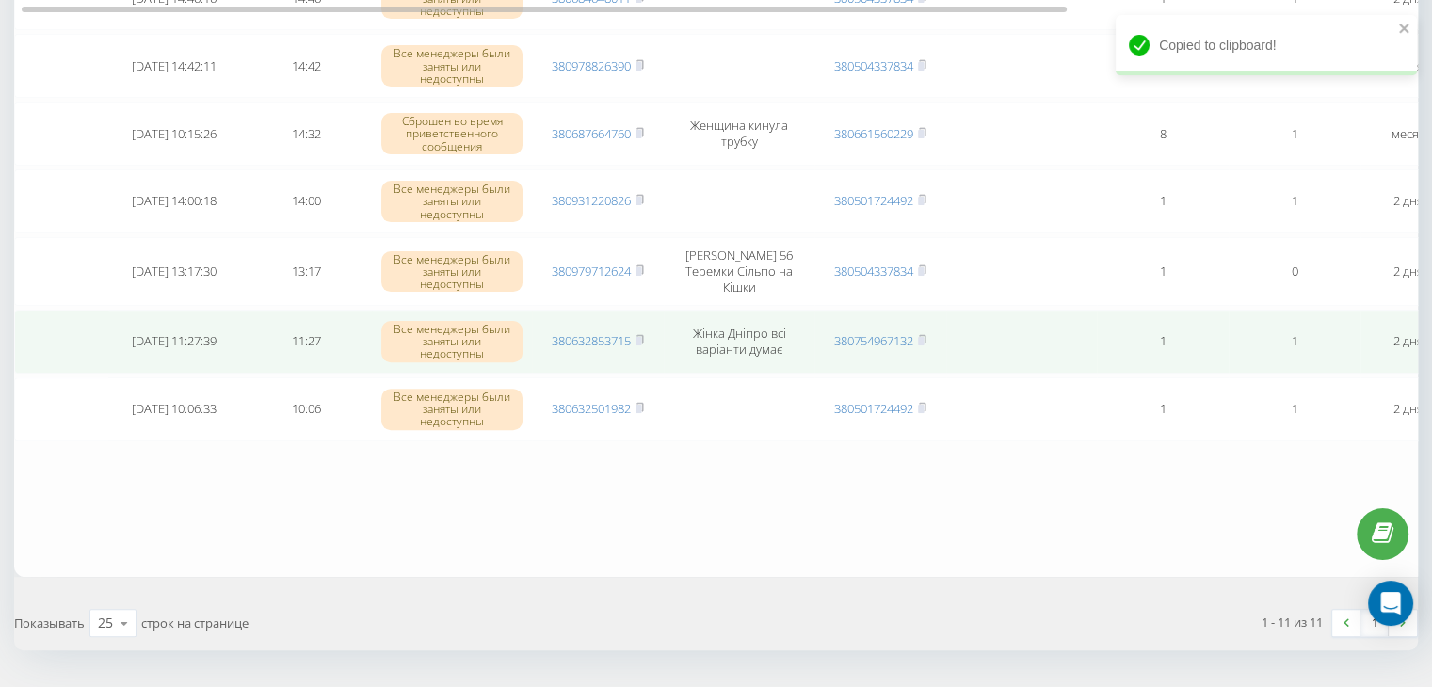
scroll to position [0, 0]
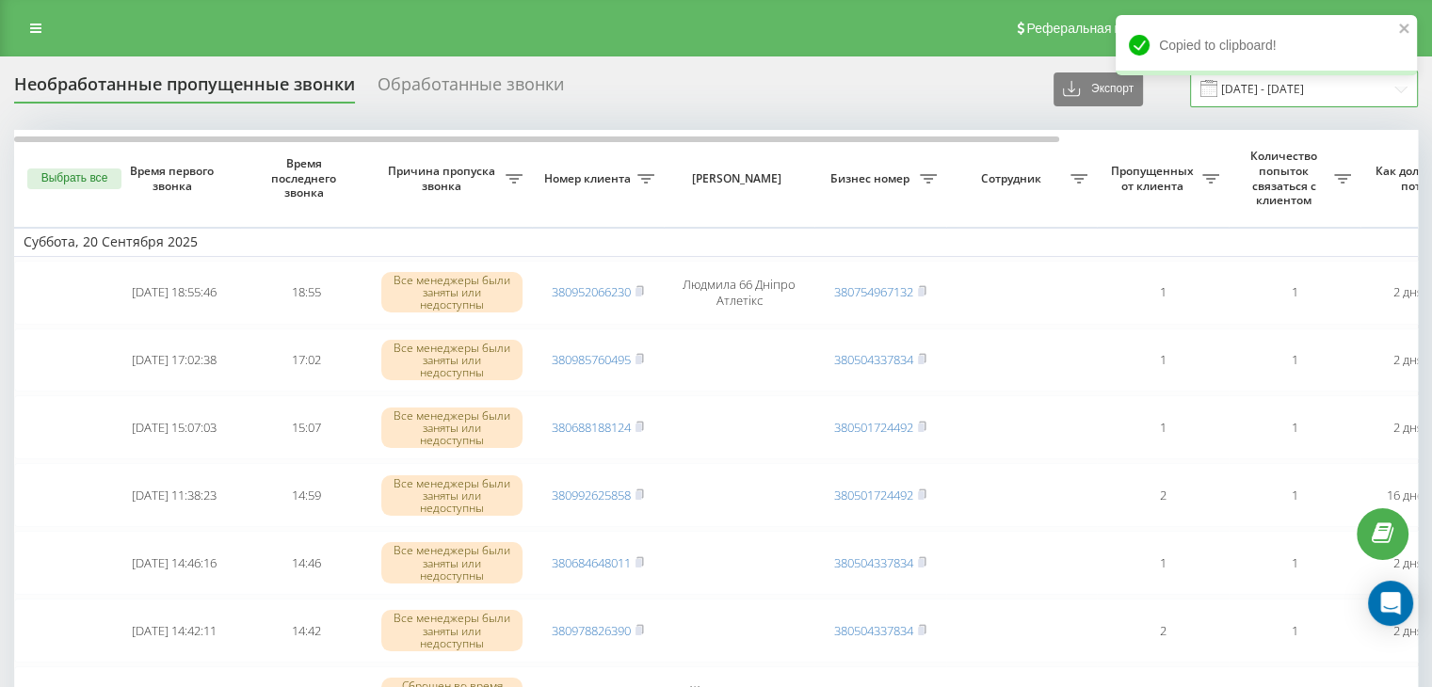
click at [1284, 98] on input "[DATE] - [DATE]" at bounding box center [1304, 89] width 228 height 37
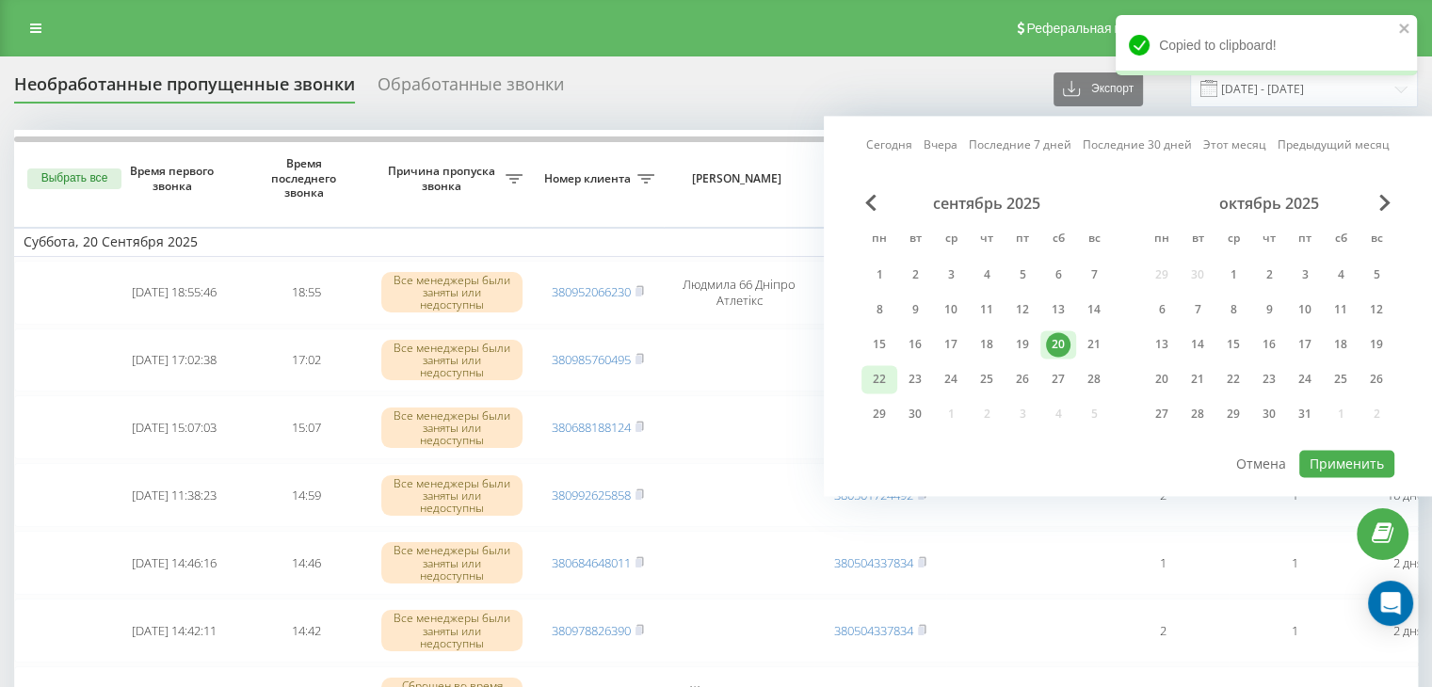
click at [886, 375] on div "22" at bounding box center [879, 379] width 24 height 24
click at [1350, 450] on button "Применить" at bounding box center [1346, 463] width 95 height 27
type input "[DATE] - [DATE]"
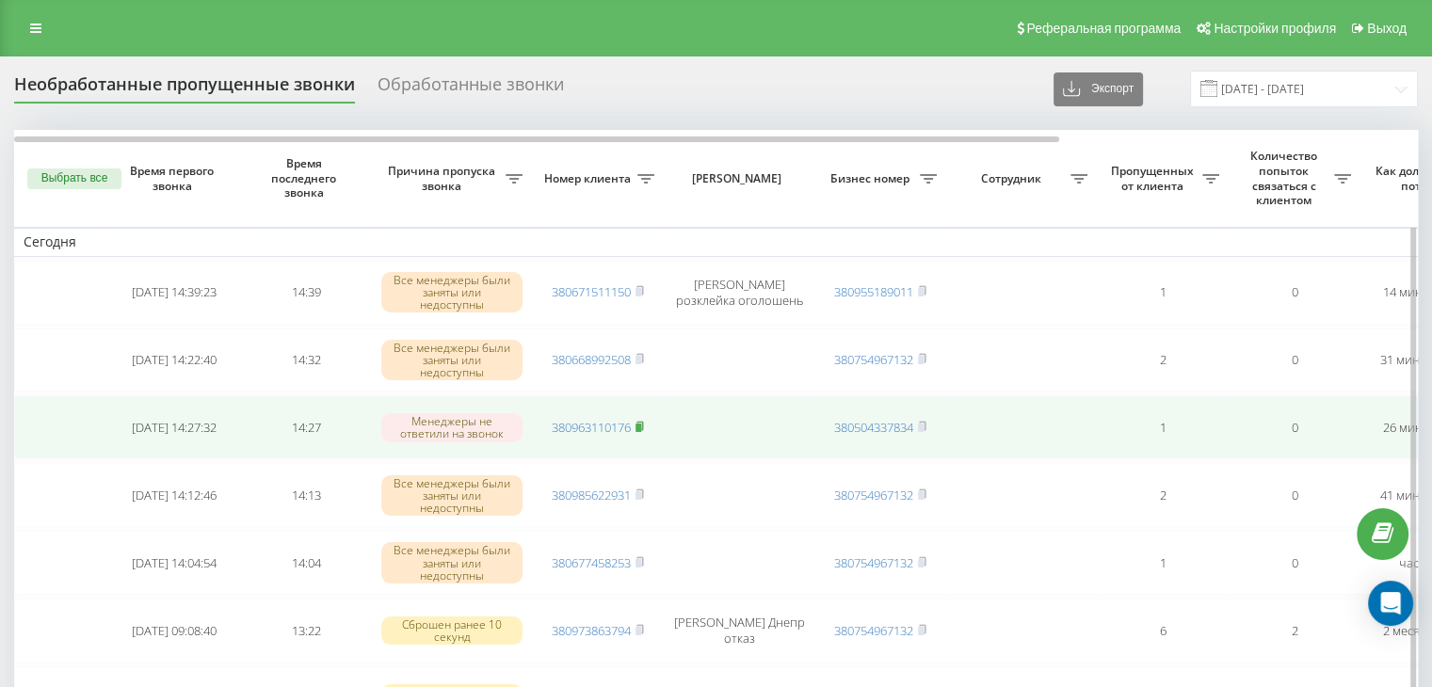
click at [641, 424] on rect at bounding box center [638, 428] width 6 height 8
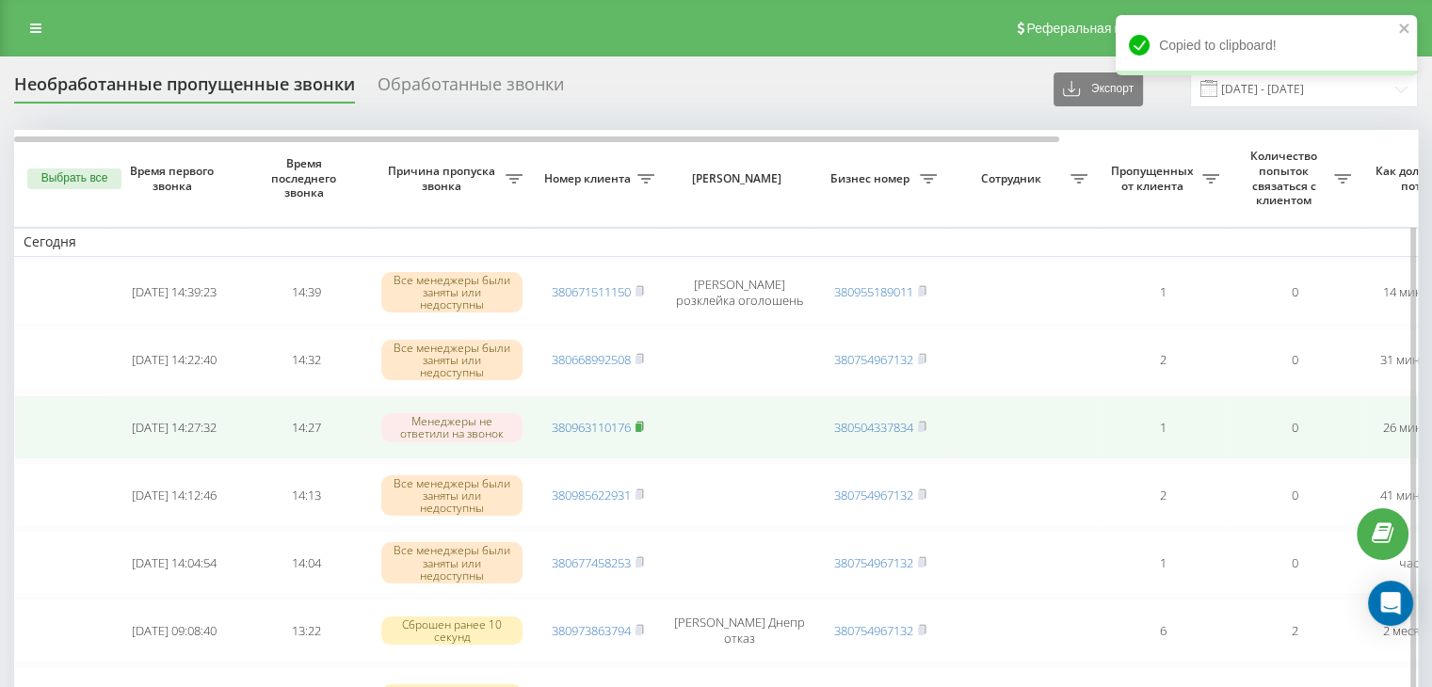
click at [637, 424] on rect at bounding box center [638, 428] width 6 height 8
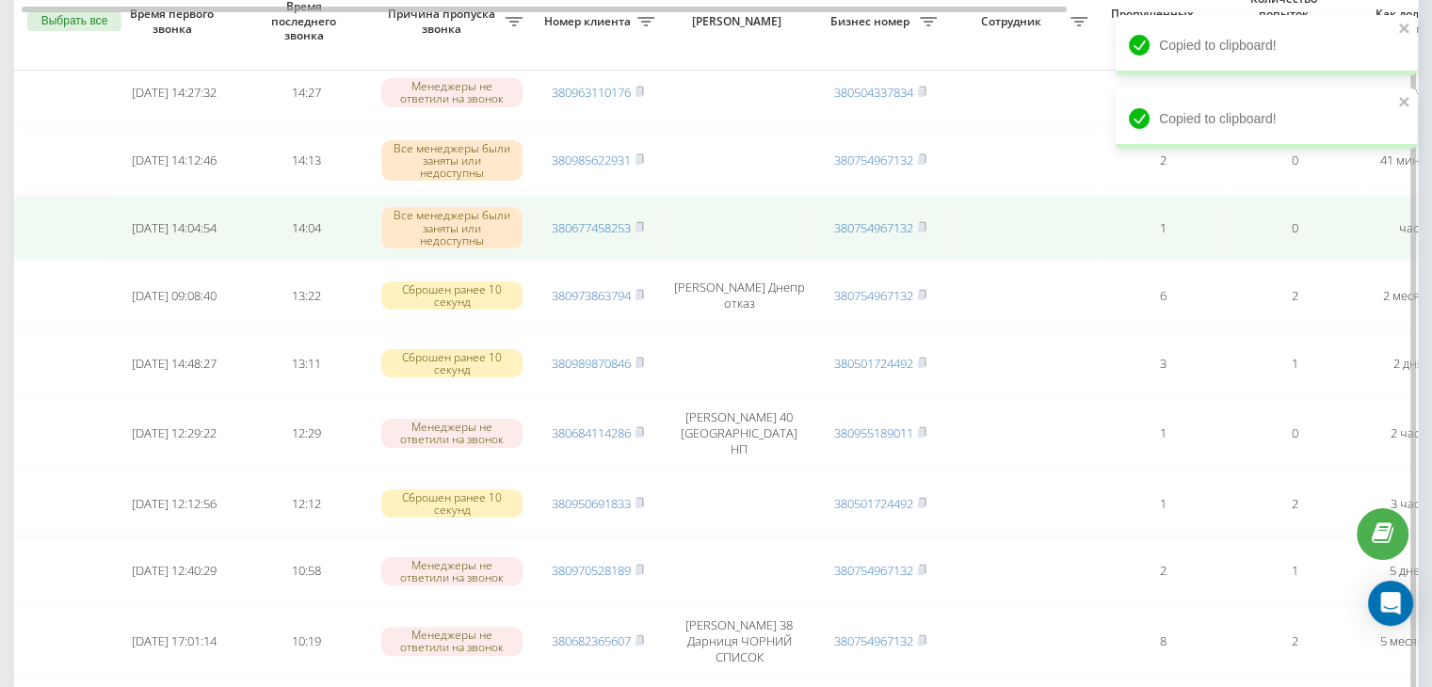
scroll to position [377, 0]
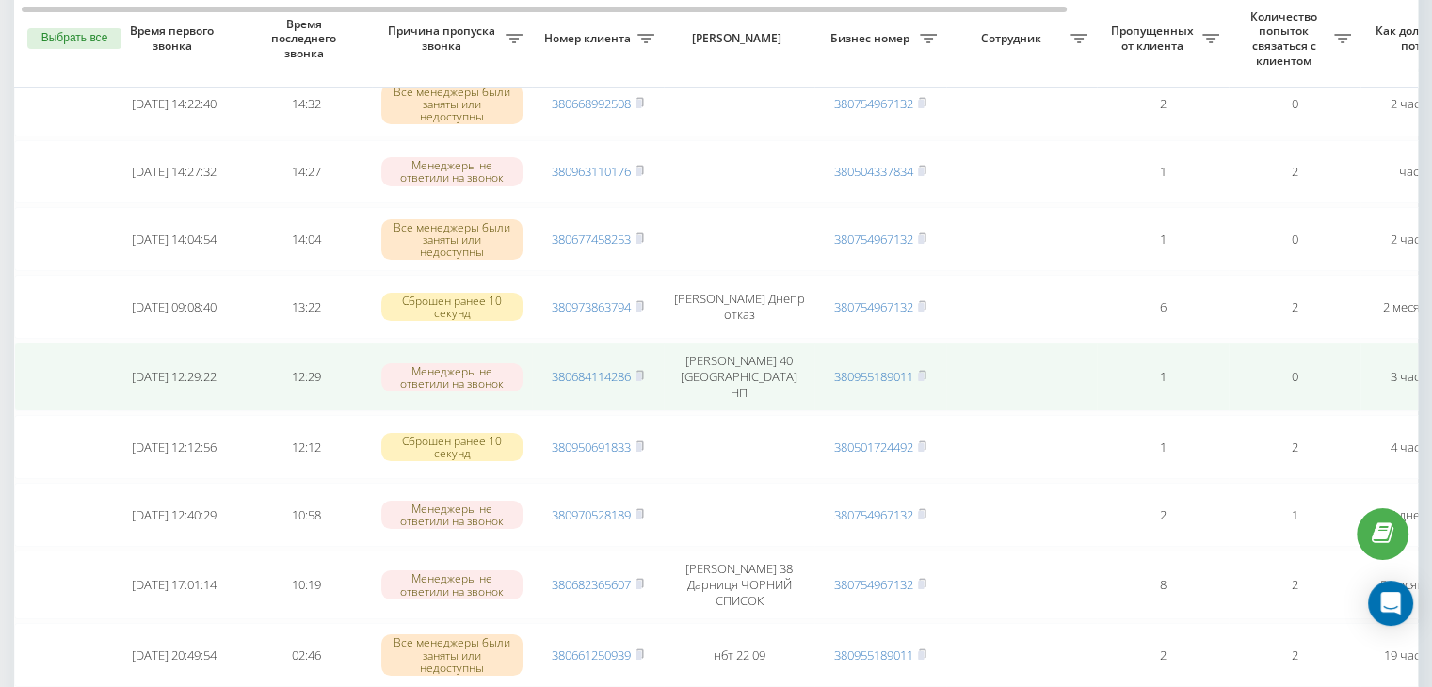
scroll to position [282, 0]
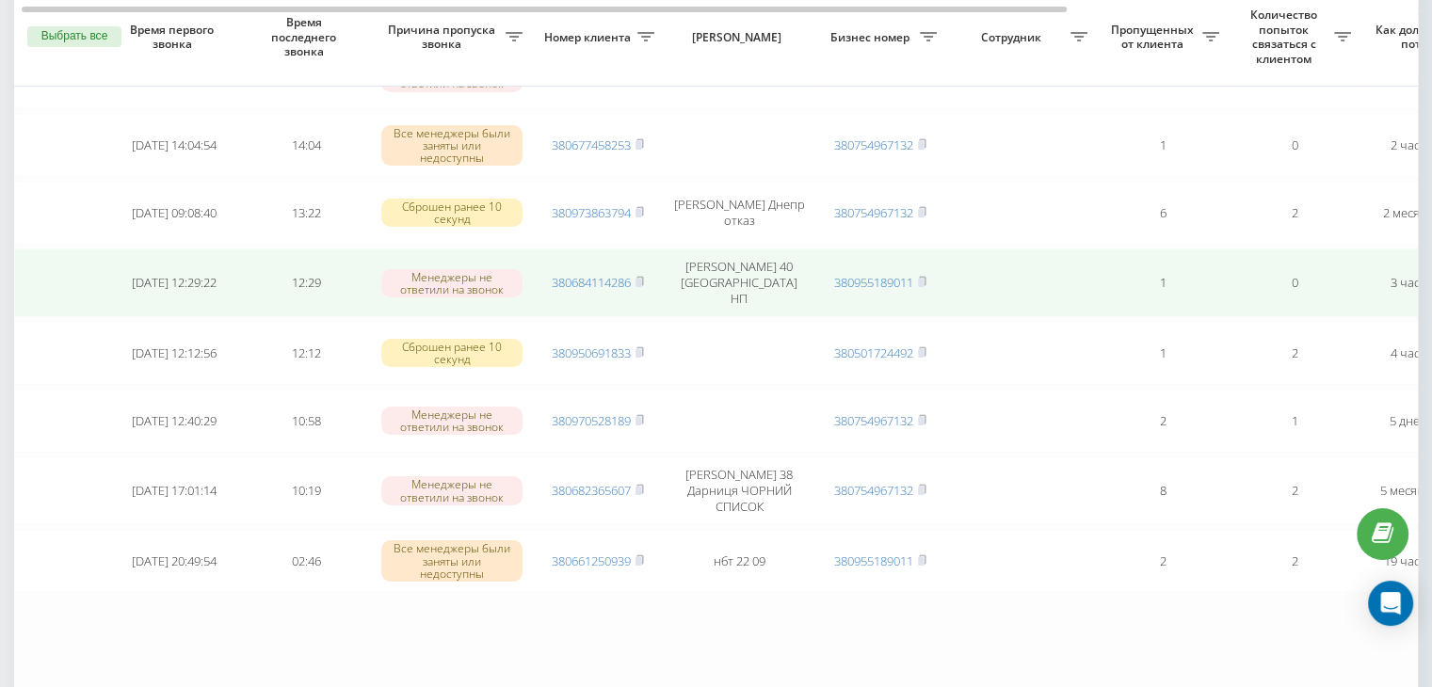
click at [635, 274] on span "380684114286" at bounding box center [598, 282] width 92 height 17
click at [640, 279] on rect at bounding box center [638, 283] width 6 height 8
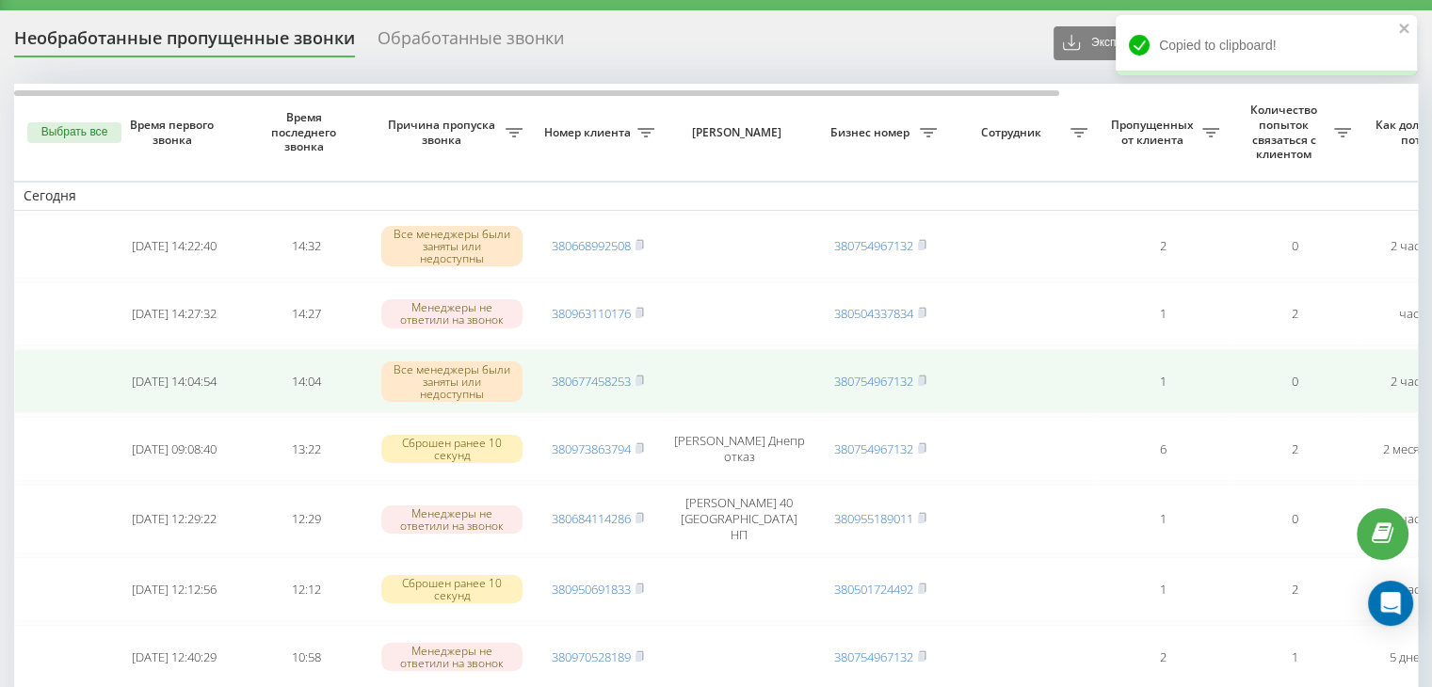
scroll to position [0, 0]
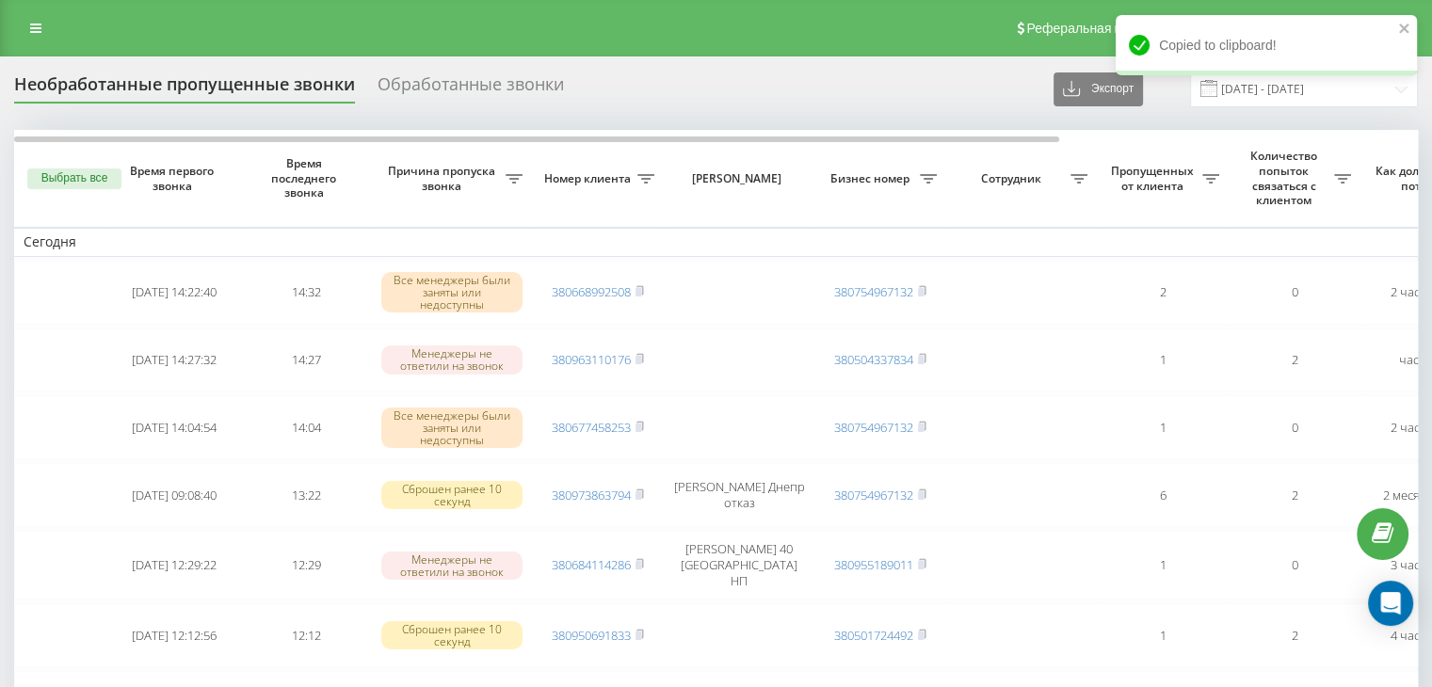
drag, startPoint x: 1337, startPoint y: 88, endPoint x: 1324, endPoint y: 99, distance: 17.4
click at [1337, 88] on div "Copied to clipboard!" at bounding box center [1265, 51] width 301 height 73
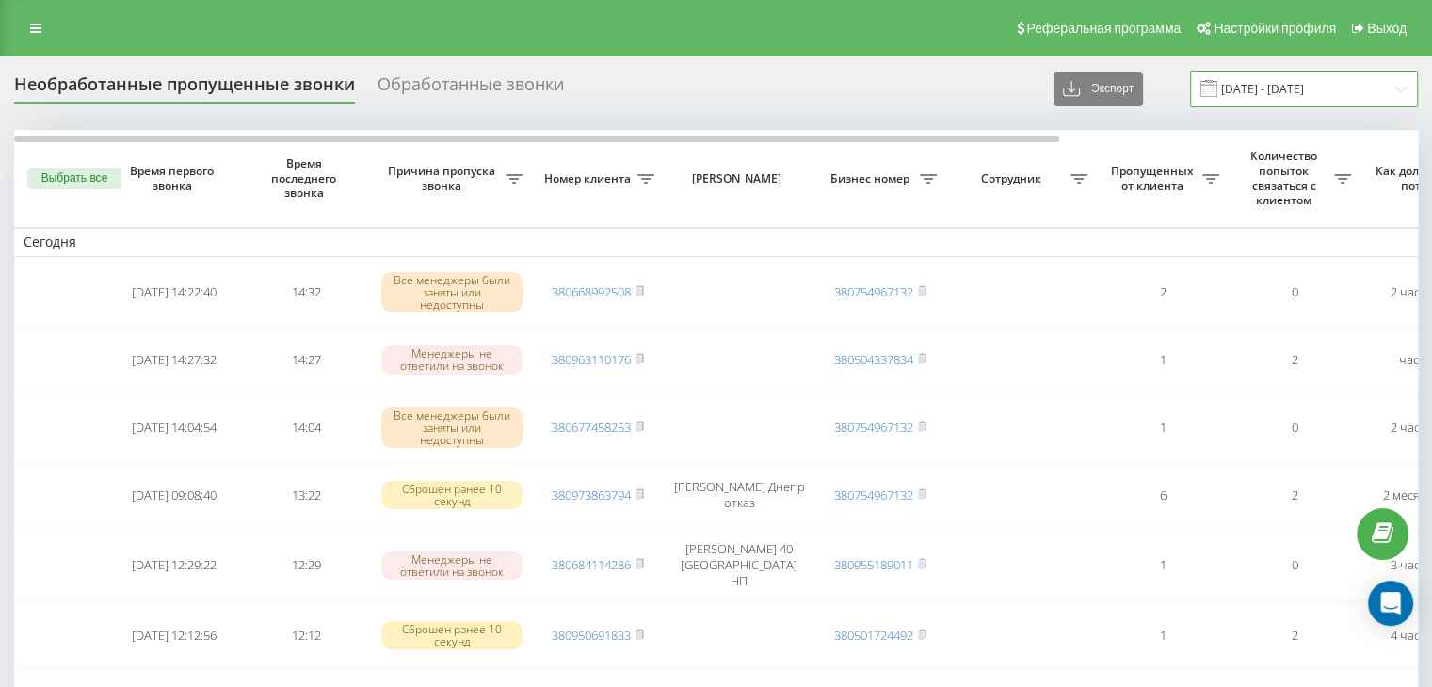
click at [1331, 95] on input "[DATE] - [DATE]" at bounding box center [1304, 89] width 228 height 37
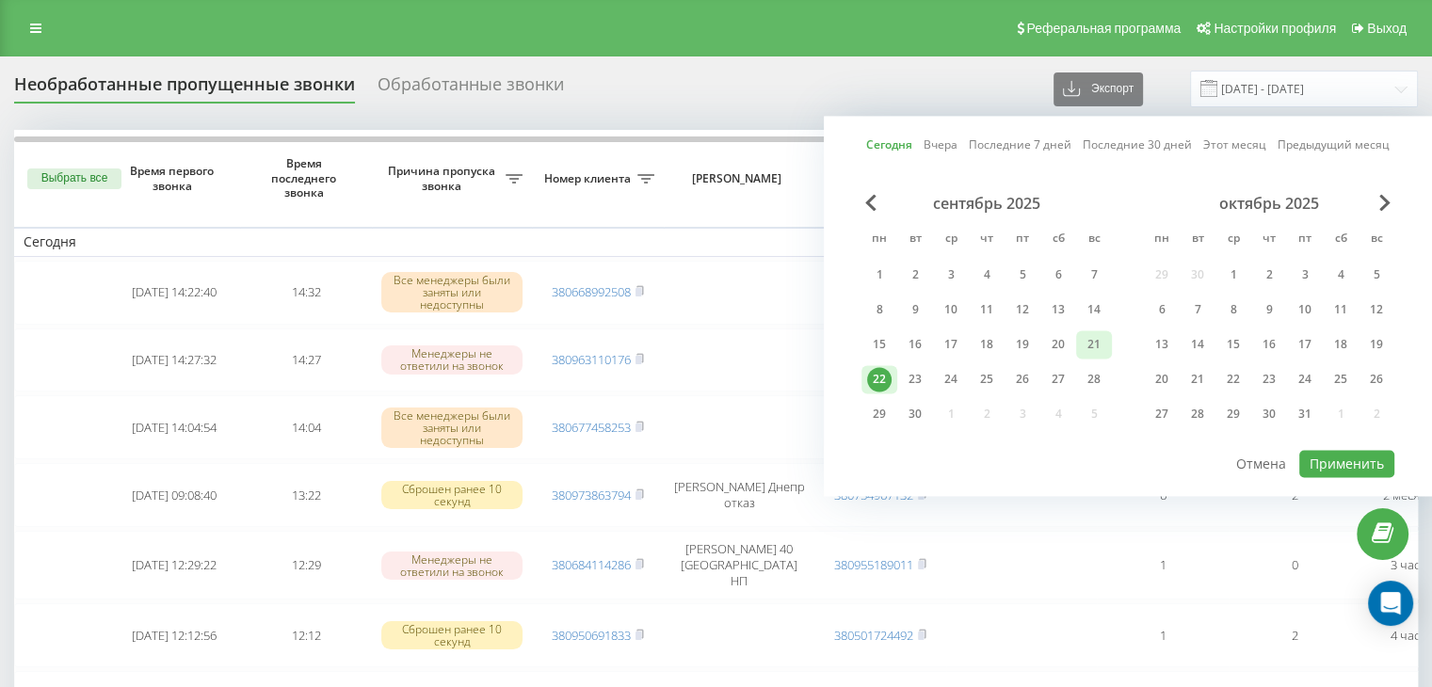
click at [1107, 354] on div "21" at bounding box center [1094, 344] width 36 height 28
click at [1308, 459] on button "Применить" at bounding box center [1346, 463] width 95 height 27
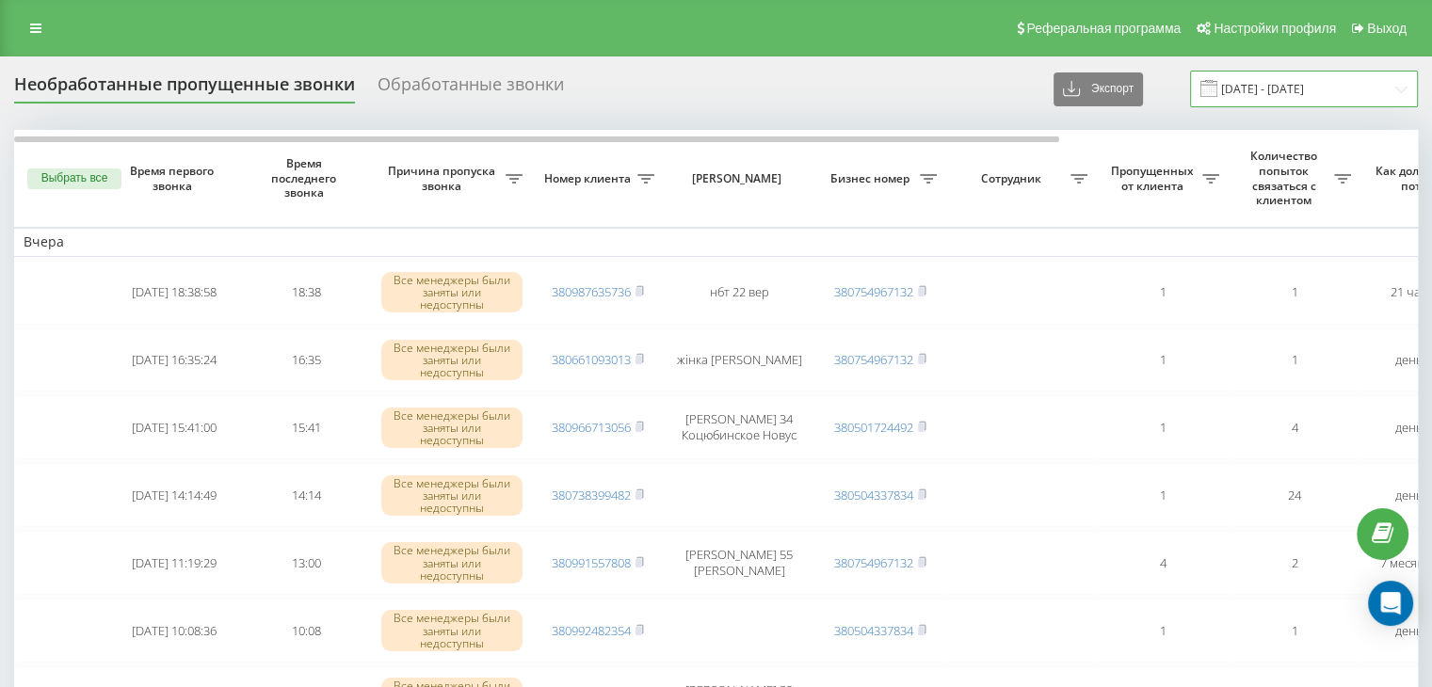
click at [1271, 88] on input "21.09.2025 - 21.09.2025" at bounding box center [1304, 89] width 228 height 37
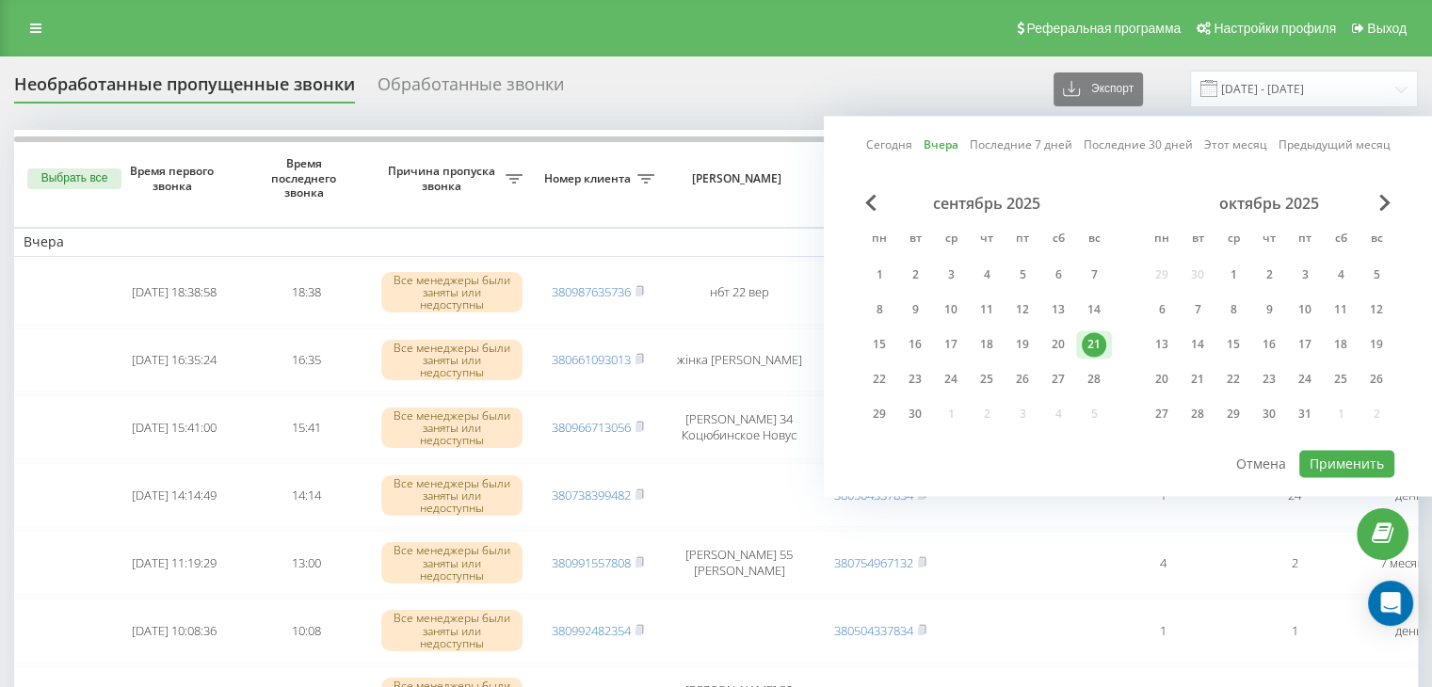
click at [1052, 361] on div "сентябрь 2025 пн вт ср чт пт сб вс 1 2 3 4 5 6 7 8 9 10 11 12 13 14 15 16 17 18…" at bounding box center [986, 314] width 250 height 241
click at [1054, 344] on div "20" at bounding box center [1058, 344] width 24 height 24
click at [1325, 459] on button "Применить" at bounding box center [1346, 463] width 95 height 27
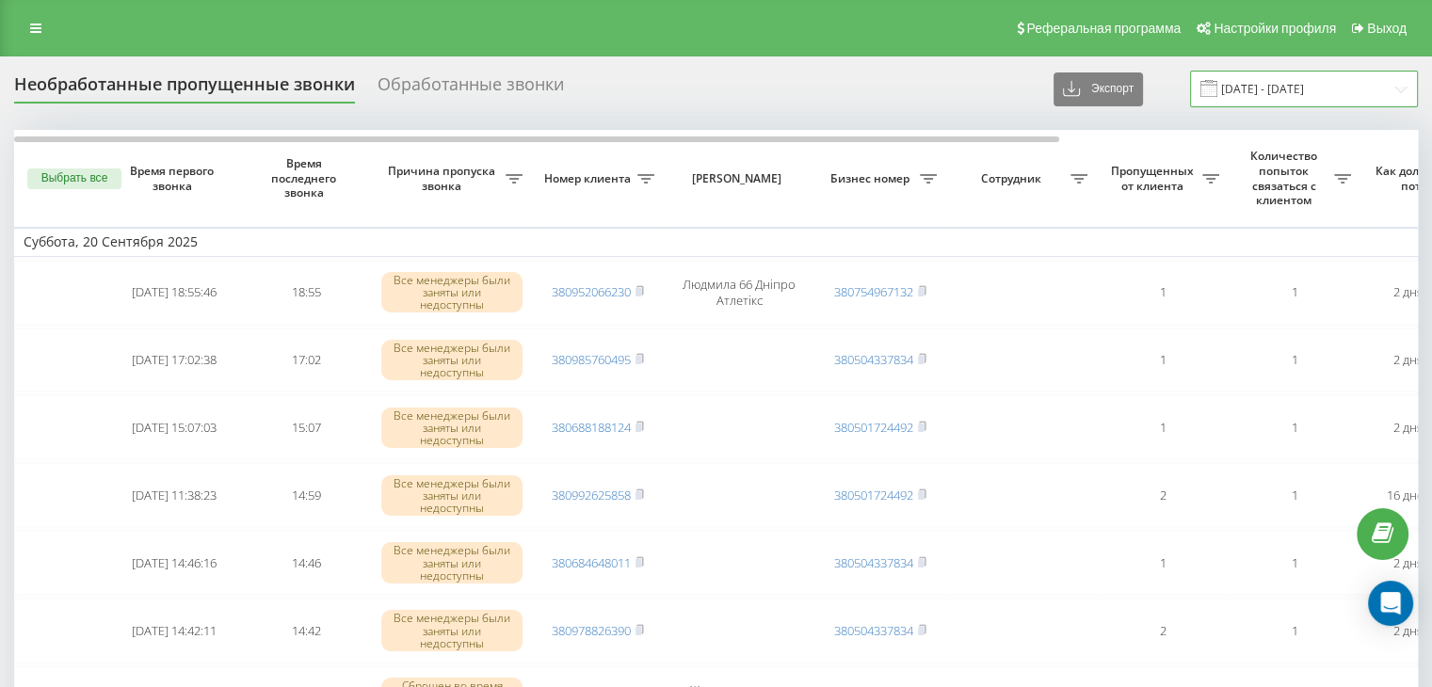
click at [1293, 87] on input "20.09.2025 - 20.09.2025" at bounding box center [1304, 89] width 228 height 37
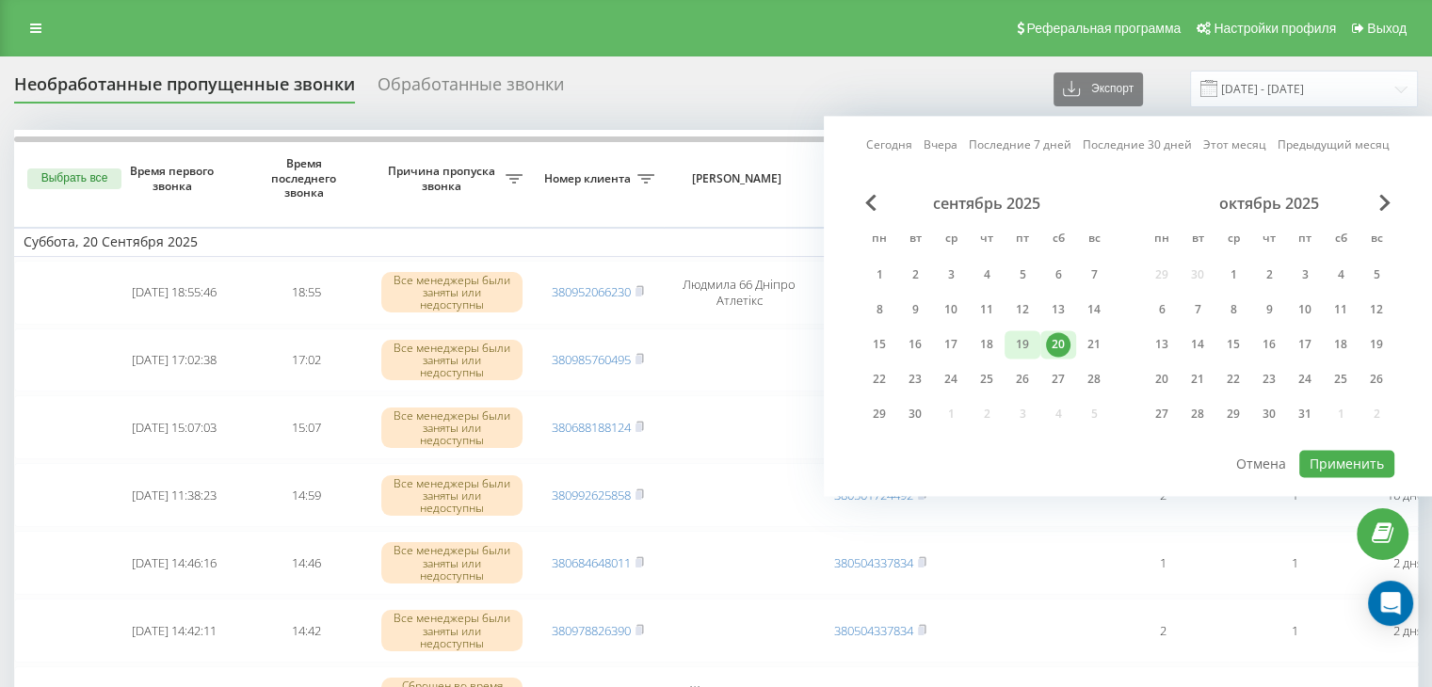
click at [1026, 336] on div "19" at bounding box center [1022, 344] width 24 height 24
click at [1310, 460] on button "Применить" at bounding box center [1346, 463] width 95 height 27
type input "19.09.2025 - 19.09.2025"
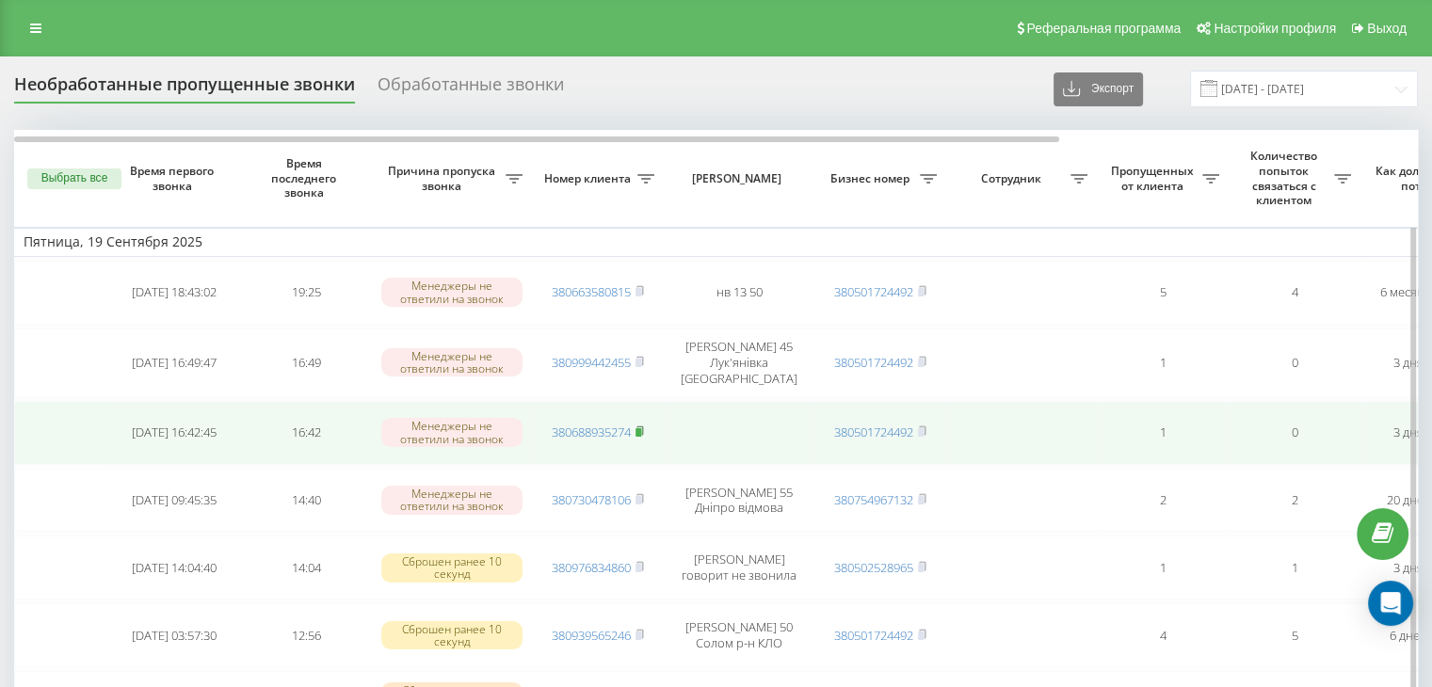
click at [640, 428] on rect at bounding box center [638, 432] width 6 height 8
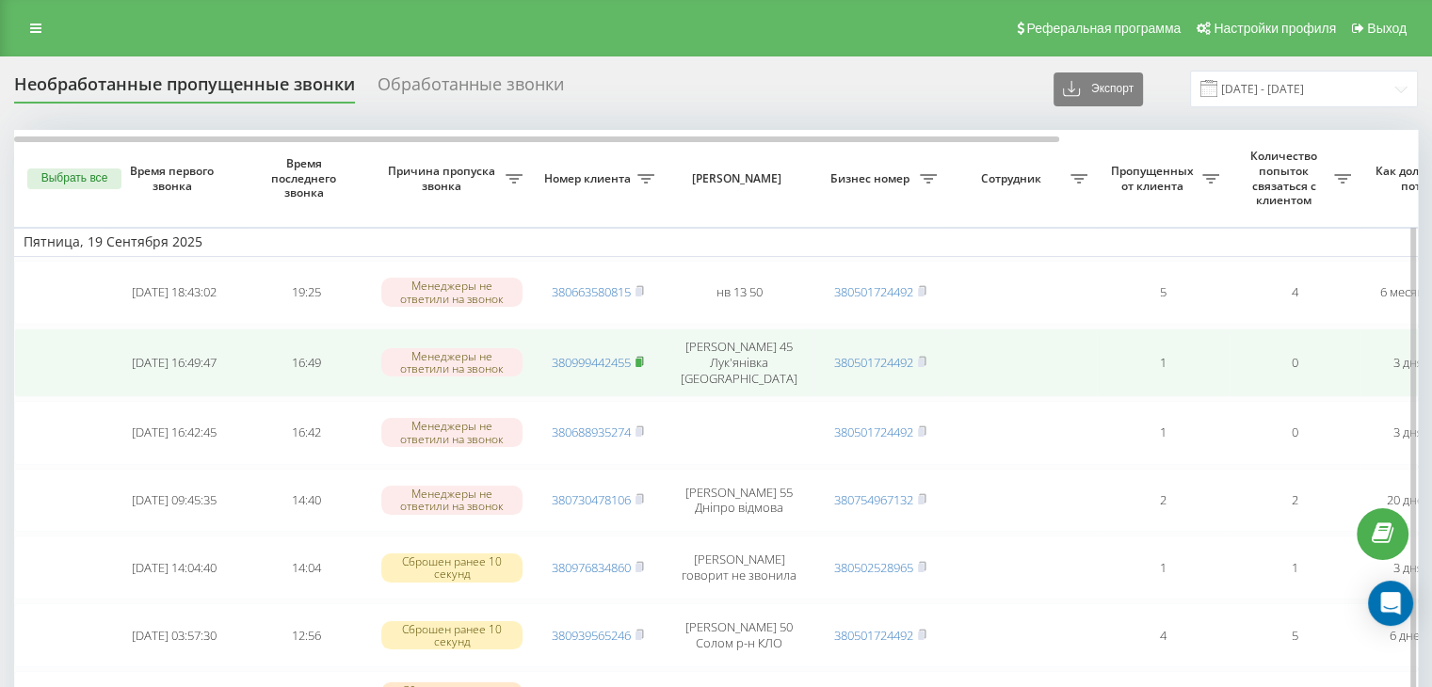
click at [641, 359] on rect at bounding box center [638, 363] width 6 height 8
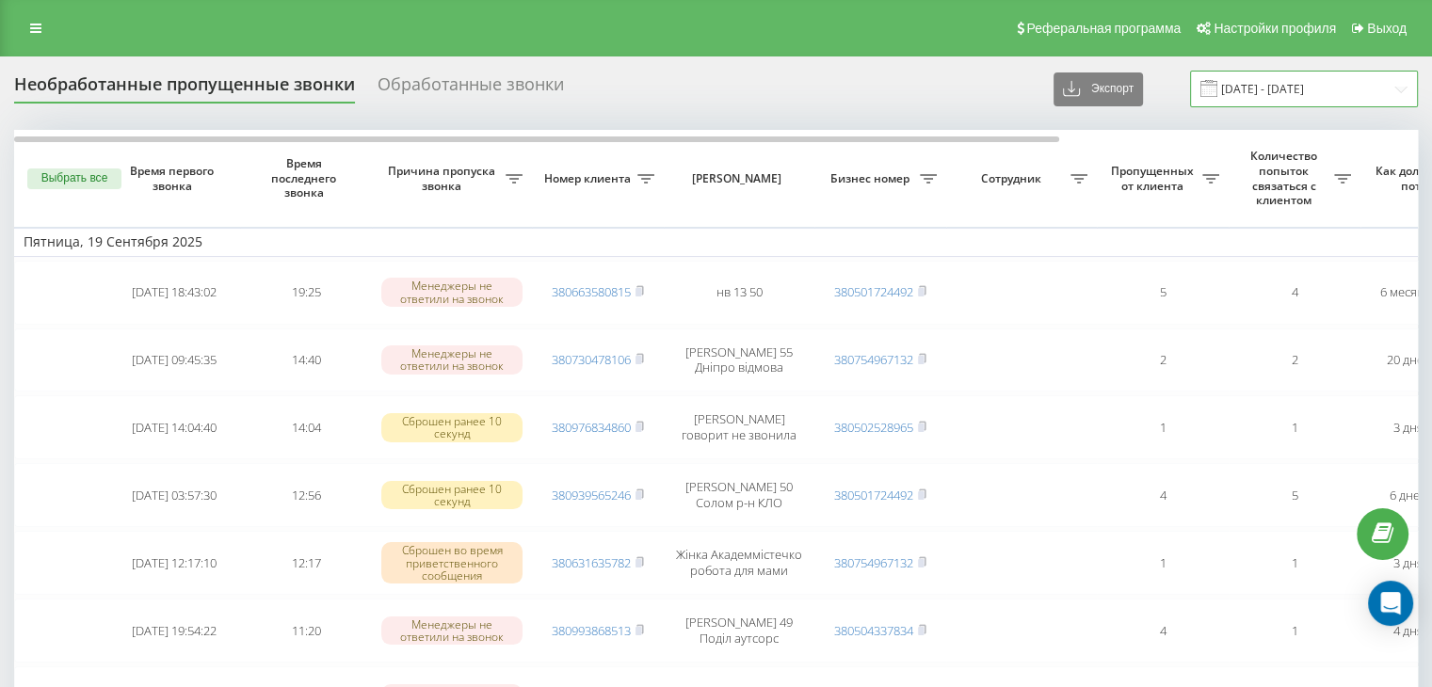
click at [1276, 98] on input "[DATE] - [DATE]" at bounding box center [1304, 89] width 228 height 37
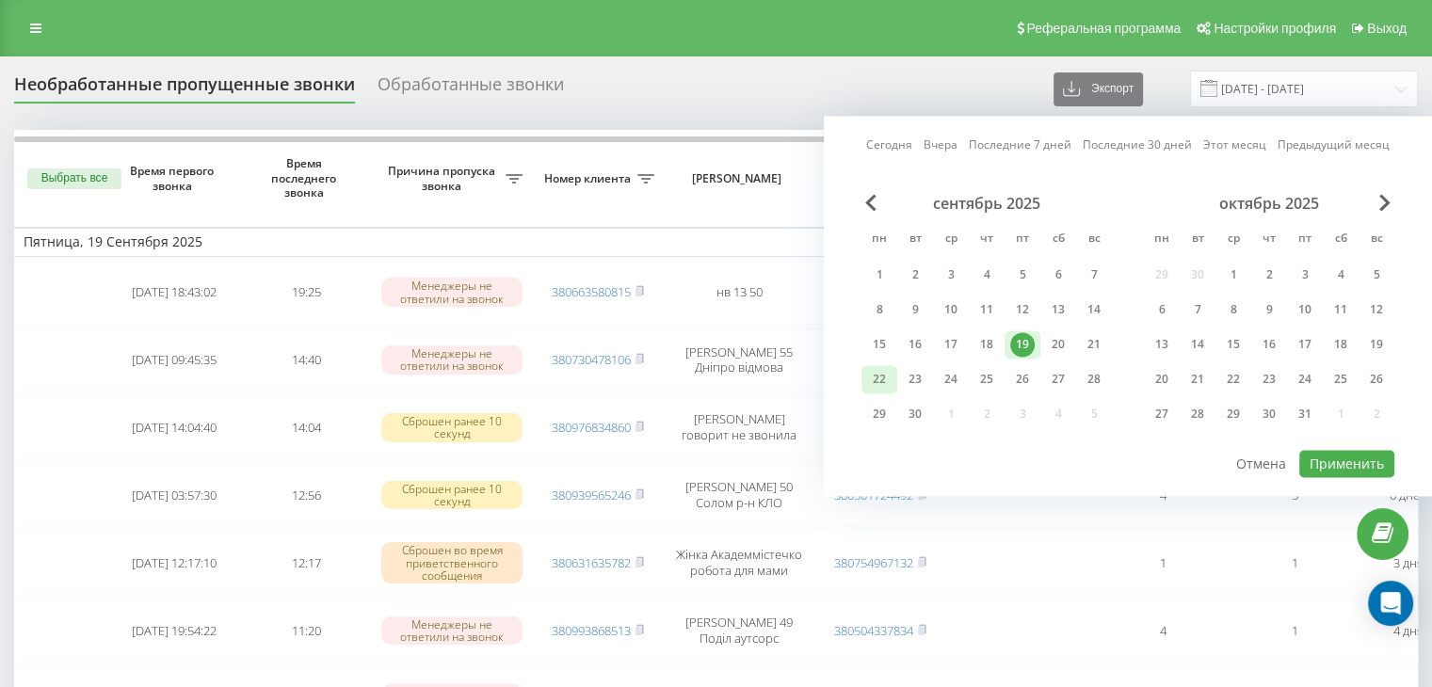
click at [887, 379] on div "22" at bounding box center [879, 379] width 24 height 24
click at [1343, 474] on div "Сегодня Вчера Последние 7 дней Последние 30 дней Этот месяц Предыдущий месяц се…" at bounding box center [1128, 306] width 608 height 380
click at [1343, 466] on button "Применить" at bounding box center [1346, 463] width 95 height 27
type input "[DATE] - [DATE]"
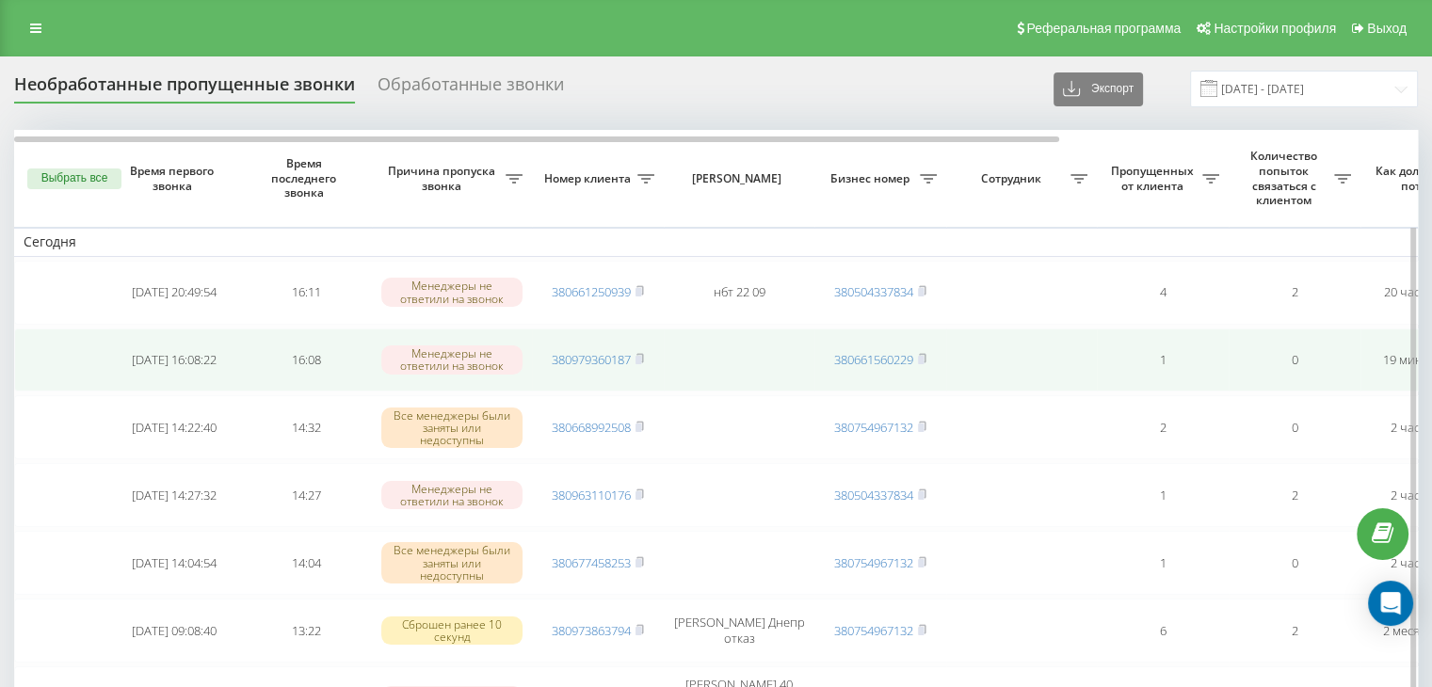
click at [648, 354] on td "380979360187" at bounding box center [598, 361] width 132 height 64
click at [643, 353] on icon at bounding box center [639, 358] width 8 height 11
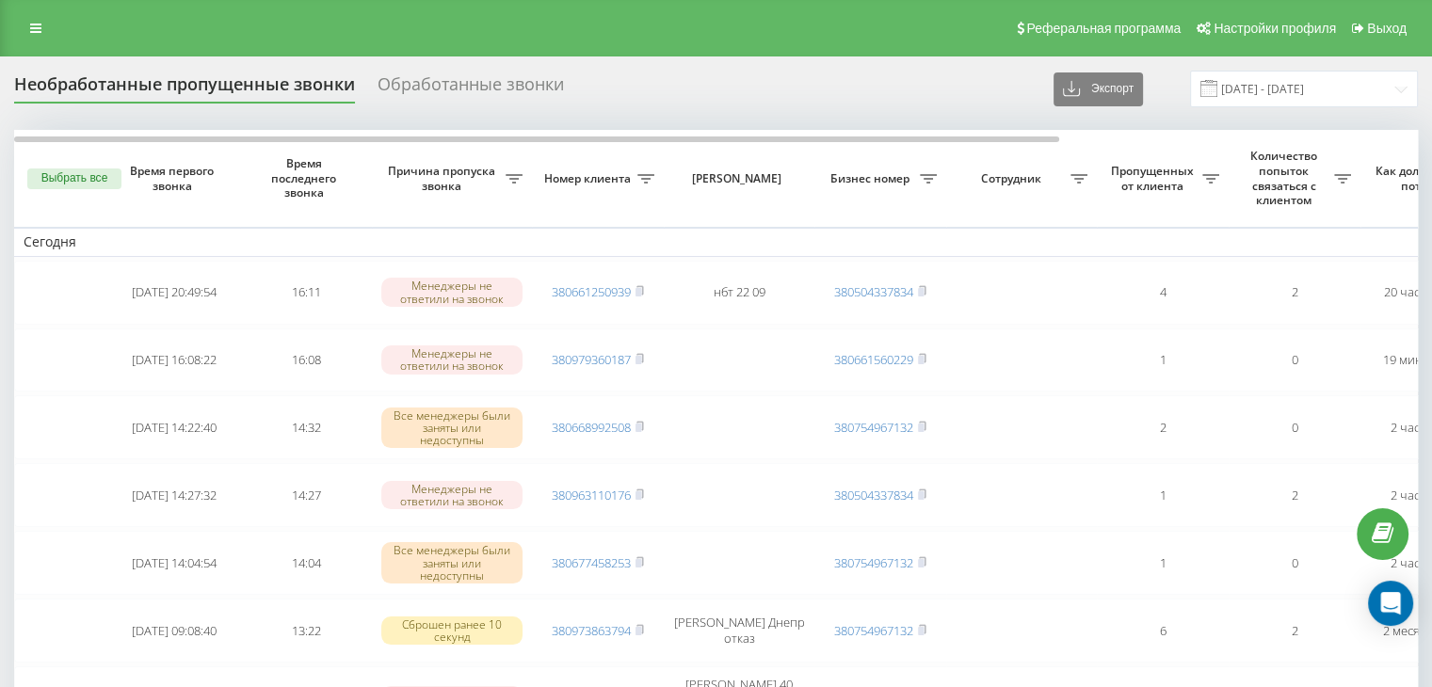
click at [1257, 88] on div "Copied to clipboard!" at bounding box center [1265, 51] width 301 height 73
click at [1261, 79] on input "[DATE] - [DATE]" at bounding box center [1304, 89] width 228 height 37
